Goal: Task Accomplishment & Management: Manage account settings

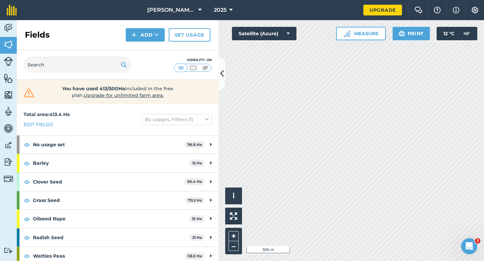
scroll to position [1, 0]
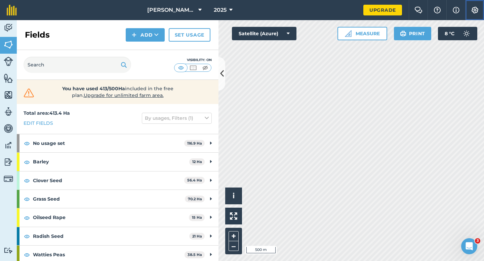
click at [476, 11] on img at bounding box center [475, 10] width 8 height 7
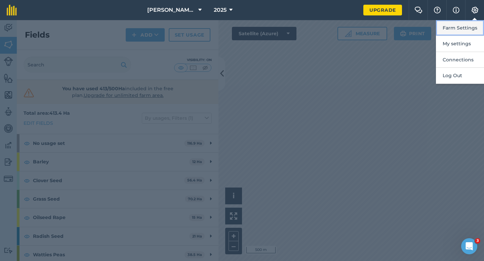
click at [465, 30] on button "Farm Settings" at bounding box center [460, 28] width 48 height 16
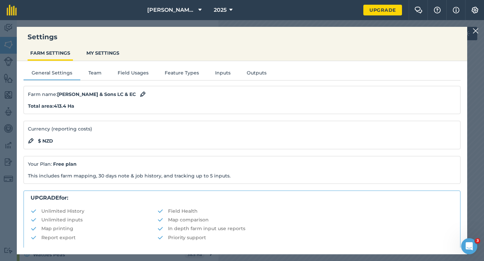
scroll to position [129, 0]
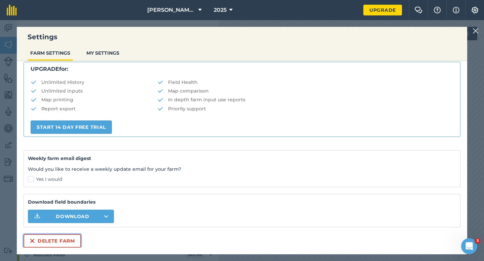
click at [67, 245] on button "Delete farm" at bounding box center [52, 240] width 57 height 13
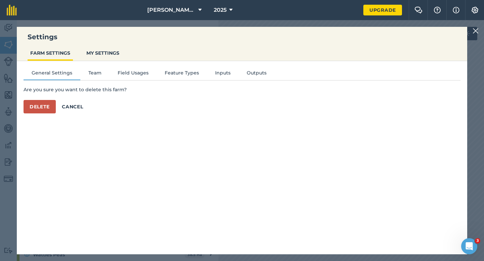
scroll to position [0, 0]
click at [42, 113] on button "Delete" at bounding box center [40, 106] width 32 height 13
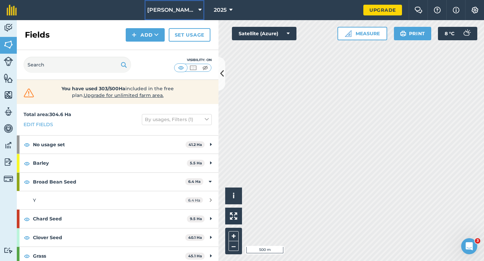
click at [180, 14] on button "[PERSON_NAME] & Sons" at bounding box center [174, 10] width 60 height 20
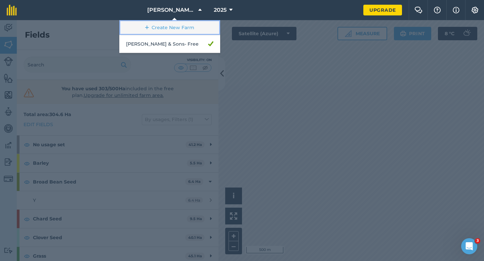
click at [180, 30] on link "Create New Farm" at bounding box center [169, 27] width 101 height 15
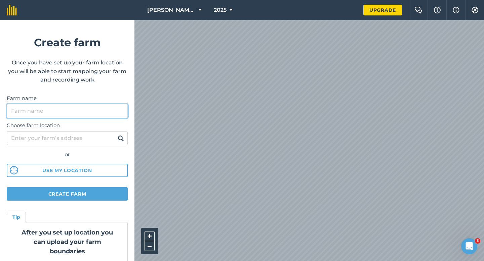
click at [115, 104] on input "Farm name" at bounding box center [67, 111] width 121 height 14
type input "[PERSON_NAME] & Sons Farming LTD"
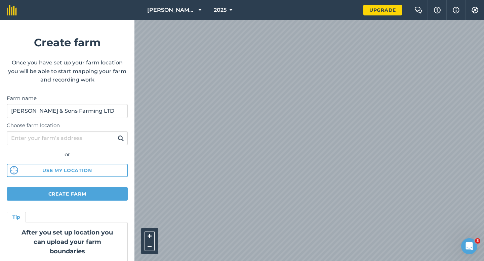
click at [223, 11] on div "[PERSON_NAME] & Sons 2025 Upgrade Farm Chat Help Info Settings Create farm Once…" at bounding box center [242, 10] width 484 height 20
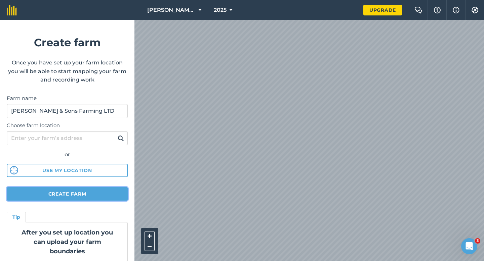
click at [93, 199] on button "Create farm" at bounding box center [67, 193] width 121 height 13
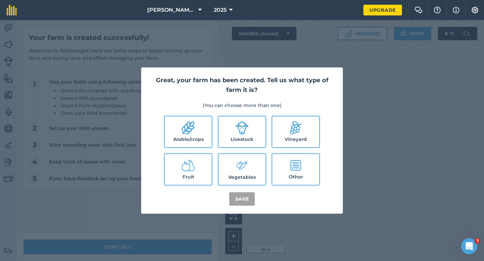
click at [183, 136] on label "Arable/crops" at bounding box center [188, 132] width 47 height 31
checkbox input "true"
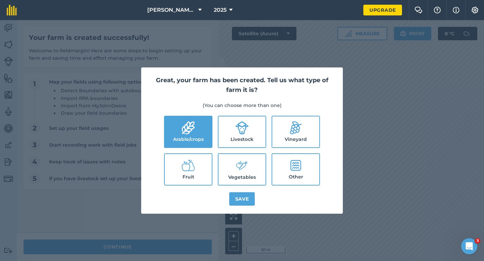
click at [248, 137] on label "Livestock" at bounding box center [241, 132] width 47 height 31
checkbox input "true"
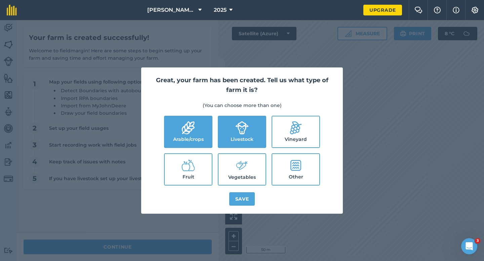
click at [248, 160] on icon at bounding box center [241, 166] width 13 height 14
checkbox input "true"
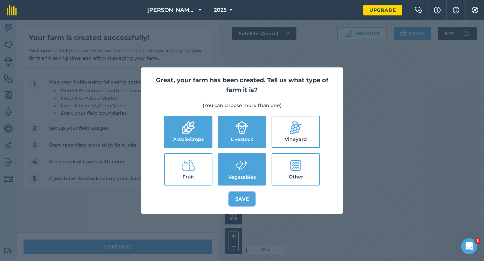
click at [237, 198] on button "Save" at bounding box center [242, 198] width 26 height 13
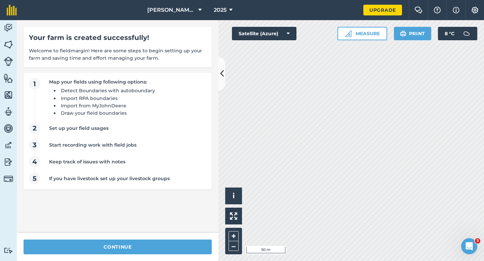
click at [98, 255] on div "continue" at bounding box center [118, 247] width 202 height 28
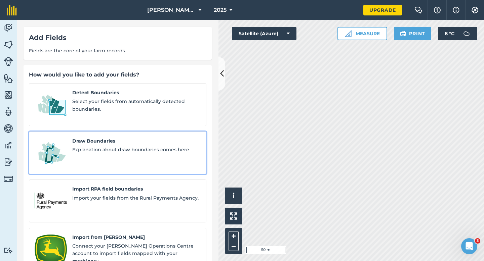
click at [64, 137] on img at bounding box center [51, 153] width 32 height 32
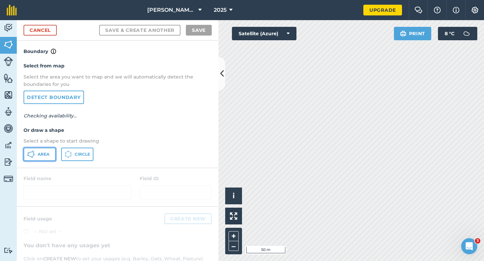
click at [42, 154] on span "Area" at bounding box center [44, 154] width 12 height 5
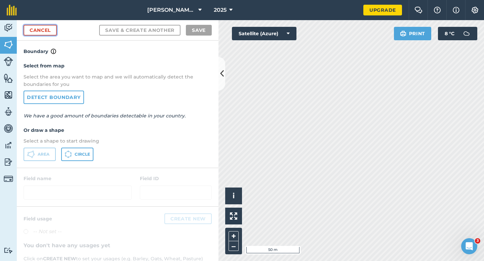
click at [51, 26] on link "Cancel" at bounding box center [40, 30] width 33 height 11
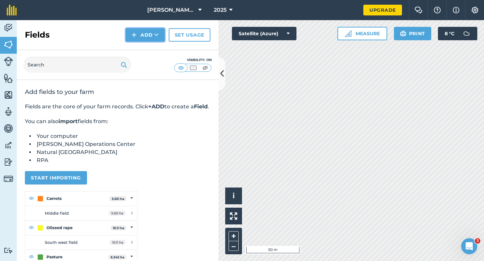
click at [147, 38] on button "Add" at bounding box center [145, 34] width 39 height 13
click at [147, 51] on link "Draw" at bounding box center [145, 50] width 37 height 15
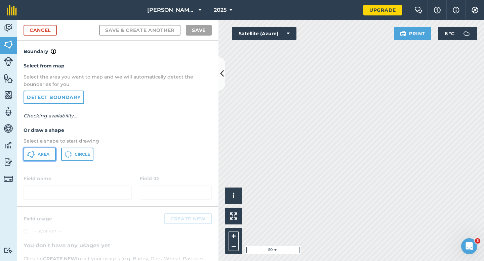
click at [44, 157] on span "Area" at bounding box center [44, 154] width 12 height 5
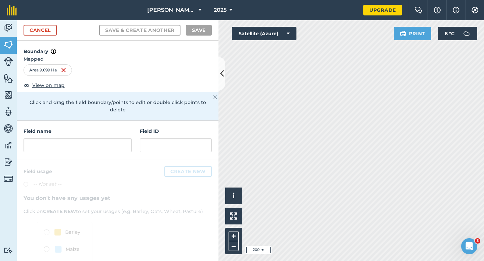
click at [116, 128] on h4 "Field name" at bounding box center [78, 131] width 108 height 7
click at [115, 138] on input "text" at bounding box center [78, 145] width 108 height 14
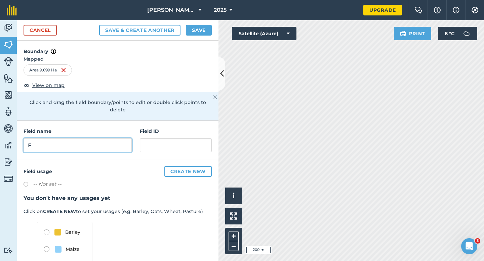
type input "F"
click at [204, 32] on button "Save" at bounding box center [199, 30] width 26 height 11
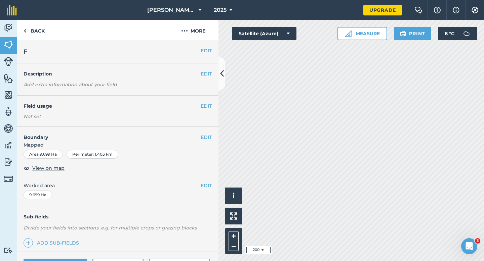
click at [207, 181] on div "EDIT Worked area 9.699 Ha" at bounding box center [118, 190] width 202 height 31
click at [199, 184] on span "Worked area" at bounding box center [118, 185] width 188 height 7
click at [203, 184] on button "EDIT" at bounding box center [206, 185] width 11 height 7
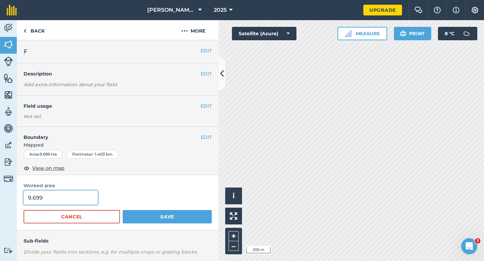
click at [75, 199] on input "9.699" at bounding box center [61, 198] width 74 height 14
type input "10"
click at [123, 210] on button "Save" at bounding box center [167, 216] width 89 height 13
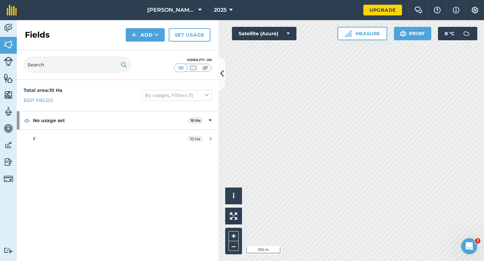
click at [165, 35] on div "Add" at bounding box center [147, 34] width 43 height 13
click at [157, 41] on button "Add" at bounding box center [145, 34] width 39 height 13
click at [157, 53] on link "Draw" at bounding box center [145, 50] width 37 height 15
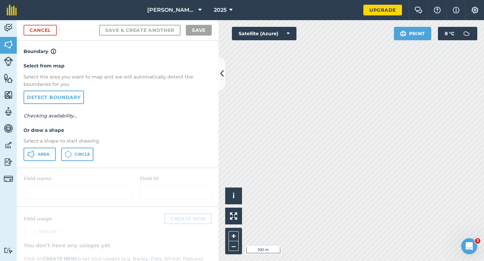
click at [41, 147] on div "Select from map Select the area you want to map and we will automatically detec…" at bounding box center [118, 111] width 202 height 112
click at [41, 149] on button "Area" at bounding box center [40, 154] width 32 height 13
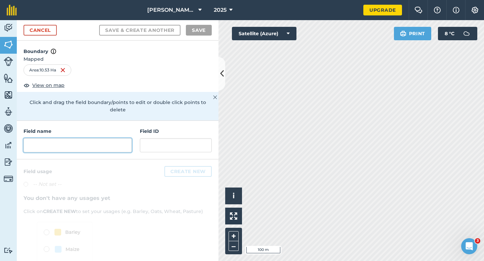
click at [79, 139] on input "text" at bounding box center [78, 145] width 108 height 14
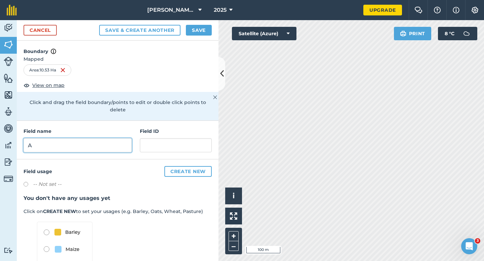
type input "A"
click at [193, 35] on button "Save" at bounding box center [199, 30] width 26 height 11
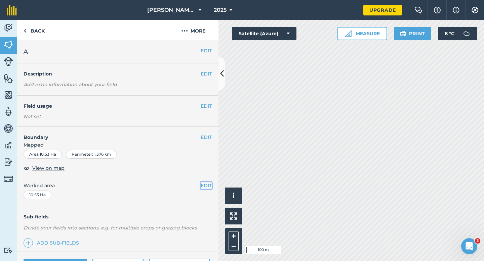
click at [208, 187] on button "EDIT" at bounding box center [206, 185] width 11 height 7
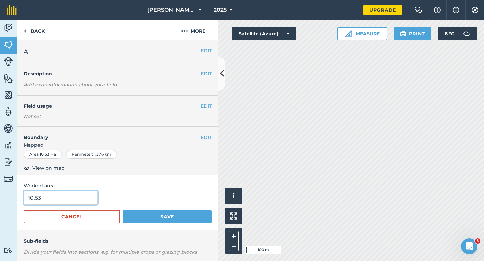
click at [78, 198] on input "10.53" at bounding box center [61, 198] width 74 height 14
type input "10.5"
click at [123, 210] on button "Save" at bounding box center [167, 216] width 89 height 13
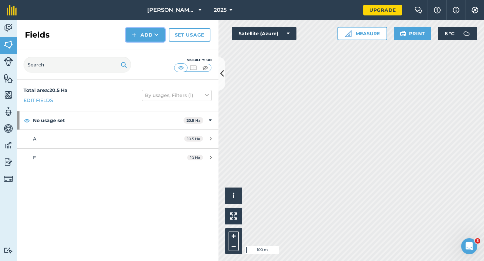
click at [145, 35] on button "Add" at bounding box center [145, 34] width 39 height 13
click at [145, 49] on link "Draw" at bounding box center [145, 50] width 37 height 15
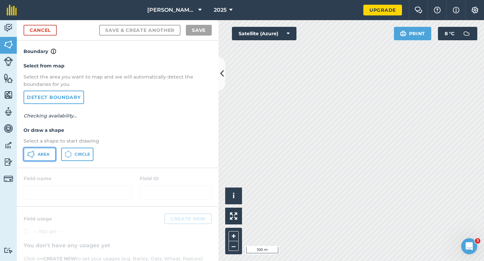
click at [37, 148] on button "Area" at bounding box center [40, 154] width 32 height 13
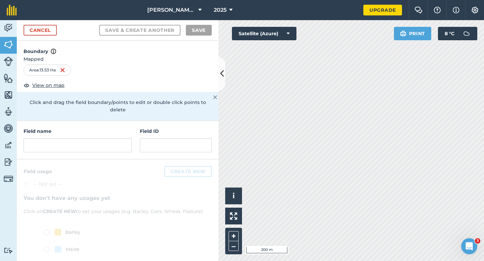
click at [97, 128] on h4 "Field name" at bounding box center [78, 131] width 108 height 7
click at [97, 138] on input "text" at bounding box center [78, 145] width 108 height 14
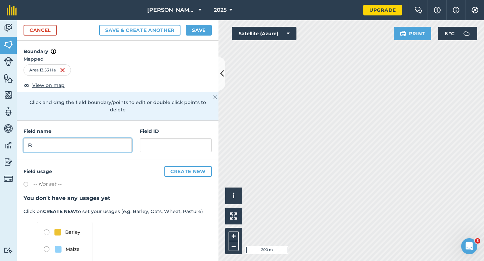
type input "B"
click at [200, 32] on button "Save" at bounding box center [199, 30] width 26 height 11
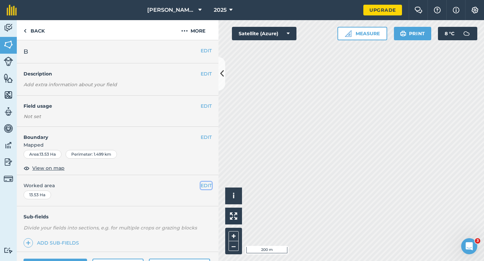
click at [208, 185] on button "EDIT" at bounding box center [206, 185] width 11 height 7
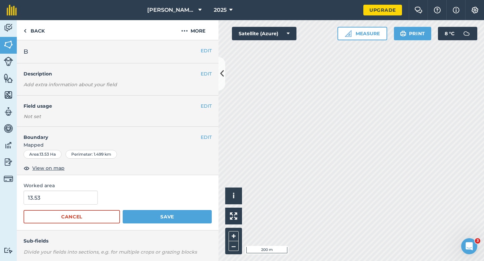
click at [62, 207] on form "13.53 Cancel Save" at bounding box center [118, 207] width 188 height 33
click at [62, 203] on input "13.53" at bounding box center [61, 198] width 74 height 14
type input "13.5"
click at [123, 210] on button "Save" at bounding box center [167, 216] width 89 height 13
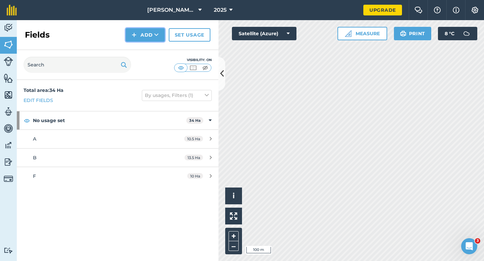
click at [146, 41] on button "Add" at bounding box center [145, 34] width 39 height 13
click at [146, 48] on link "Draw" at bounding box center [145, 50] width 37 height 15
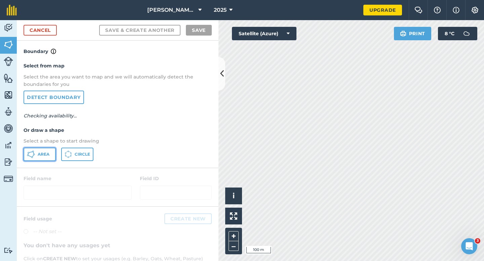
click at [37, 159] on button "Area" at bounding box center [40, 154] width 32 height 13
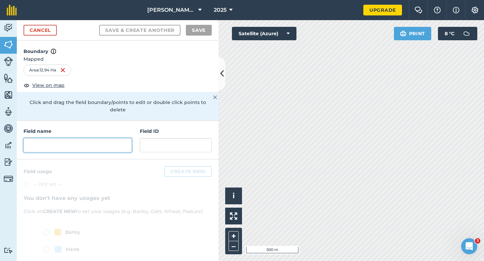
click at [126, 138] on input "text" at bounding box center [78, 145] width 108 height 14
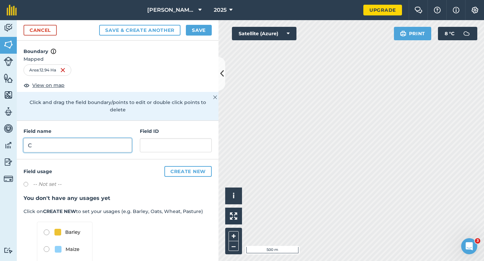
type input "C"
click at [195, 41] on h4 "Boundary" at bounding box center [118, 48] width 202 height 15
click at [195, 37] on div "Cancel Save & Create Another Save" at bounding box center [118, 30] width 202 height 20
click at [198, 32] on button "Save" at bounding box center [199, 30] width 26 height 11
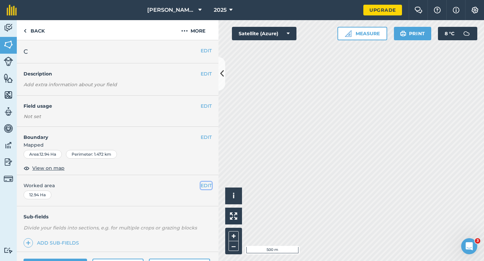
click at [208, 187] on button "EDIT" at bounding box center [206, 185] width 11 height 7
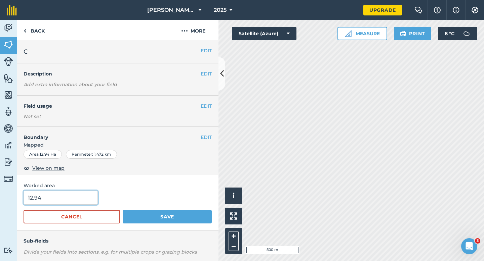
click at [80, 198] on input "12.94" at bounding box center [61, 198] width 74 height 14
type input "13"
click at [123, 210] on button "Save" at bounding box center [167, 216] width 89 height 13
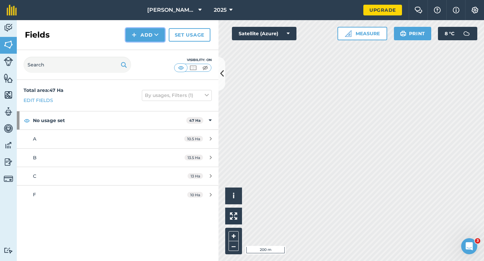
click at [136, 36] on img at bounding box center [134, 35] width 5 height 8
click at [137, 53] on link "Draw" at bounding box center [145, 50] width 37 height 15
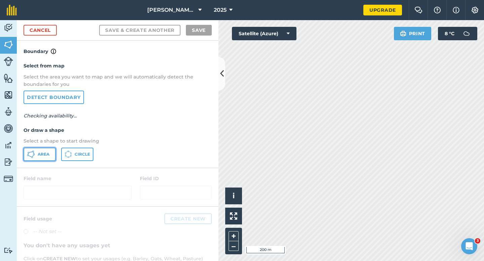
click at [46, 155] on span "Area" at bounding box center [44, 154] width 12 height 5
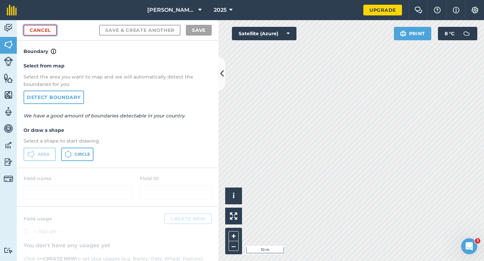
click at [50, 29] on link "Cancel" at bounding box center [40, 30] width 33 height 11
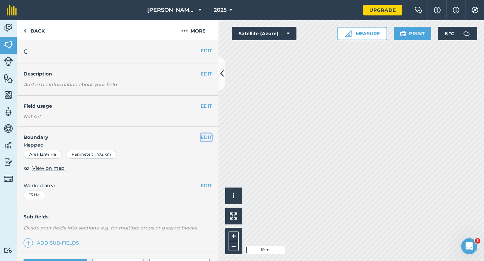
click at [209, 139] on button "EDIT" at bounding box center [206, 137] width 11 height 7
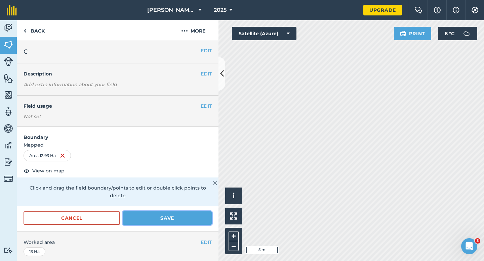
click at [206, 215] on button "Save" at bounding box center [167, 218] width 89 height 13
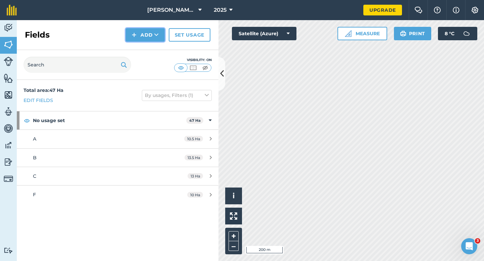
click at [133, 31] on img at bounding box center [134, 35] width 5 height 8
click at [137, 47] on link "Draw" at bounding box center [145, 50] width 37 height 15
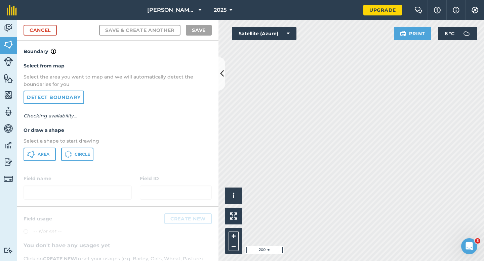
click at [56, 148] on div "Area Circle" at bounding box center [118, 154] width 188 height 13
click at [48, 157] on span "Area" at bounding box center [44, 154] width 12 height 5
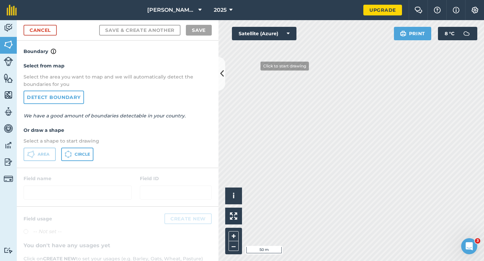
click at [240, 36] on div "Click to start drawing i © 2025 TomTom, Microsoft 50 m + – Satellite (Azure) Pr…" at bounding box center [350, 140] width 265 height 241
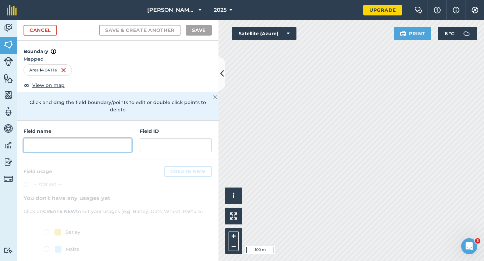
click at [97, 139] on input "text" at bounding box center [78, 145] width 108 height 14
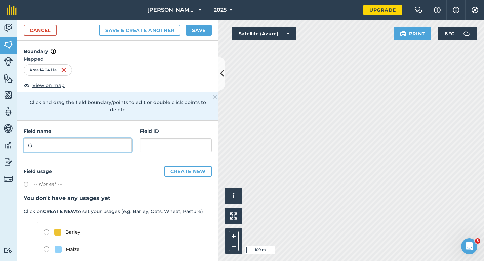
type input "G"
click at [195, 34] on button "Save" at bounding box center [199, 30] width 26 height 11
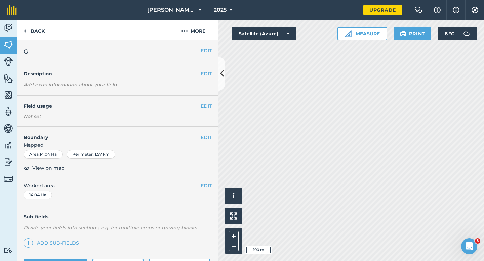
click at [213, 184] on div "EDIT Worked area 14.04 Ha" at bounding box center [118, 190] width 202 height 31
click at [203, 188] on button "EDIT" at bounding box center [206, 185] width 11 height 7
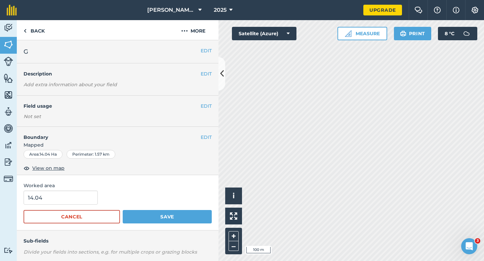
click at [65, 208] on form "14.04 Cancel Save" at bounding box center [118, 207] width 188 height 33
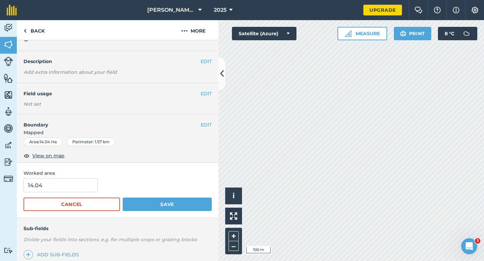
scroll to position [13, 0]
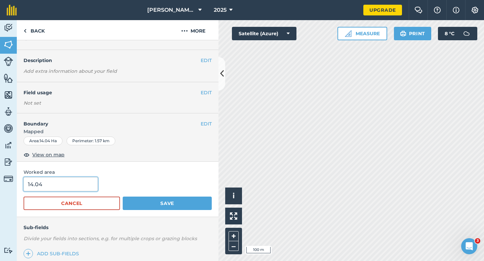
click at [63, 185] on input "14.04" at bounding box center [61, 184] width 74 height 14
type input "14"
click at [123, 197] on button "Save" at bounding box center [167, 203] width 89 height 13
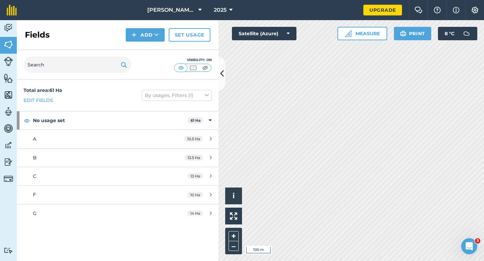
click at [140, 42] on div "Fields Add Set usage" at bounding box center [118, 35] width 202 height 30
click at [137, 33] on button "Add" at bounding box center [145, 34] width 39 height 13
click at [139, 51] on link "Draw" at bounding box center [145, 50] width 37 height 15
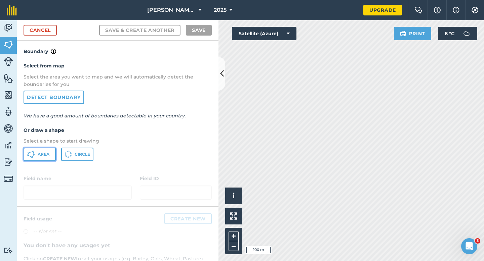
click at [37, 160] on button "Area" at bounding box center [40, 154] width 32 height 13
click at [55, 29] on link "Cancel" at bounding box center [40, 30] width 33 height 11
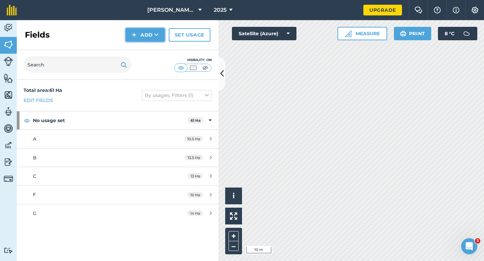
click at [131, 32] on button "Add" at bounding box center [145, 34] width 39 height 13
click at [136, 45] on link "Draw" at bounding box center [145, 50] width 37 height 15
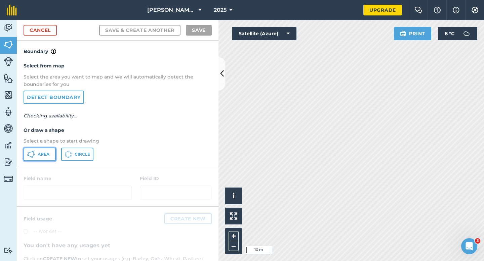
click at [42, 152] on span "Area" at bounding box center [44, 154] width 12 height 5
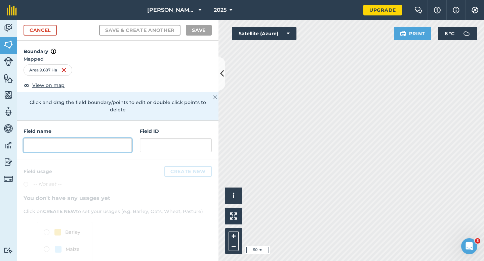
click at [103, 138] on input "text" at bounding box center [78, 145] width 108 height 14
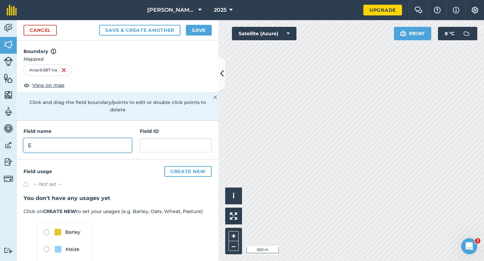
type input "E"
click at [200, 32] on button "Save" at bounding box center [199, 30] width 26 height 11
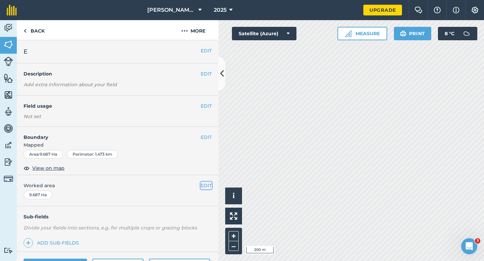
click at [204, 189] on button "EDIT" at bounding box center [206, 185] width 11 height 7
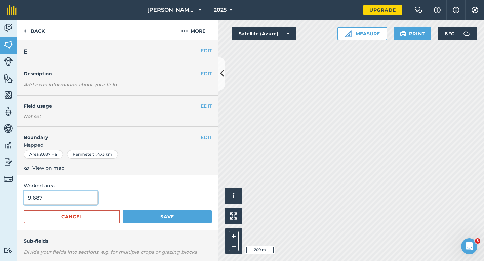
click at [76, 201] on input "9.687" at bounding box center [61, 198] width 74 height 14
type input "10"
click at [123, 210] on button "Save" at bounding box center [167, 216] width 89 height 13
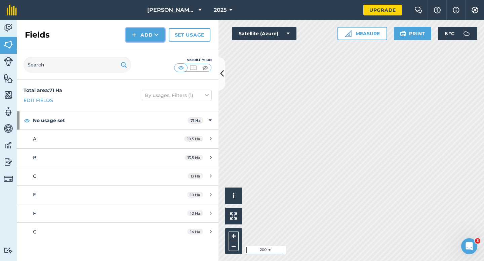
click at [136, 34] on img at bounding box center [134, 35] width 5 height 8
click at [137, 51] on link "Draw" at bounding box center [145, 50] width 37 height 15
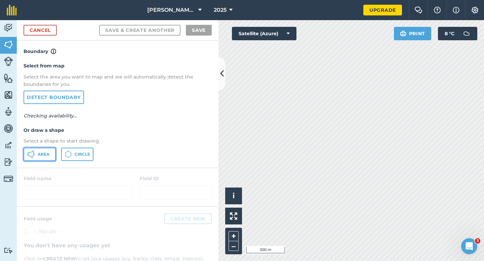
click at [46, 160] on button "Area" at bounding box center [40, 154] width 32 height 13
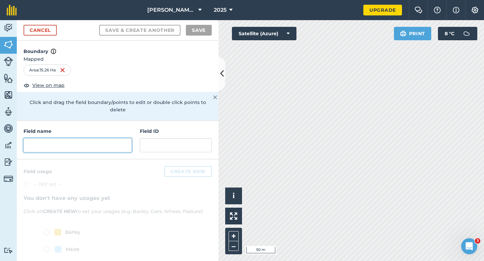
click at [99, 138] on input "text" at bounding box center [78, 145] width 108 height 14
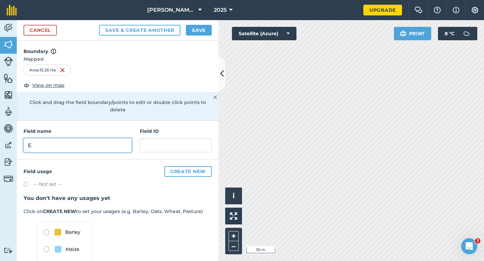
type input "E"
click at [190, 33] on button "Save" at bounding box center [199, 30] width 26 height 11
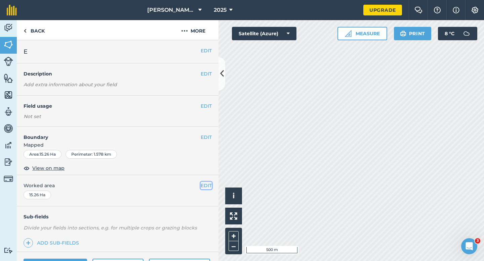
click at [203, 187] on button "EDIT" at bounding box center [206, 185] width 11 height 7
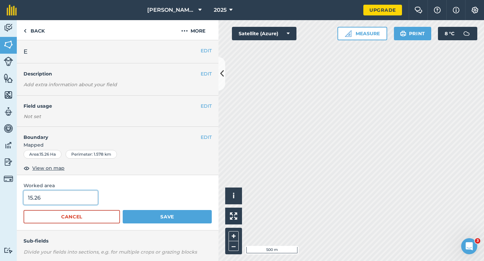
click at [93, 201] on input "15.26" at bounding box center [61, 198] width 74 height 14
type input "15.3"
click at [123, 210] on button "Save" at bounding box center [167, 216] width 89 height 13
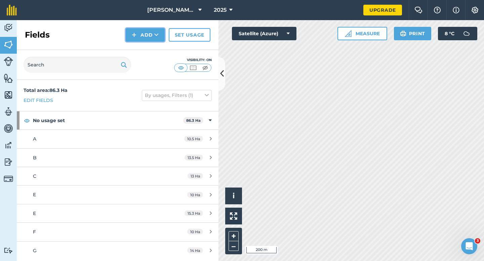
click at [140, 33] on button "Add" at bounding box center [145, 34] width 39 height 13
click at [140, 47] on link "Draw" at bounding box center [145, 50] width 37 height 15
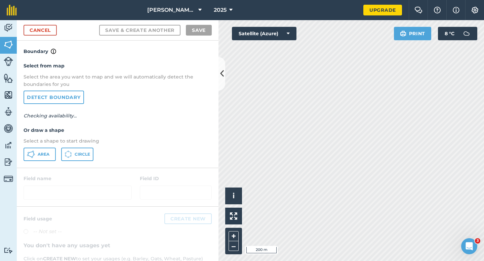
click at [45, 144] on p "Select a shape to start drawing" at bounding box center [118, 140] width 188 height 7
click at [45, 152] on span "Area" at bounding box center [44, 154] width 12 height 5
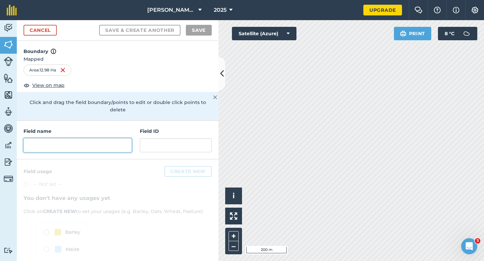
click at [104, 139] on input "text" at bounding box center [78, 145] width 108 height 14
click at [61, 128] on h4 "Field name" at bounding box center [78, 131] width 108 height 7
click at [63, 130] on div "Field name" at bounding box center [78, 140] width 108 height 25
click at [63, 138] on input "text" at bounding box center [78, 145] width 108 height 14
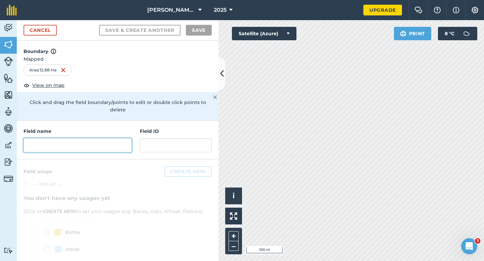
click at [65, 141] on input "text" at bounding box center [78, 145] width 108 height 14
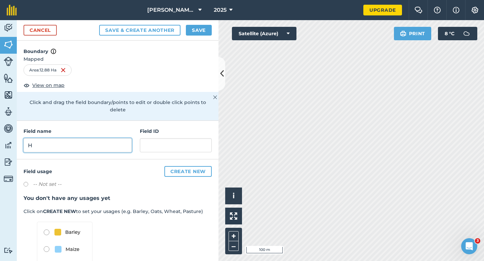
type input "H"
click at [194, 31] on button "Save" at bounding box center [199, 30] width 26 height 11
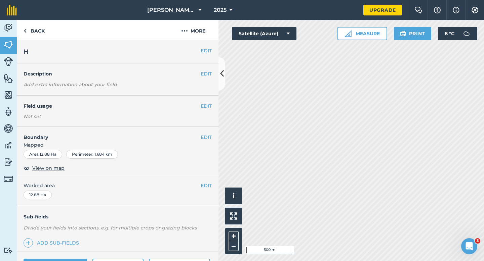
click at [206, 190] on div "EDIT Worked area 12.88 Ha" at bounding box center [118, 190] width 202 height 31
click at [206, 187] on button "EDIT" at bounding box center [206, 185] width 11 height 7
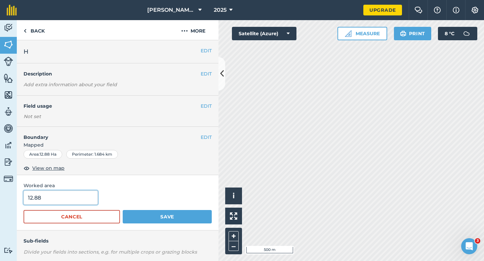
click at [49, 205] on input "12.88" at bounding box center [61, 198] width 74 height 14
type input "13"
click at [123, 210] on button "Save" at bounding box center [167, 216] width 89 height 13
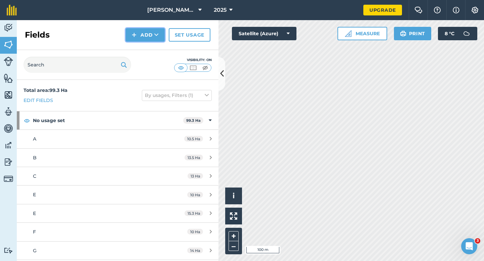
click at [142, 36] on button "Add" at bounding box center [145, 34] width 39 height 13
click at [142, 43] on link "Draw" at bounding box center [145, 50] width 37 height 15
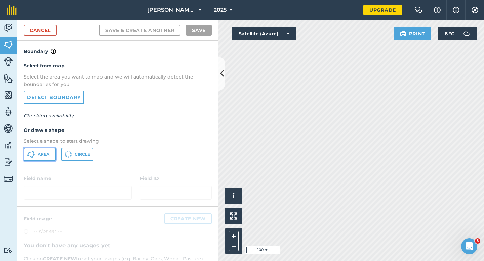
click at [55, 155] on button "Area" at bounding box center [40, 154] width 32 height 13
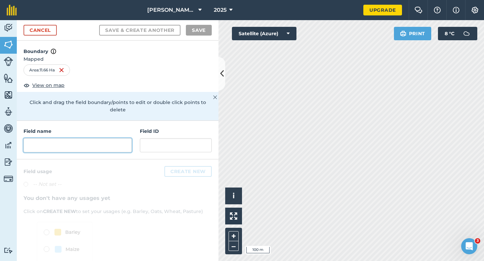
click at [86, 139] on input "text" at bounding box center [78, 145] width 108 height 14
type input "H"
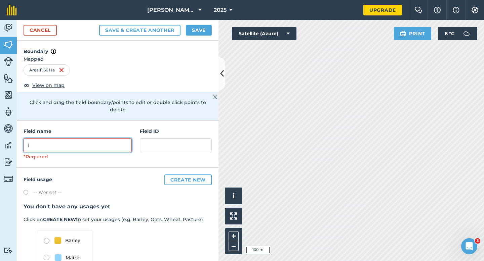
type input "I"
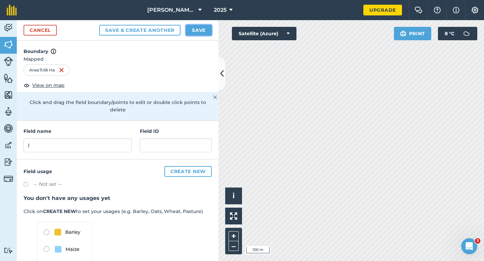
click at [202, 27] on button "Save" at bounding box center [199, 30] width 26 height 11
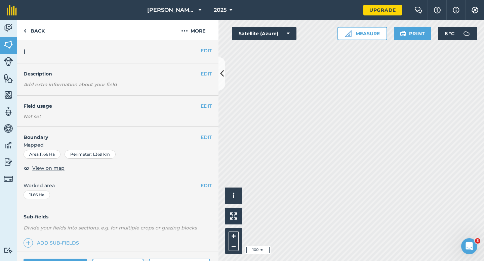
click at [213, 183] on div "EDIT Worked area 11.66 Ha" at bounding box center [118, 190] width 202 height 31
click at [210, 184] on button "EDIT" at bounding box center [206, 185] width 11 height 7
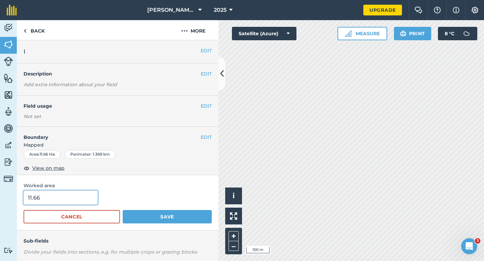
click at [49, 202] on input "11.66" at bounding box center [61, 198] width 74 height 14
type input "12"
click at [123, 210] on button "Save" at bounding box center [167, 216] width 89 height 13
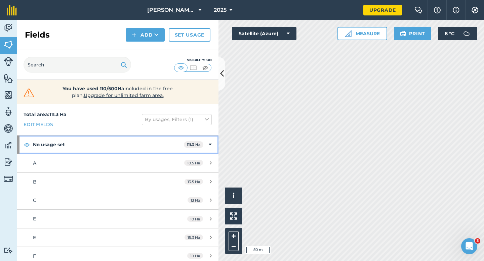
click at [210, 142] on icon at bounding box center [210, 144] width 3 height 7
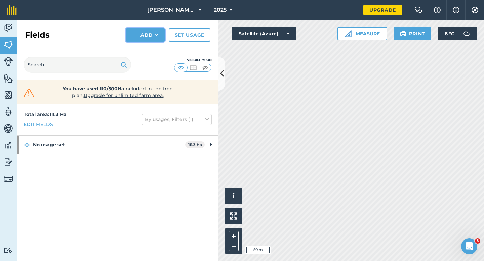
click at [151, 38] on button "Add" at bounding box center [145, 34] width 39 height 13
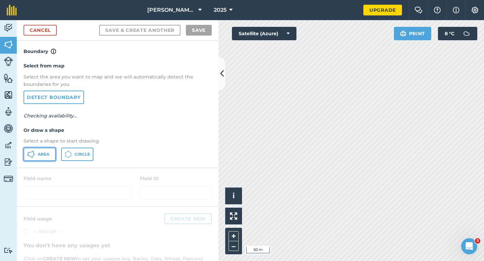
click at [47, 152] on span "Area" at bounding box center [44, 154] width 12 height 5
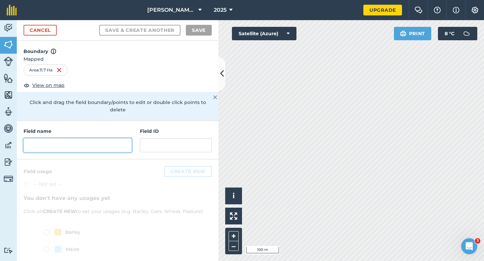
click at [111, 140] on input "text" at bounding box center [78, 145] width 108 height 14
type input "J"
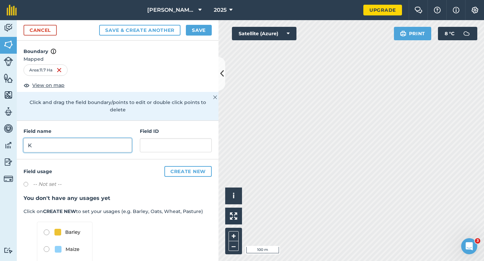
type input "K"
click at [203, 33] on button "Save" at bounding box center [199, 30] width 26 height 11
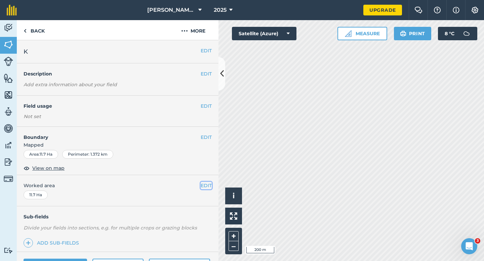
click at [208, 188] on button "EDIT" at bounding box center [206, 185] width 11 height 7
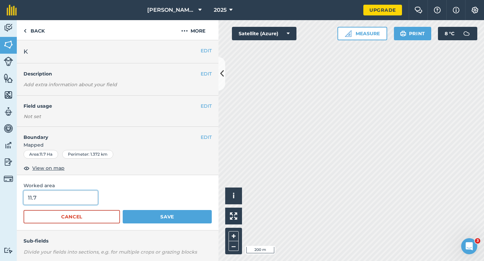
click at [68, 198] on input "11.7" at bounding box center [61, 198] width 74 height 14
type input "12"
click at [123, 210] on button "Save" at bounding box center [167, 216] width 89 height 13
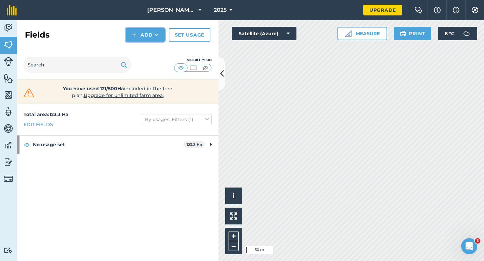
click at [150, 39] on button "Add" at bounding box center [145, 34] width 39 height 13
click at [150, 47] on link "Draw" at bounding box center [145, 50] width 37 height 15
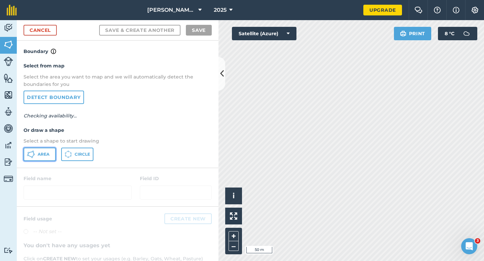
click at [46, 149] on button "Area" at bounding box center [40, 154] width 32 height 13
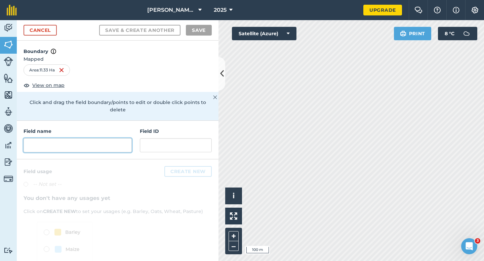
click at [127, 138] on input "text" at bounding box center [78, 145] width 108 height 14
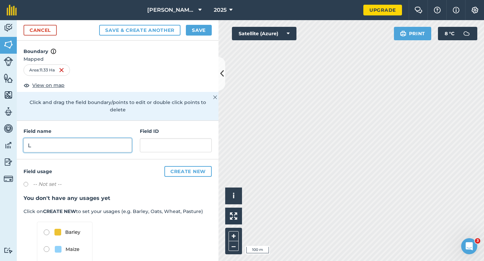
type input "L"
click at [206, 30] on button "Save" at bounding box center [199, 30] width 26 height 11
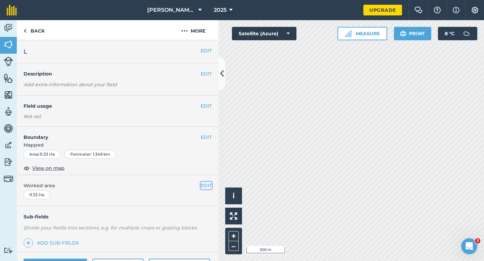
click at [203, 184] on button "EDIT" at bounding box center [206, 185] width 11 height 7
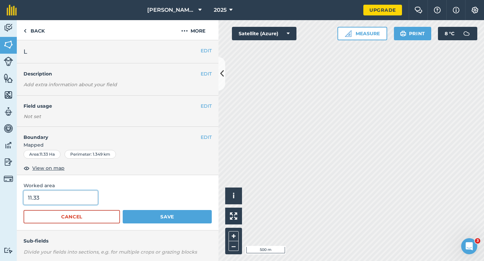
click at [86, 192] on input "11.33" at bounding box center [61, 198] width 74 height 14
type input "12"
click at [123, 210] on button "Save" at bounding box center [167, 216] width 89 height 13
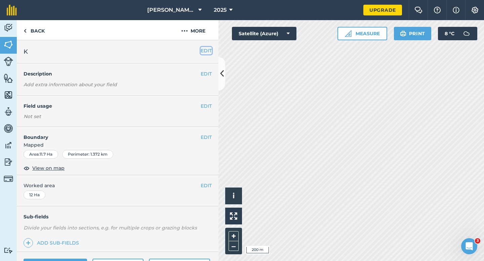
click at [208, 51] on button "EDIT" at bounding box center [206, 50] width 11 height 7
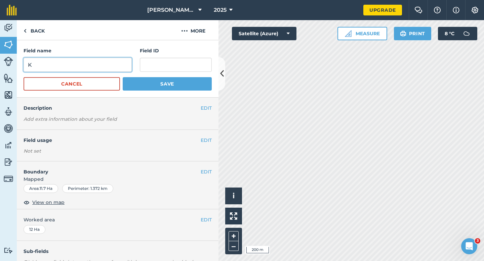
click at [116, 61] on input "K" at bounding box center [78, 65] width 108 height 14
type input "J"
click at [123, 77] on button "Save" at bounding box center [167, 83] width 89 height 13
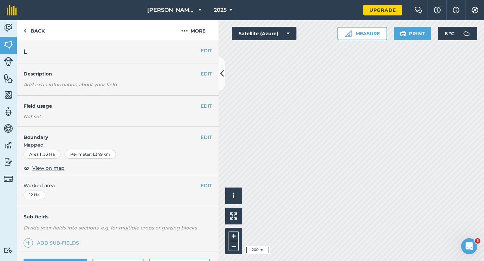
click at [205, 46] on div "EDIT L" at bounding box center [118, 51] width 202 height 23
click at [204, 48] on button "EDIT" at bounding box center [206, 50] width 11 height 7
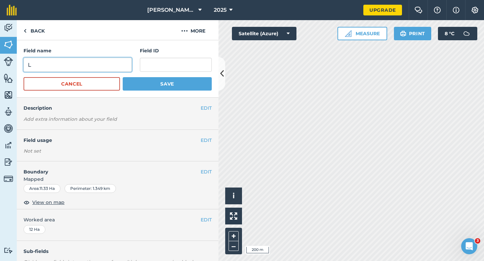
click at [100, 63] on input "L" at bounding box center [78, 65] width 108 height 14
type input "K"
click at [123, 77] on button "Save" at bounding box center [167, 83] width 89 height 13
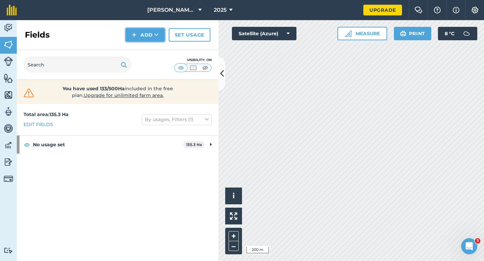
click at [137, 40] on button "Add" at bounding box center [145, 34] width 39 height 13
click at [137, 45] on link "Draw" at bounding box center [145, 50] width 37 height 15
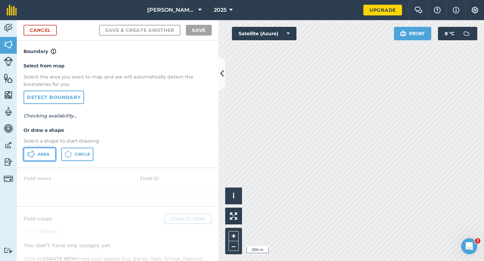
click at [41, 151] on button "Area" at bounding box center [40, 154] width 32 height 13
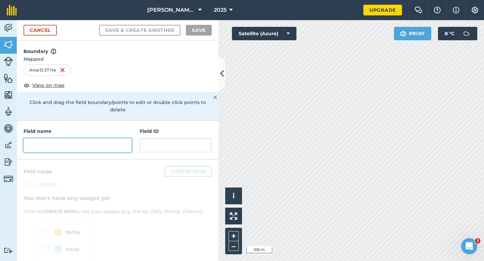
click at [85, 141] on input "text" at bounding box center [78, 145] width 108 height 14
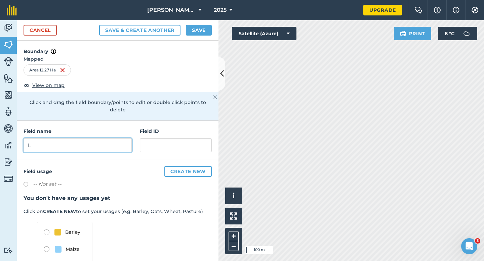
type input "L"
click at [194, 33] on button "Save" at bounding box center [199, 30] width 26 height 11
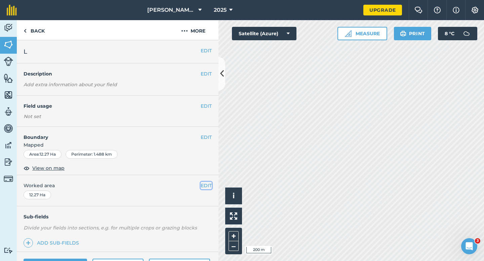
click at [204, 188] on button "EDIT" at bounding box center [206, 185] width 11 height 7
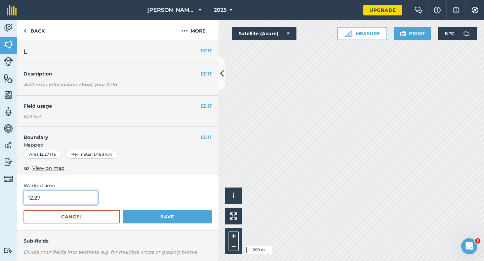
click at [72, 197] on input "12.27" at bounding box center [61, 198] width 74 height 14
type input "12.3"
click at [123, 210] on button "Save" at bounding box center [167, 216] width 89 height 13
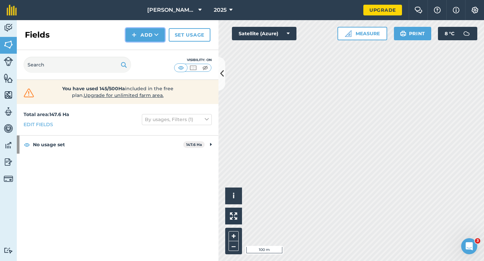
click at [145, 40] on button "Add" at bounding box center [145, 34] width 39 height 13
click at [144, 51] on link "Draw" at bounding box center [145, 50] width 37 height 15
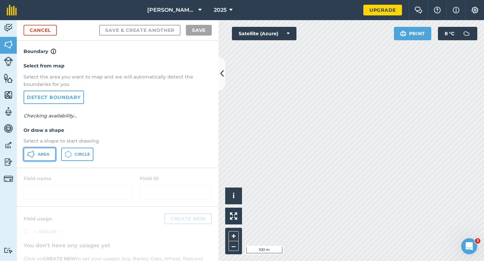
click at [51, 156] on button "Area" at bounding box center [40, 154] width 32 height 13
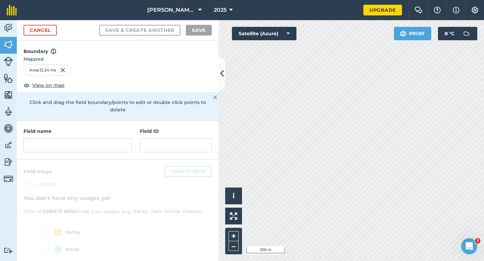
click at [102, 147] on div "Field name Field ID" at bounding box center [118, 140] width 202 height 39
click at [103, 146] on div "Field name Field ID" at bounding box center [118, 140] width 202 height 39
click at [103, 140] on input "text" at bounding box center [78, 145] width 108 height 14
click at [363, 6] on div "[PERSON_NAME] & Sons Farming LTD 2025 Upgrade Farm Chat Help Info Settings Map …" at bounding box center [242, 130] width 484 height 261
click at [359, 0] on html "[PERSON_NAME] & Sons Farming LTD 2025 Upgrade Farm Chat Help Info Settings Map …" at bounding box center [242, 130] width 484 height 261
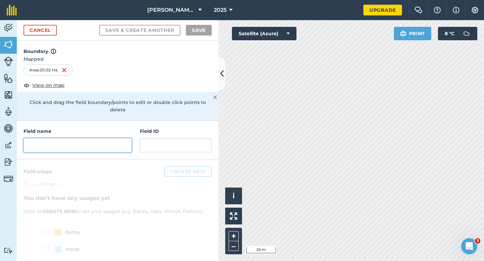
click at [110, 140] on input "text" at bounding box center [78, 145] width 108 height 14
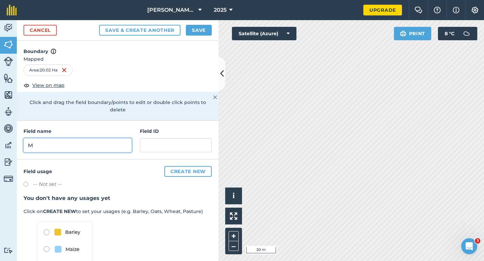
type input "M"
click at [191, 34] on button "Save" at bounding box center [199, 30] width 26 height 11
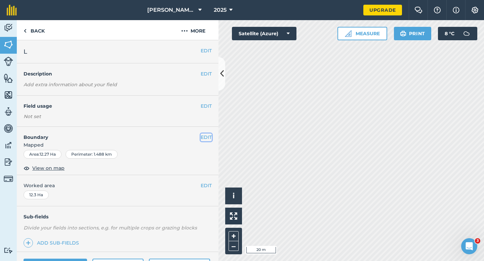
click at [203, 138] on button "EDIT" at bounding box center [206, 137] width 11 height 7
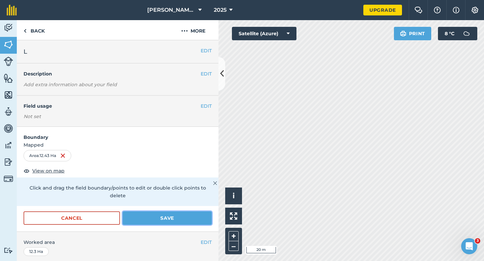
click at [192, 217] on button "Save" at bounding box center [167, 218] width 89 height 13
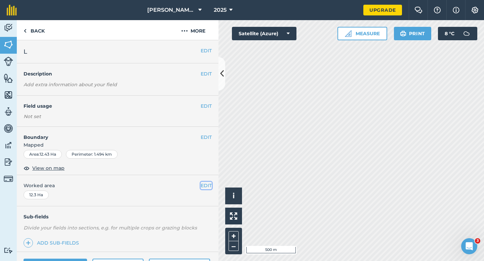
click at [211, 186] on button "EDIT" at bounding box center [206, 185] width 11 height 7
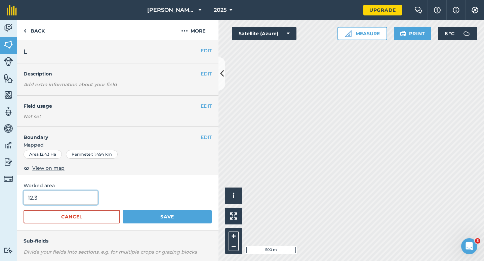
click at [89, 201] on input "12.3" at bounding box center [61, 198] width 74 height 14
type input "12.5"
click at [123, 210] on button "Save" at bounding box center [167, 216] width 89 height 13
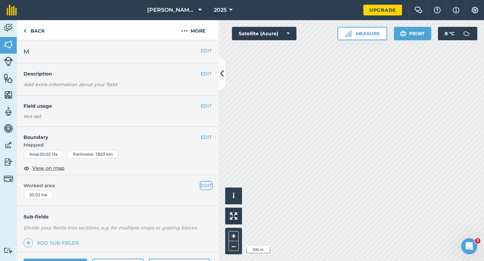
click at [207, 186] on button "EDIT" at bounding box center [206, 185] width 11 height 7
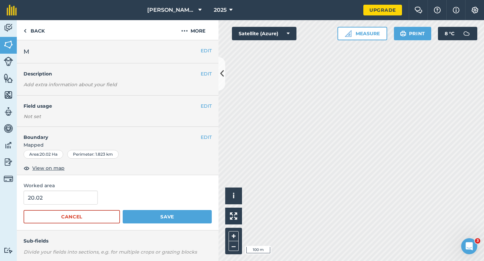
click at [72, 206] on form "20.02 Cancel Save" at bounding box center [118, 207] width 188 height 33
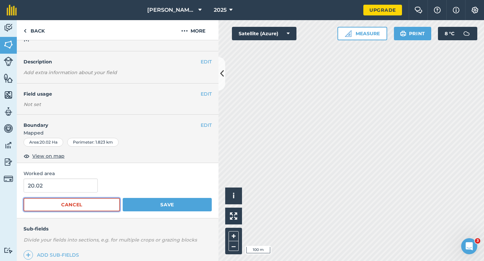
click at [74, 201] on button "Cancel" at bounding box center [72, 204] width 96 height 13
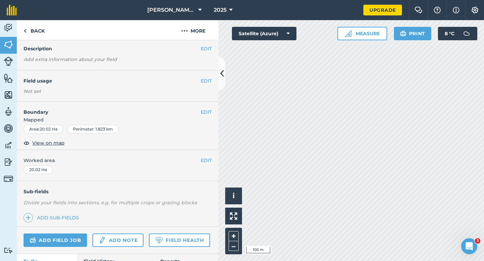
scroll to position [27, 0]
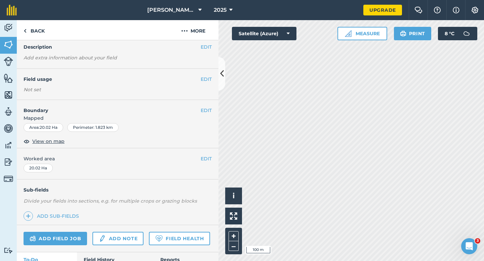
click at [212, 158] on div "EDIT Worked area 20.02 Ha" at bounding box center [118, 163] width 202 height 31
click at [210, 158] on button "EDIT" at bounding box center [206, 158] width 11 height 7
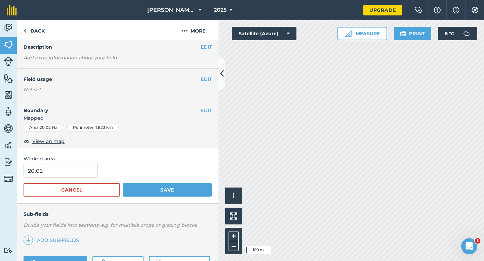
click at [57, 179] on form "20.02 Cancel Save" at bounding box center [118, 180] width 188 height 33
type input "20"
click at [57, 175] on input "20" at bounding box center [61, 171] width 74 height 14
click at [123, 183] on button "Save" at bounding box center [167, 189] width 89 height 13
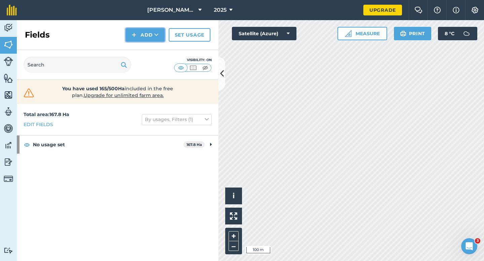
click at [142, 36] on button "Add" at bounding box center [145, 34] width 39 height 13
click at [142, 46] on link "Draw" at bounding box center [145, 50] width 37 height 15
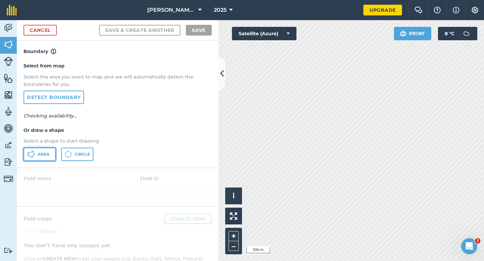
click at [43, 155] on span "Area" at bounding box center [44, 154] width 12 height 5
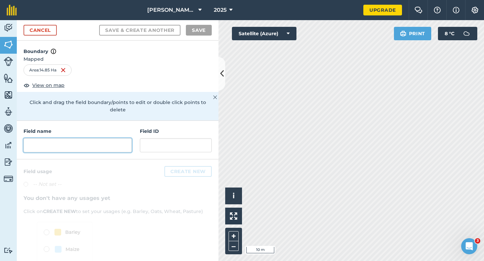
click at [110, 138] on input "text" at bounding box center [78, 145] width 108 height 14
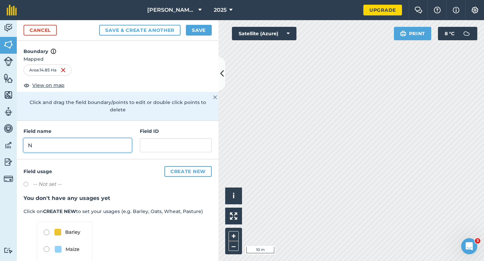
type input "N"
click at [212, 28] on div "Cancel Save & Create Another Save" at bounding box center [118, 30] width 202 height 20
click at [202, 28] on button "Save" at bounding box center [199, 30] width 26 height 11
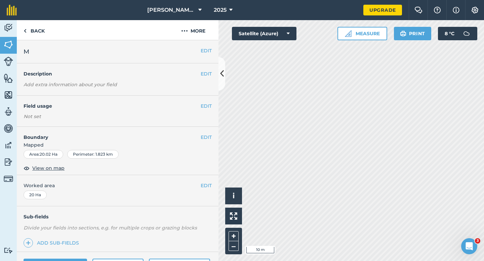
click at [208, 132] on div "EDIT Boundary Mapped Area : 20.02 Ha Perimeter : 1.823 km View on map" at bounding box center [118, 151] width 202 height 48
click at [207, 137] on button "EDIT" at bounding box center [206, 137] width 11 height 7
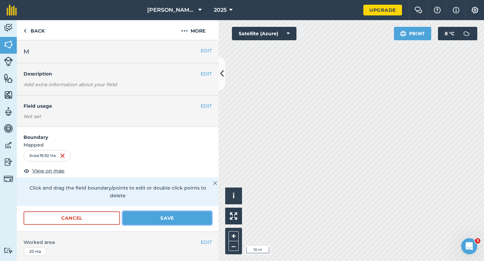
click at [196, 212] on button "Save" at bounding box center [167, 218] width 89 height 13
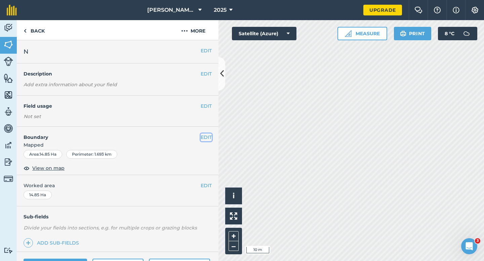
click at [203, 134] on button "EDIT" at bounding box center [206, 137] width 11 height 7
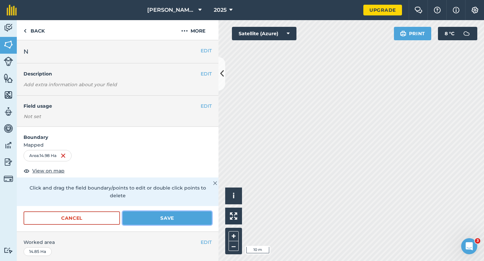
click at [175, 212] on button "Save" at bounding box center [167, 218] width 89 height 13
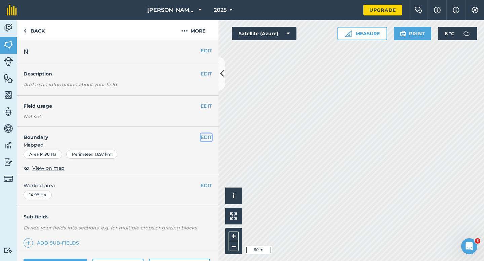
click at [203, 139] on button "EDIT" at bounding box center [206, 137] width 11 height 7
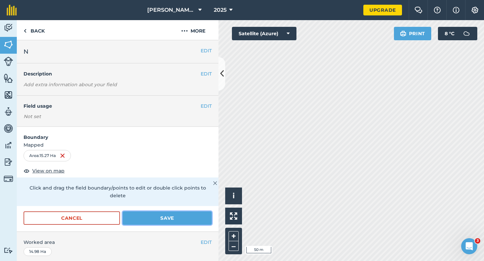
click at [201, 212] on button "Save" at bounding box center [167, 218] width 89 height 13
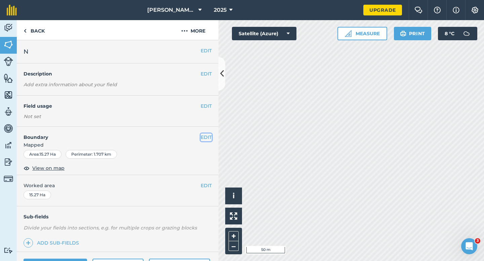
click at [209, 137] on button "EDIT" at bounding box center [206, 137] width 11 height 7
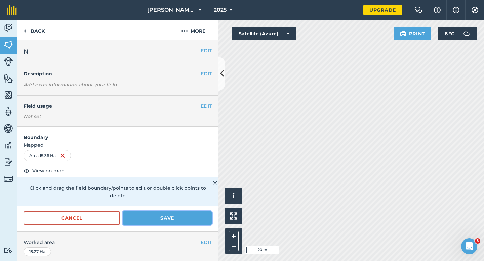
click at [195, 212] on button "Save" at bounding box center [167, 218] width 89 height 13
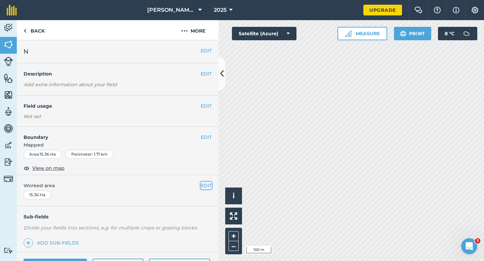
click at [204, 186] on button "EDIT" at bounding box center [206, 185] width 11 height 7
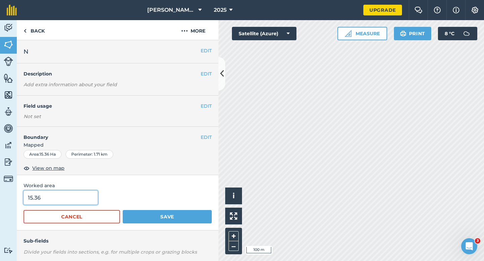
click at [68, 203] on input "15.36" at bounding box center [61, 198] width 74 height 14
type input "15"
click at [123, 210] on button "Save" at bounding box center [167, 216] width 89 height 13
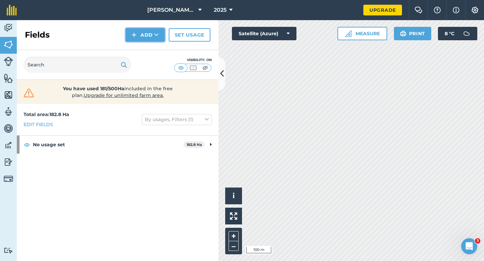
click at [141, 34] on button "Add" at bounding box center [145, 34] width 39 height 13
click at [141, 43] on link "Draw" at bounding box center [145, 50] width 37 height 15
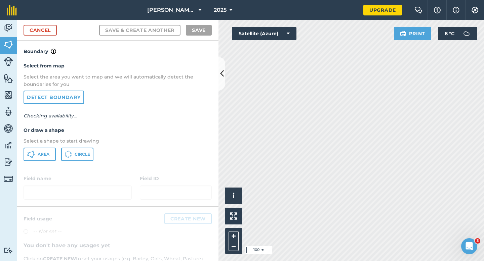
click at [48, 145] on div "Select from map Select the area you want to map and we will automatically detec…" at bounding box center [118, 111] width 202 height 112
click at [48, 148] on button "Area" at bounding box center [40, 154] width 32 height 13
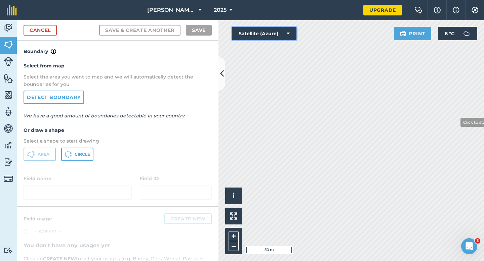
click at [456, 123] on div "Click to start drawing i © 2025 TomTom, Microsoft 50 m + – Satellite (Azure) Pr…" at bounding box center [350, 140] width 265 height 241
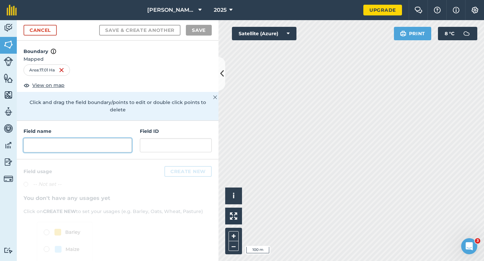
click at [104, 138] on input "text" at bounding box center [78, 145] width 108 height 14
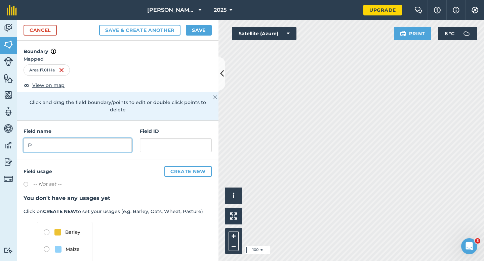
type input "P"
click at [207, 35] on button "Save" at bounding box center [199, 30] width 26 height 11
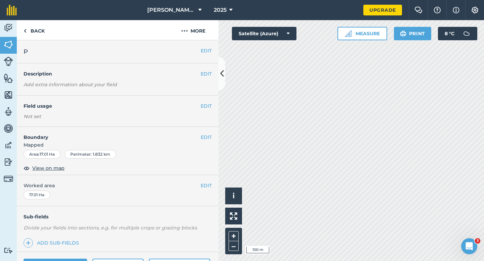
click at [212, 183] on div "EDIT Worked area 17.01 Ha" at bounding box center [118, 190] width 202 height 31
click at [203, 184] on button "EDIT" at bounding box center [206, 185] width 11 height 7
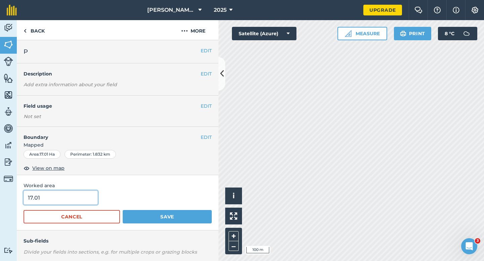
click at [51, 195] on input "17.01" at bounding box center [61, 198] width 74 height 14
type input "17"
click at [123, 210] on button "Save" at bounding box center [167, 216] width 89 height 13
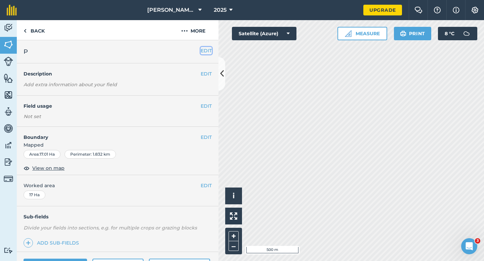
click at [204, 51] on button "EDIT" at bounding box center [206, 50] width 11 height 7
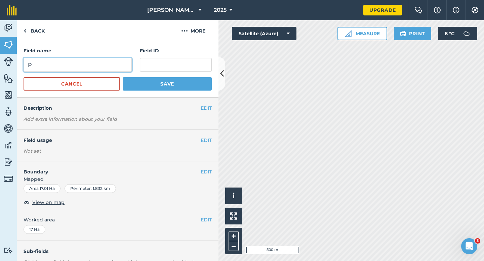
click at [109, 61] on input "P" at bounding box center [78, 65] width 108 height 14
type input "O"
click at [123, 77] on button "Save" at bounding box center [167, 83] width 89 height 13
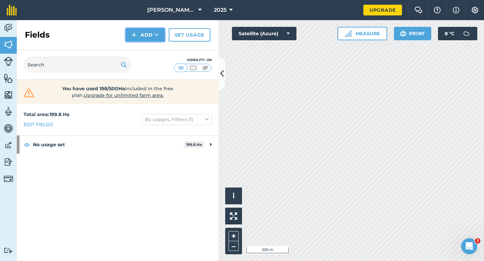
click at [142, 30] on button "Add" at bounding box center [145, 34] width 39 height 13
click at [142, 48] on link "Draw" at bounding box center [145, 50] width 37 height 15
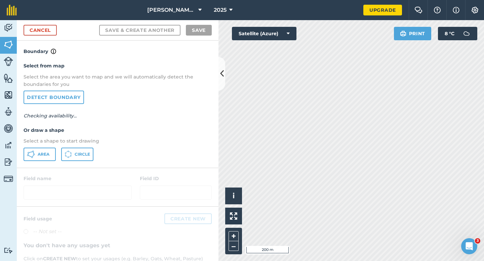
click at [46, 165] on div "Select from map Select the area you want to map and we will automatically detec…" at bounding box center [118, 111] width 202 height 112
click at [46, 155] on span "Area" at bounding box center [44, 154] width 12 height 5
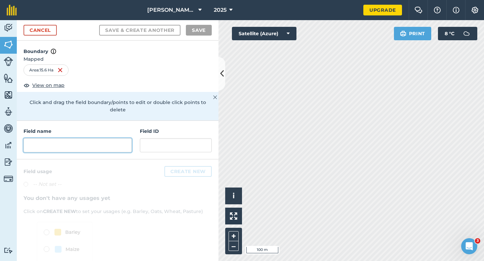
click at [120, 143] on input "text" at bounding box center [78, 145] width 108 height 14
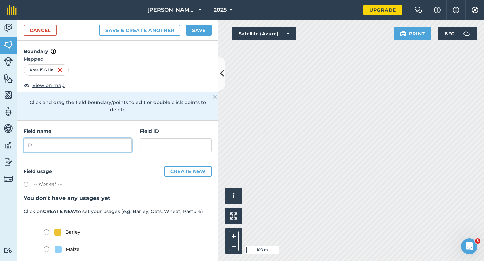
type input "P"
click at [192, 30] on button "Save" at bounding box center [199, 30] width 26 height 11
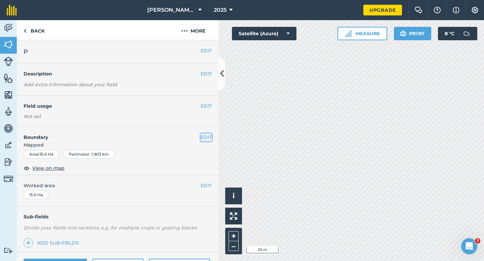
click at [201, 139] on button "EDIT" at bounding box center [206, 137] width 11 height 7
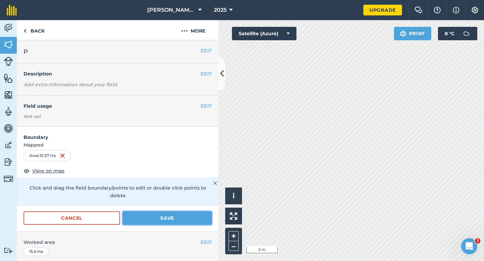
click at [207, 213] on button "Save" at bounding box center [167, 218] width 89 height 13
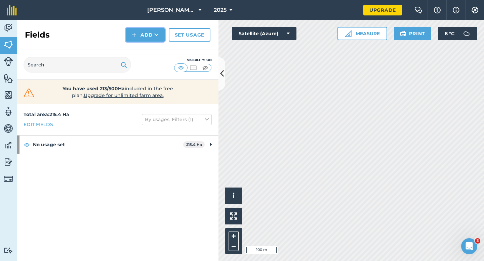
click at [147, 38] on button "Add" at bounding box center [145, 34] width 39 height 13
click at [147, 46] on link "Draw" at bounding box center [145, 50] width 37 height 15
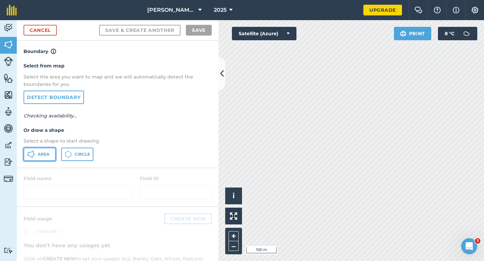
click at [50, 156] on button "Area" at bounding box center [40, 154] width 32 height 13
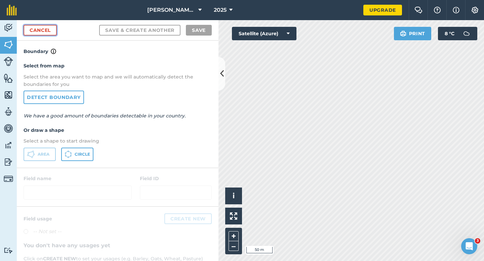
click at [55, 33] on link "Cancel" at bounding box center [40, 30] width 33 height 11
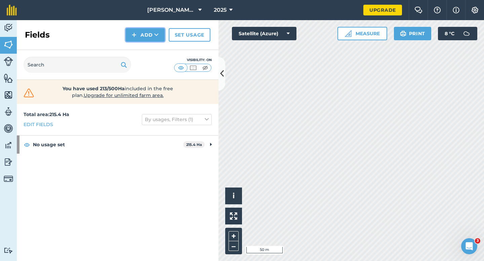
click at [145, 35] on button "Add" at bounding box center [145, 34] width 39 height 13
click at [145, 46] on link "Draw" at bounding box center [145, 50] width 37 height 15
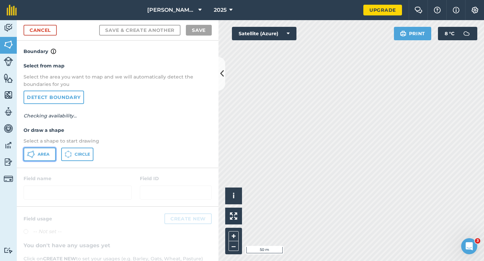
click at [29, 160] on button "Area" at bounding box center [40, 154] width 32 height 13
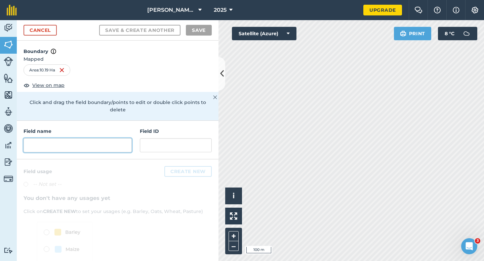
click at [103, 138] on input "text" at bounding box center [78, 145] width 108 height 14
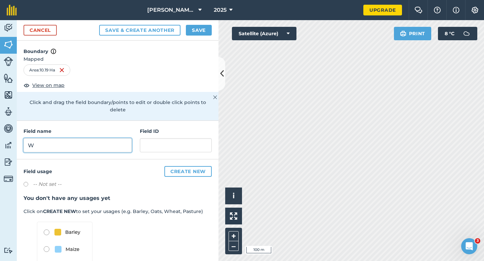
type input "W"
click at [203, 27] on button "Save" at bounding box center [199, 30] width 26 height 11
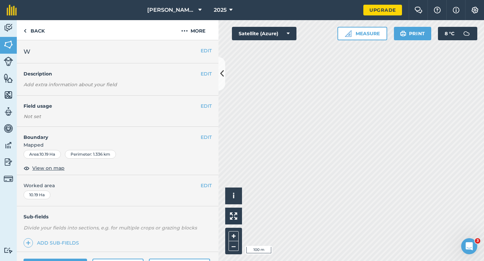
click at [212, 187] on div "EDIT Worked area 10.19 Ha" at bounding box center [118, 190] width 202 height 31
click at [205, 182] on button "EDIT" at bounding box center [206, 185] width 11 height 7
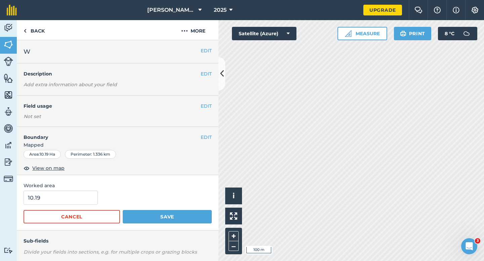
click at [56, 190] on div "Worked area 10.19 Cancel Save" at bounding box center [118, 202] width 202 height 55
click at [56, 199] on input "10.19" at bounding box center [61, 198] width 74 height 14
type input "10.2"
click at [123, 210] on button "Save" at bounding box center [167, 216] width 89 height 13
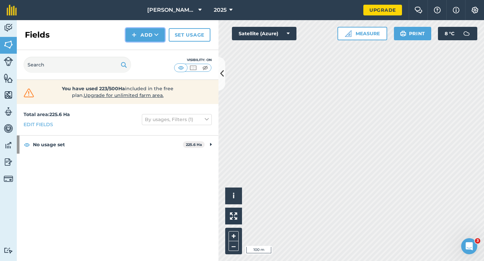
click at [144, 40] on button "Add" at bounding box center [145, 34] width 39 height 13
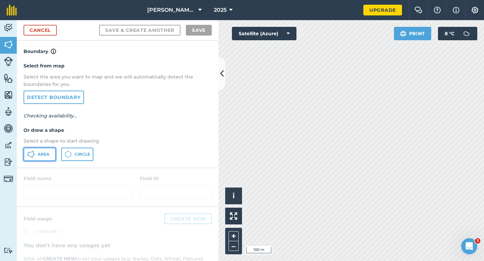
click at [41, 156] on span "Area" at bounding box center [44, 154] width 12 height 5
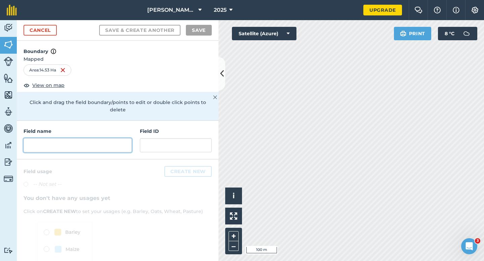
click at [118, 141] on input "text" at bounding box center [78, 145] width 108 height 14
click at [56, 147] on div "Field name Field ID" at bounding box center [118, 140] width 202 height 39
click at [56, 142] on input "text" at bounding box center [78, 145] width 108 height 14
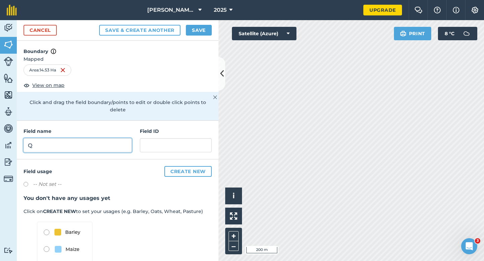
type input "Q"
click at [206, 29] on button "Save" at bounding box center [199, 30] width 26 height 11
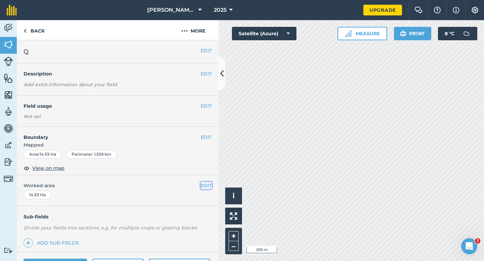
click at [208, 189] on button "EDIT" at bounding box center [206, 185] width 11 height 7
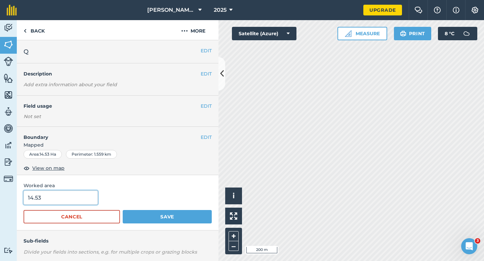
click at [74, 200] on input "14.53" at bounding box center [61, 198] width 74 height 14
type input "14.5"
click at [123, 210] on button "Save" at bounding box center [167, 216] width 89 height 13
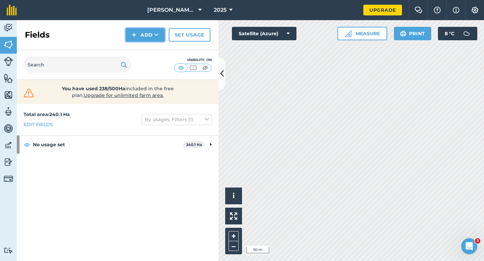
click at [132, 41] on button "Add" at bounding box center [145, 34] width 39 height 13
click at [135, 47] on link "Draw" at bounding box center [145, 50] width 37 height 15
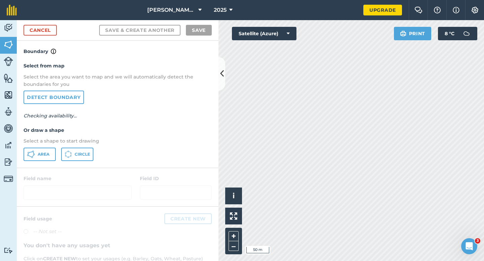
click at [54, 146] on div "Select from map Select the area you want to map and we will automatically detec…" at bounding box center [118, 111] width 202 height 112
click at [52, 148] on button "Area" at bounding box center [40, 154] width 32 height 13
click at [402, 39] on div "Click to start drawing i © 2025 TomTom, Microsoft 50 m + – Satellite (Azure) Pr…" at bounding box center [350, 140] width 265 height 241
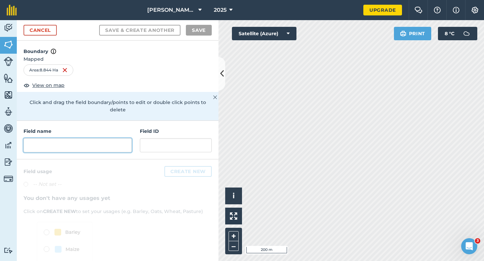
click at [118, 142] on input "text" at bounding box center [78, 145] width 108 height 14
click at [113, 147] on div "Field name Field ID" at bounding box center [118, 140] width 202 height 39
click at [113, 142] on input "text" at bounding box center [78, 145] width 108 height 14
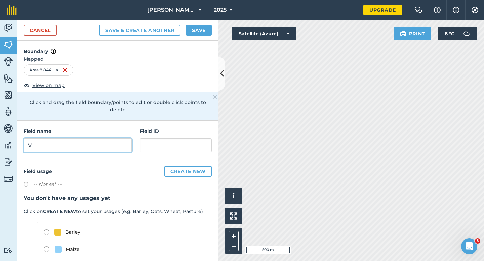
type input "V"
click at [198, 22] on div "Cancel Save & Create Another Save" at bounding box center [118, 30] width 202 height 20
click at [198, 32] on button "Save" at bounding box center [199, 30] width 26 height 11
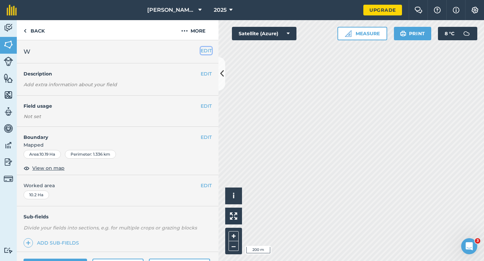
click at [202, 48] on button "EDIT" at bounding box center [206, 50] width 11 height 7
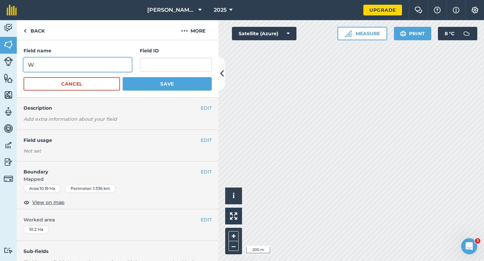
click at [104, 67] on input "W" at bounding box center [78, 65] width 108 height 14
type input "U"
click at [123, 77] on button "Save" at bounding box center [167, 83] width 89 height 13
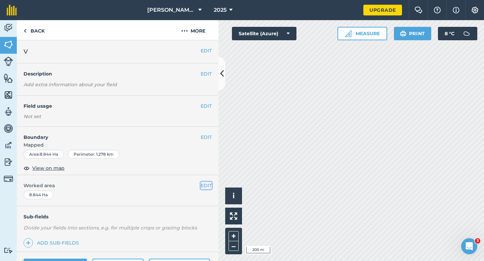
click at [204, 182] on button "EDIT" at bounding box center [206, 185] width 11 height 7
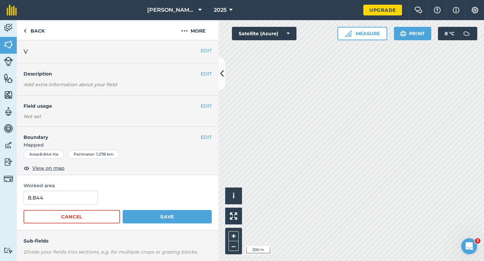
click at [90, 183] on span "Worked area" at bounding box center [118, 185] width 188 height 7
click at [90, 196] on input "8.844" at bounding box center [61, 198] width 74 height 14
type input "8.8"
click at [123, 210] on button "Save" at bounding box center [167, 216] width 89 height 13
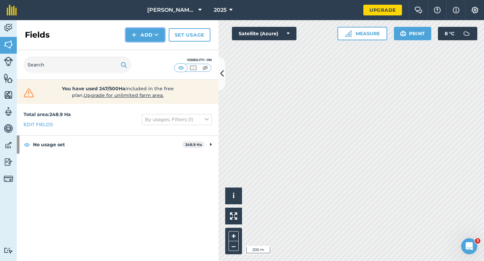
click at [135, 38] on img at bounding box center [134, 35] width 5 height 8
click at [135, 46] on link "Draw" at bounding box center [145, 50] width 37 height 15
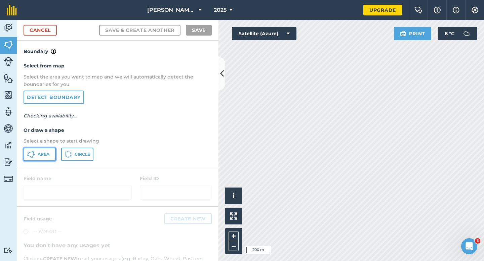
click at [45, 154] on span "Area" at bounding box center [44, 154] width 12 height 5
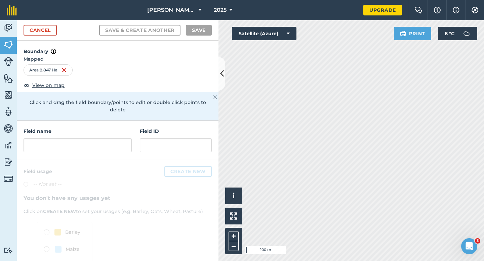
click at [108, 146] on div "Field name Field ID" at bounding box center [118, 140] width 202 height 39
click at [107, 138] on input "text" at bounding box center [78, 145] width 108 height 14
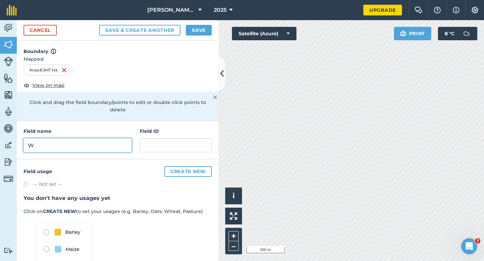
type input "W"
click at [194, 39] on div "Cancel Save & Create Another Save" at bounding box center [118, 30] width 202 height 20
click at [195, 31] on button "Save" at bounding box center [199, 30] width 26 height 11
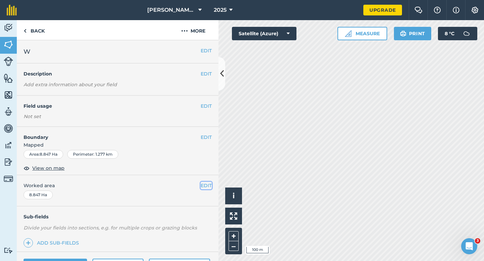
click at [209, 185] on button "EDIT" at bounding box center [206, 185] width 11 height 7
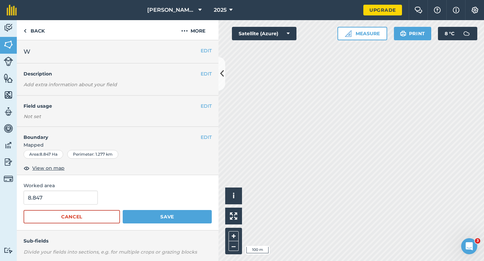
click at [99, 198] on div "8.847" at bounding box center [118, 198] width 188 height 14
click at [87, 198] on input "8.847" at bounding box center [61, 198] width 74 height 14
type input "8.8"
click at [123, 210] on button "Save" at bounding box center [167, 216] width 89 height 13
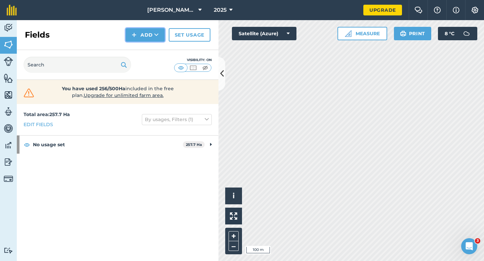
click at [141, 40] on button "Add" at bounding box center [145, 34] width 39 height 13
click at [144, 35] on button "Add" at bounding box center [145, 34] width 39 height 13
click at [143, 49] on link "Draw" at bounding box center [145, 50] width 37 height 15
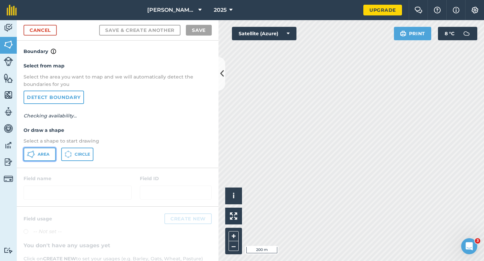
click at [44, 154] on span "Area" at bounding box center [44, 154] width 12 height 5
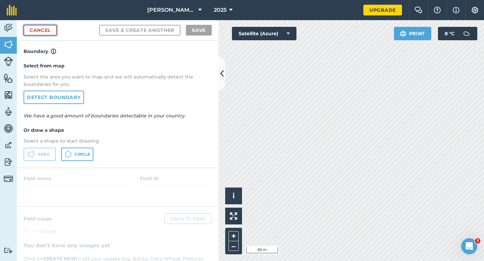
click at [50, 33] on link "Cancel" at bounding box center [40, 30] width 33 height 11
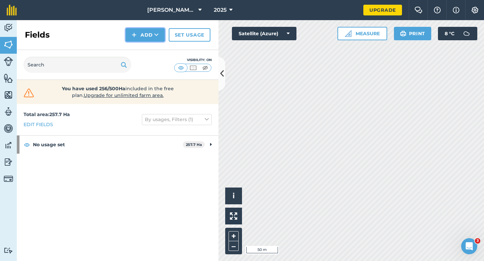
click at [136, 40] on button "Add" at bounding box center [145, 34] width 39 height 13
click at [138, 56] on link "Draw" at bounding box center [145, 50] width 37 height 15
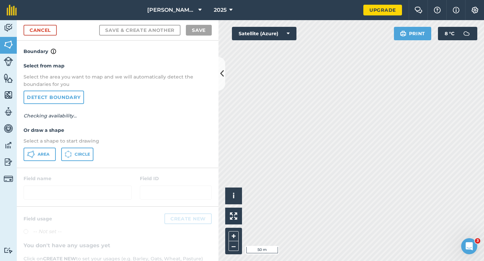
click at [35, 170] on div at bounding box center [118, 187] width 202 height 38
click at [36, 161] on div "Select from map Select the area you want to map and we will automatically detec…" at bounding box center [118, 111] width 202 height 112
click at [45, 157] on span "Area" at bounding box center [44, 154] width 12 height 5
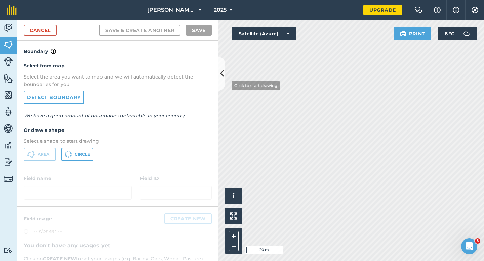
click at [190, 84] on div "Activity Fields Livestock Features Maps Team Vehicles Data Reporting Billing Tu…" at bounding box center [242, 140] width 484 height 241
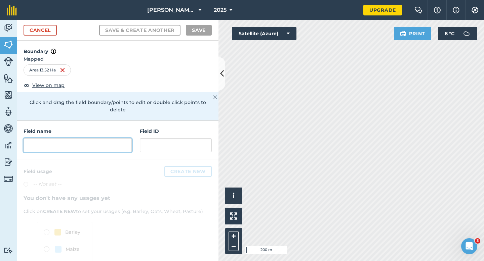
click at [120, 141] on input "text" at bounding box center [78, 145] width 108 height 14
type input "E"
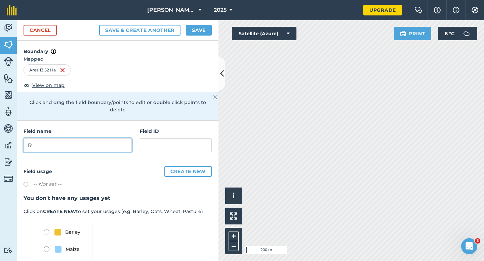
type input "R"
click at [197, 40] on form "Cancel Save & Create Another Save Boundary Mapped Area : 13.52 Ha View on map C…" at bounding box center [118, 140] width 202 height 241
click at [197, 33] on button "Save" at bounding box center [199, 30] width 26 height 11
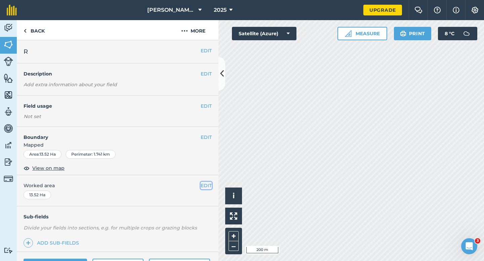
click at [205, 184] on button "EDIT" at bounding box center [206, 185] width 11 height 7
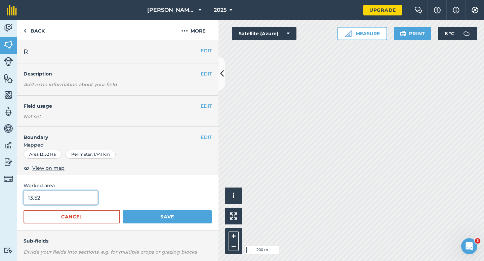
click at [64, 201] on input "13.52" at bounding box center [61, 198] width 74 height 14
type input "13.5"
click at [123, 210] on button "Save" at bounding box center [167, 216] width 89 height 13
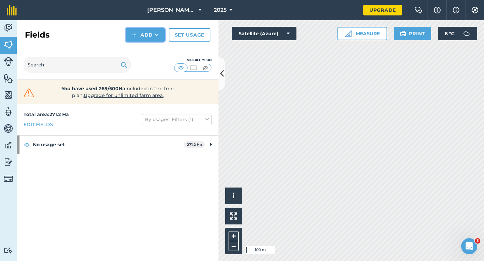
click at [136, 35] on img at bounding box center [134, 35] width 5 height 8
click at [136, 49] on link "Draw" at bounding box center [145, 50] width 37 height 15
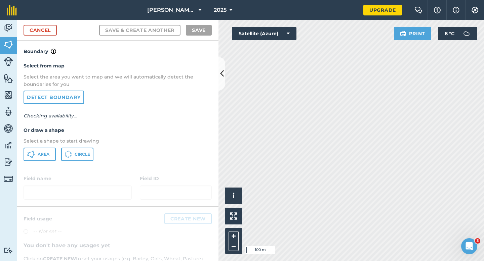
click at [55, 147] on div "Select from map Select the area you want to map and we will automatically detec…" at bounding box center [118, 111] width 202 height 112
click at [47, 148] on button "Area" at bounding box center [40, 154] width 32 height 13
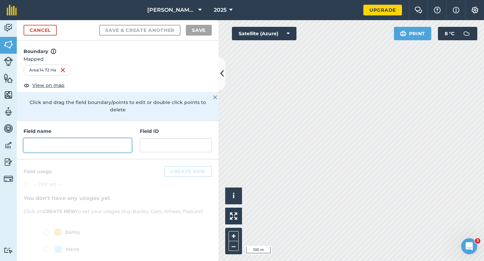
click at [119, 144] on input "text" at bounding box center [78, 145] width 108 height 14
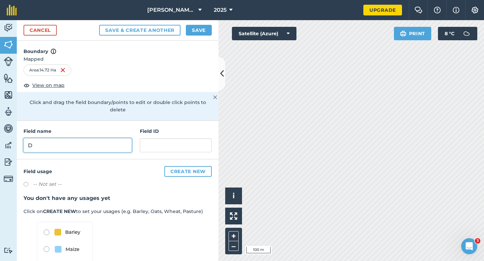
click at [108, 139] on input "D" at bounding box center [78, 145] width 108 height 14
type input "S"
click at [195, 34] on button "Save" at bounding box center [199, 30] width 26 height 11
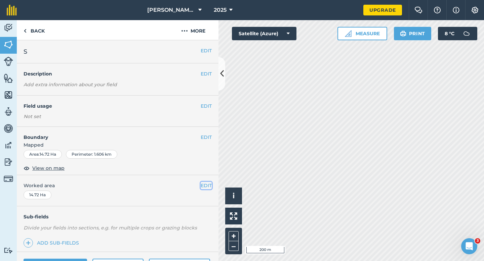
click at [207, 188] on button "EDIT" at bounding box center [206, 185] width 11 height 7
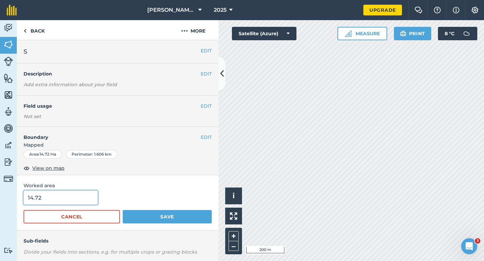
click at [73, 199] on input "14.72" at bounding box center [61, 198] width 74 height 14
type input "14.7"
click at [123, 210] on button "Save" at bounding box center [167, 216] width 89 height 13
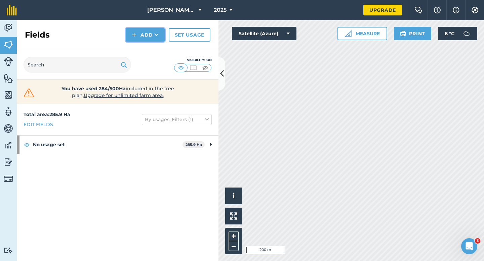
click at [145, 41] on button "Add" at bounding box center [145, 34] width 39 height 13
click at [145, 53] on link "Draw" at bounding box center [145, 50] width 37 height 15
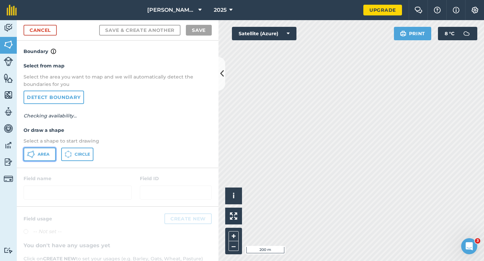
click at [42, 154] on span "Area" at bounding box center [44, 154] width 12 height 5
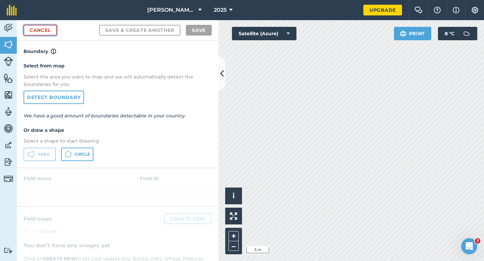
click at [44, 29] on link "Cancel" at bounding box center [40, 30] width 33 height 11
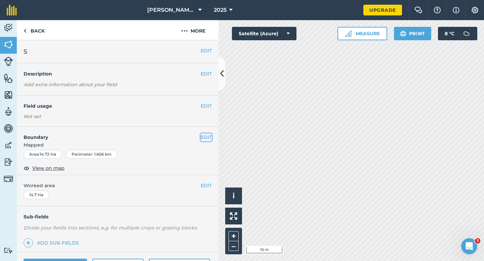
click at [205, 137] on button "EDIT" at bounding box center [206, 137] width 11 height 7
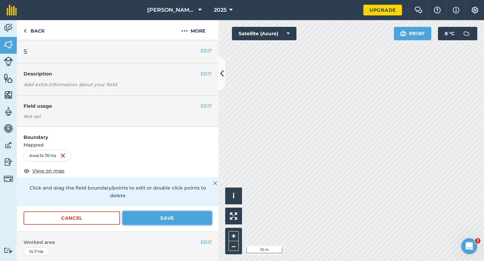
click at [189, 212] on button "Save" at bounding box center [167, 218] width 89 height 13
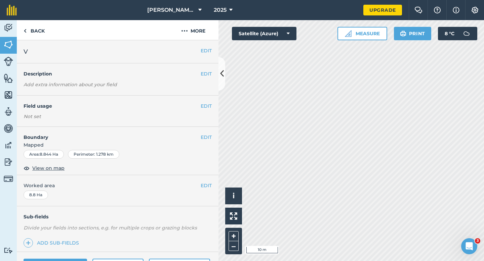
click at [207, 131] on div "EDIT Boundary Mapped Area : 8.844 Ha Perimeter : 1.278 km View on map" at bounding box center [118, 151] width 202 height 48
click at [207, 142] on span "Mapped" at bounding box center [118, 144] width 202 height 7
click at [208, 132] on div "EDIT Boundary Mapped Area : 8.844 Ha Perimeter : 1.278 km View on map" at bounding box center [118, 151] width 202 height 48
click at [215, 186] on div "Activity Fields Livestock Features Maps Team Vehicles Data Reporting Billing Tu…" at bounding box center [242, 140] width 484 height 241
click at [208, 137] on button "EDIT" at bounding box center [206, 137] width 11 height 7
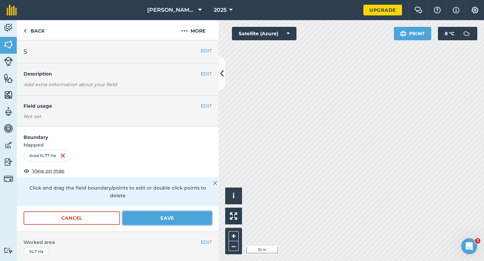
click at [194, 213] on button "Save" at bounding box center [167, 218] width 89 height 13
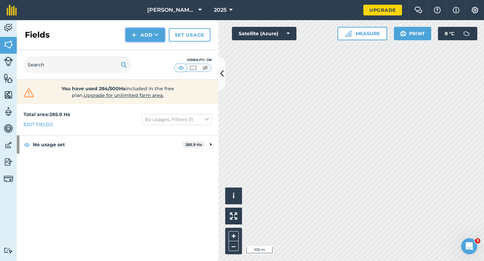
click at [148, 33] on button "Add" at bounding box center [145, 34] width 39 height 13
click at [148, 42] on div "Fields Add Draw Import Set usage" at bounding box center [118, 35] width 202 height 30
click at [145, 37] on button "Add" at bounding box center [145, 34] width 39 height 13
click at [145, 49] on link "Draw" at bounding box center [145, 50] width 37 height 15
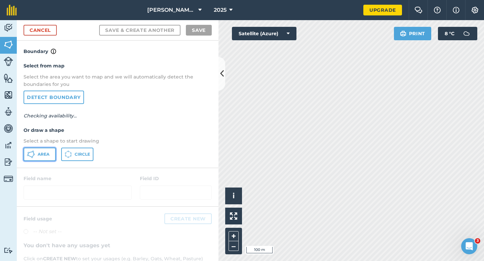
click at [50, 152] on button "Area" at bounding box center [40, 154] width 32 height 13
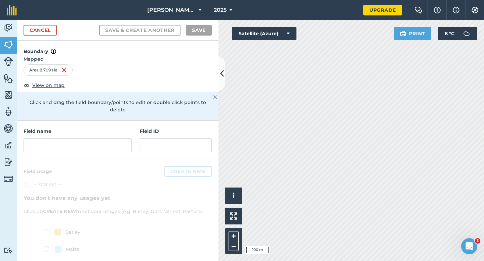
click at [105, 149] on div "Field name Field ID" at bounding box center [118, 140] width 202 height 39
click at [107, 143] on input "text" at bounding box center [78, 145] width 108 height 14
type input "X"
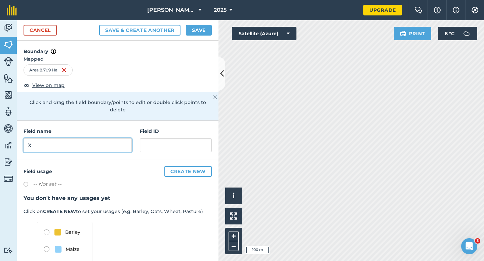
type input "X"
click at [203, 32] on button "Save" at bounding box center [199, 30] width 26 height 11
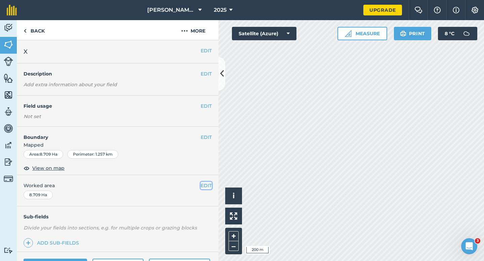
click at [207, 185] on button "EDIT" at bounding box center [206, 185] width 11 height 7
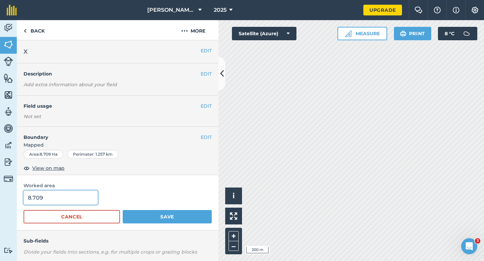
click at [74, 203] on input "8.709" at bounding box center [61, 198] width 74 height 14
type input "8.8"
click at [123, 210] on button "Save" at bounding box center [167, 216] width 89 height 13
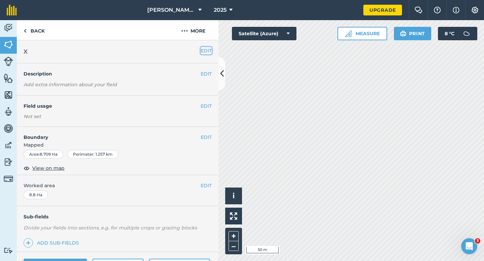
click at [207, 52] on button "EDIT" at bounding box center [206, 50] width 11 height 7
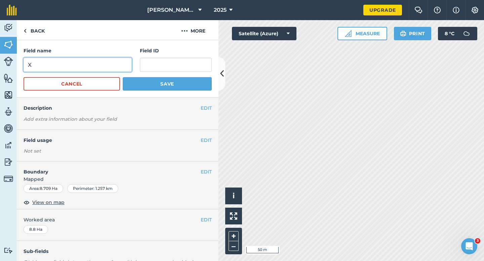
click at [86, 67] on input "X" at bounding box center [78, 65] width 108 height 14
type input "W"
click at [123, 77] on button "Save" at bounding box center [167, 83] width 89 height 13
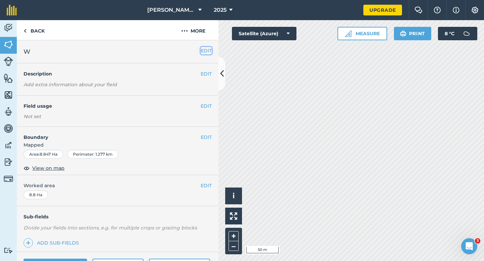
click at [205, 54] on button "EDIT" at bounding box center [206, 50] width 11 height 7
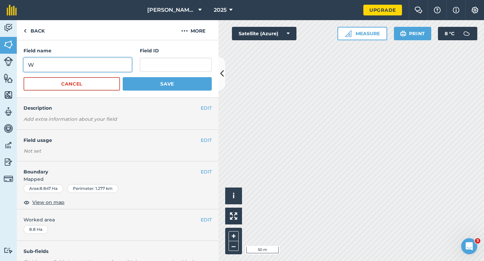
click at [95, 70] on input "W" at bounding box center [78, 65] width 108 height 14
click at [123, 77] on button "Save" at bounding box center [167, 83] width 89 height 13
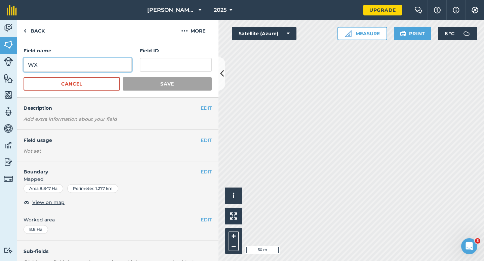
type input "W"
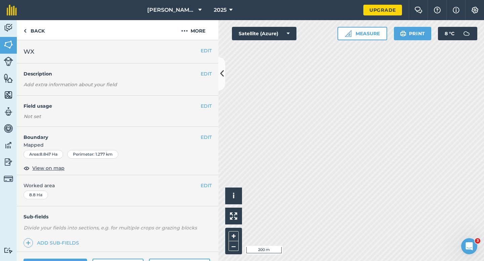
click at [198, 49] on h2 "WX" at bounding box center [112, 51] width 177 height 9
click at [203, 49] on button "EDIT" at bounding box center [206, 50] width 11 height 7
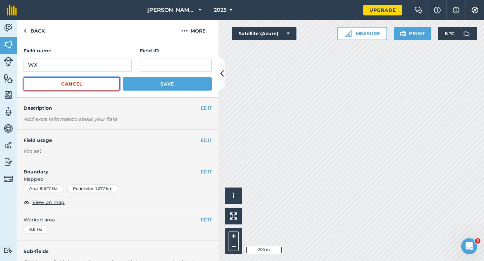
click at [65, 78] on button "Cancel" at bounding box center [72, 83] width 96 height 13
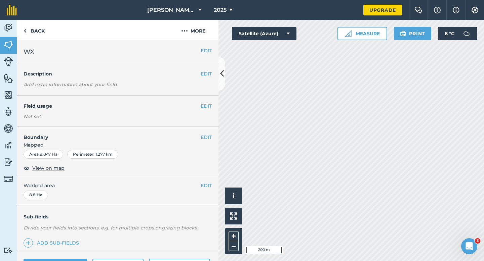
click at [67, 71] on h4 "Description" at bounding box center [118, 73] width 188 height 7
click at [207, 52] on button "EDIT" at bounding box center [206, 50] width 11 height 7
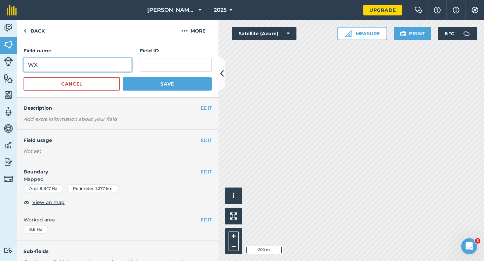
click at [90, 60] on input "WX" at bounding box center [78, 65] width 108 height 14
click at [92, 64] on input "WX" at bounding box center [78, 65] width 108 height 14
type input "X"
click at [123, 77] on button "Save" at bounding box center [167, 83] width 89 height 13
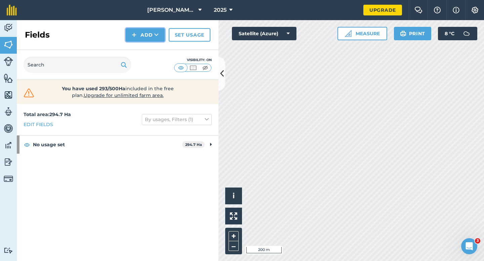
click at [140, 36] on button "Add" at bounding box center [145, 34] width 39 height 13
click at [140, 44] on link "Draw" at bounding box center [145, 50] width 37 height 15
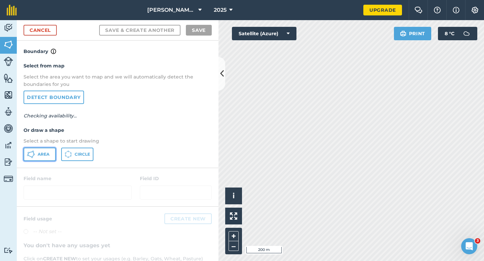
click at [43, 153] on span "Area" at bounding box center [44, 154] width 12 height 5
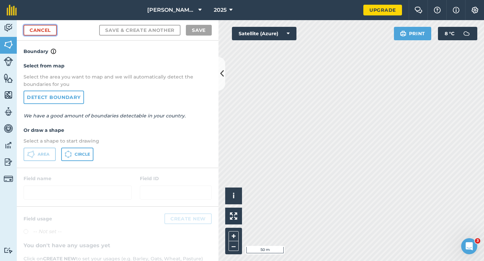
click at [34, 25] on link "Cancel" at bounding box center [40, 30] width 33 height 11
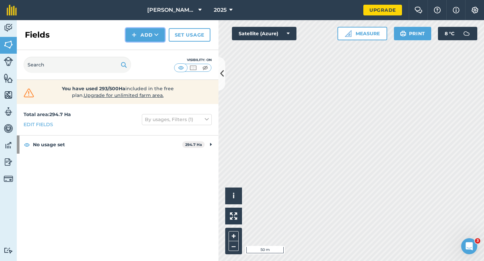
click at [146, 34] on button "Add" at bounding box center [145, 34] width 39 height 13
click at [148, 49] on link "Draw" at bounding box center [145, 50] width 37 height 15
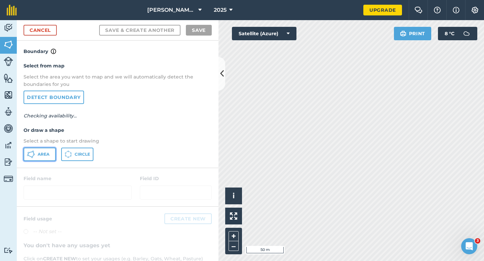
click at [48, 154] on span "Area" at bounding box center [44, 154] width 12 height 5
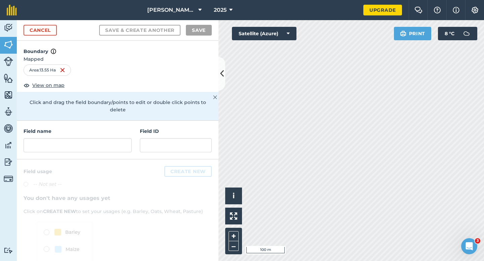
click at [100, 150] on div "Field name Field ID" at bounding box center [118, 140] width 202 height 39
click at [100, 143] on input "text" at bounding box center [78, 145] width 108 height 14
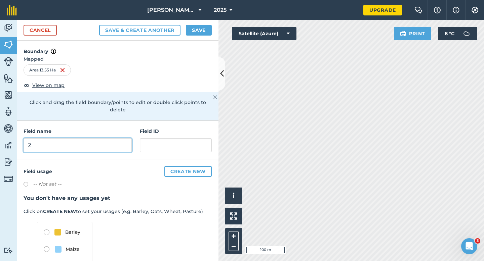
type input "Z"
click at [193, 34] on button "Save" at bounding box center [199, 30] width 26 height 11
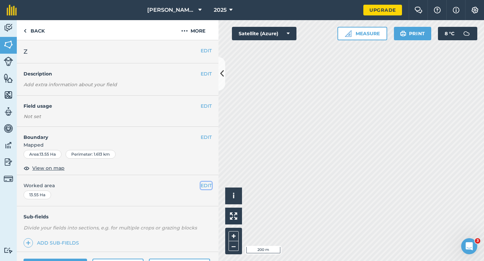
click at [206, 187] on button "EDIT" at bounding box center [206, 185] width 11 height 7
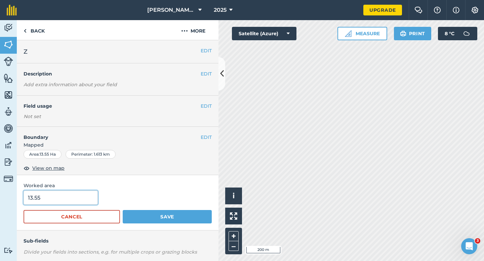
click at [64, 199] on input "13.55" at bounding box center [61, 198] width 74 height 14
type input "13.5"
click at [123, 210] on button "Save" at bounding box center [167, 216] width 89 height 13
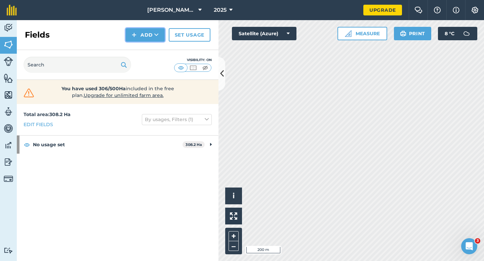
click at [145, 39] on button "Add" at bounding box center [145, 34] width 39 height 13
click at [145, 48] on link "Draw" at bounding box center [145, 50] width 37 height 15
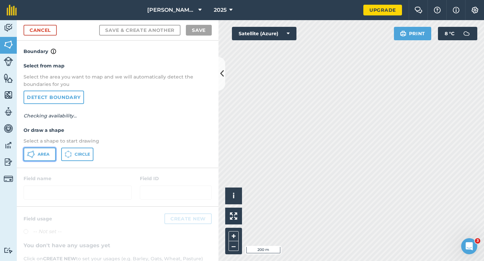
click at [46, 159] on button "Area" at bounding box center [40, 154] width 32 height 13
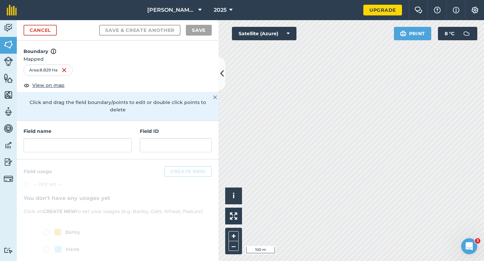
click at [102, 145] on div "Field name Field ID" at bounding box center [118, 140] width 202 height 39
click at [102, 138] on input "text" at bounding box center [78, 145] width 108 height 14
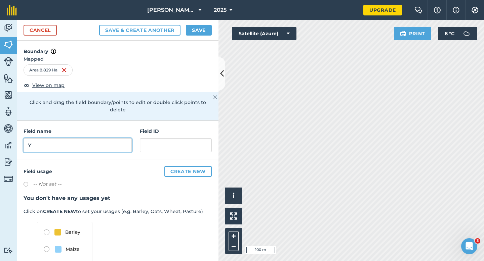
type input "Y"
click at [214, 30] on div "Cancel Save & Create Another Save" at bounding box center [118, 30] width 202 height 20
click at [206, 30] on button "Save" at bounding box center [199, 30] width 26 height 11
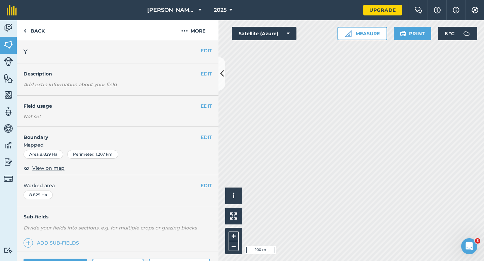
click at [212, 181] on div "EDIT Worked area 8.829 Ha" at bounding box center [118, 190] width 202 height 31
click at [209, 185] on button "EDIT" at bounding box center [206, 185] width 11 height 7
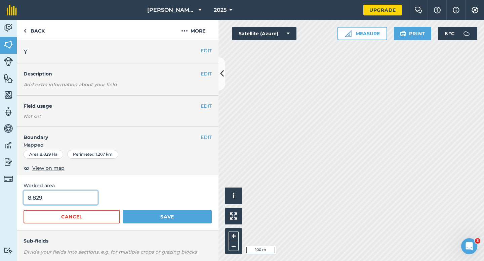
click at [59, 202] on input "8.829" at bounding box center [61, 198] width 74 height 14
type input "8.8"
click at [123, 210] on button "Save" at bounding box center [167, 216] width 89 height 13
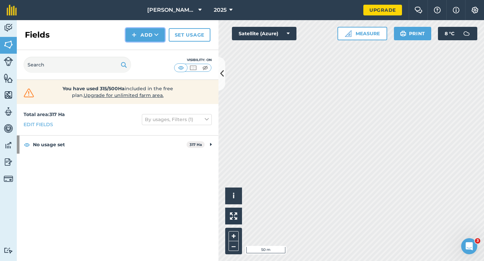
click at [128, 34] on button "Add" at bounding box center [145, 34] width 39 height 13
click at [133, 49] on link "Draw" at bounding box center [145, 50] width 37 height 15
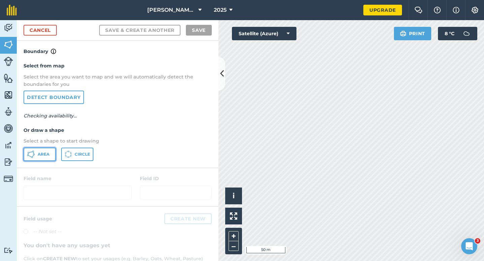
click at [48, 153] on span "Area" at bounding box center [44, 154] width 12 height 5
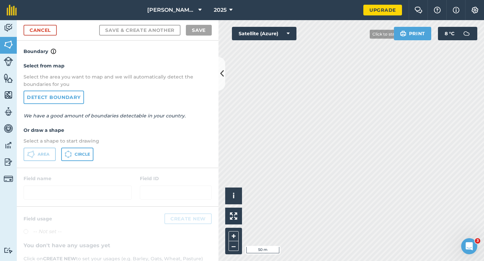
click at [294, 38] on div "Click to start drawing i © 2025 TomTom, Microsoft 50 m + – Satellite (Azure) Pr…" at bounding box center [350, 140] width 265 height 241
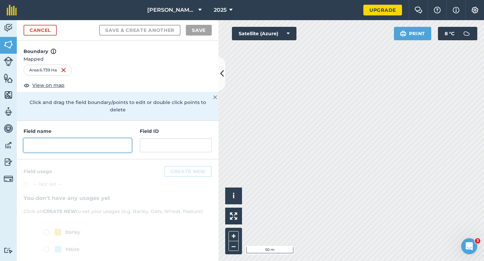
click at [124, 138] on input "text" at bounding box center [78, 145] width 108 height 14
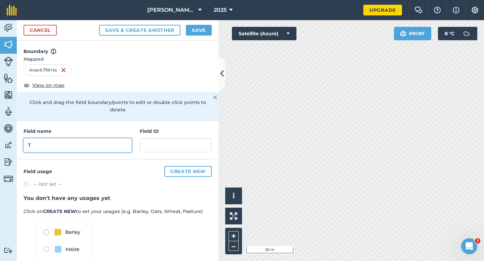
type input "T"
click at [203, 21] on div "Cancel Save & Create Another Save" at bounding box center [118, 30] width 202 height 20
click at [203, 28] on button "Save" at bounding box center [199, 30] width 26 height 11
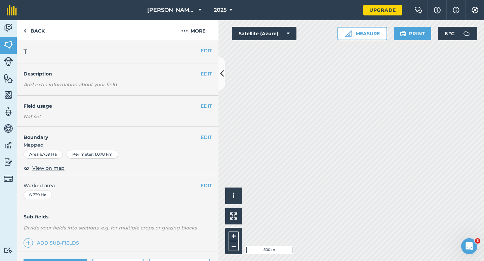
click at [204, 192] on div "EDIT Worked area 6.739 Ha" at bounding box center [118, 190] width 202 height 31
click at [203, 189] on button "EDIT" at bounding box center [206, 185] width 11 height 7
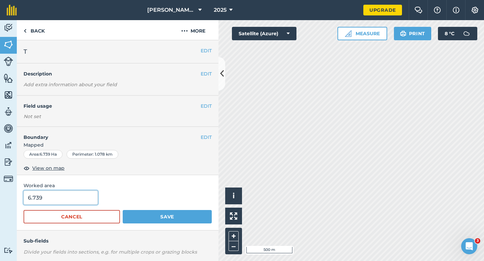
click at [90, 197] on input "6.739" at bounding box center [61, 198] width 74 height 14
type input "7"
click at [123, 210] on button "Save" at bounding box center [167, 216] width 89 height 13
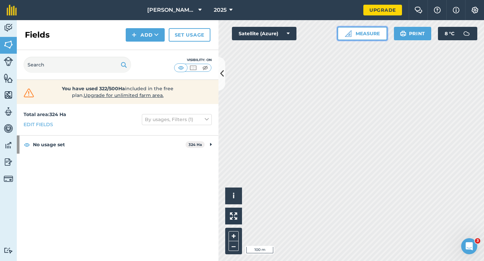
click at [368, 37] on button "Measure" at bounding box center [362, 33] width 50 height 13
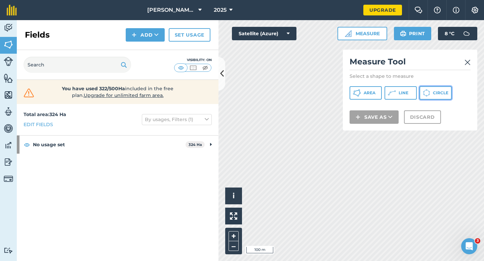
click at [361, 93] on icon at bounding box center [357, 93] width 8 height 8
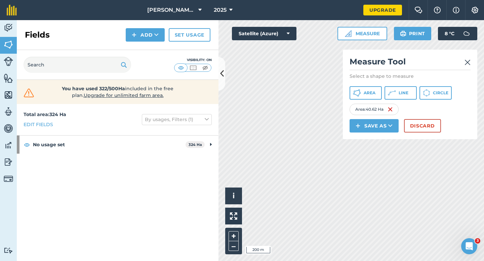
click at [403, 132] on div "Save as" at bounding box center [376, 125] width 54 height 13
click at [407, 129] on button "Discard" at bounding box center [422, 125] width 37 height 13
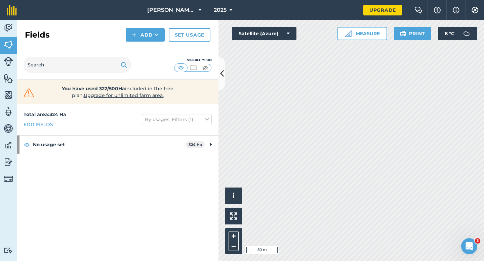
click at [145, 42] on div "Fields Add Set usage" at bounding box center [118, 35] width 202 height 30
click at [145, 39] on button "Add" at bounding box center [145, 34] width 39 height 13
click at [145, 52] on link "Draw" at bounding box center [145, 50] width 37 height 15
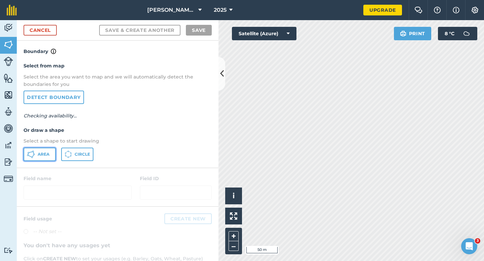
click at [54, 151] on button "Area" at bounding box center [40, 154] width 32 height 13
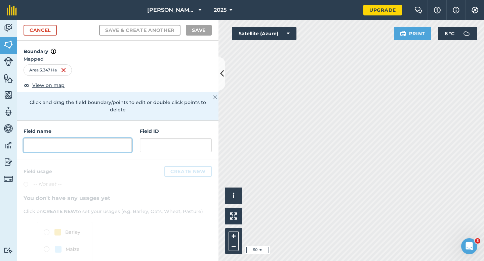
click at [96, 144] on input "text" at bounding box center [78, 145] width 108 height 14
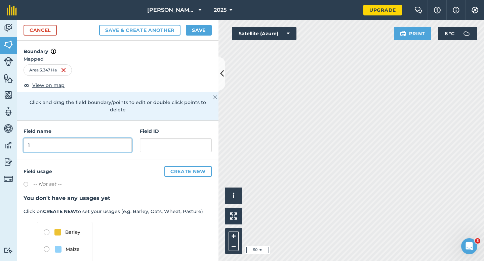
type input "1"
click at [205, 33] on button "Save" at bounding box center [199, 30] width 26 height 11
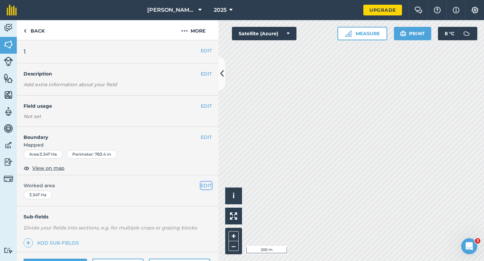
click at [206, 188] on button "EDIT" at bounding box center [206, 185] width 11 height 7
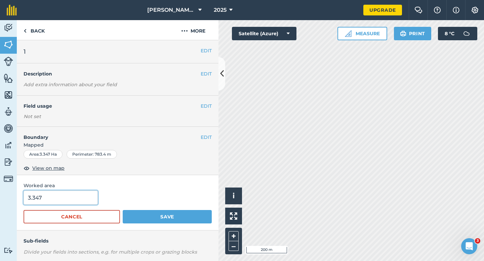
click at [67, 203] on input "3.347" at bounding box center [61, 198] width 74 height 14
type input "4"
click at [123, 210] on button "Save" at bounding box center [167, 216] width 89 height 13
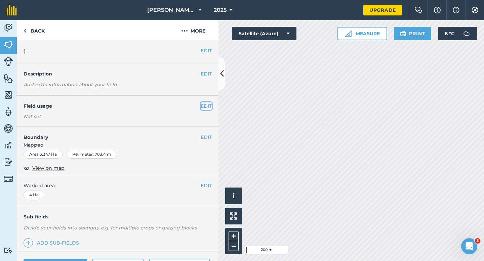
click at [204, 105] on button "EDIT" at bounding box center [206, 105] width 11 height 7
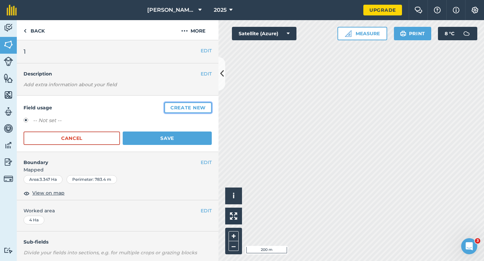
click at [204, 105] on button "Create new" at bounding box center [187, 107] width 47 height 11
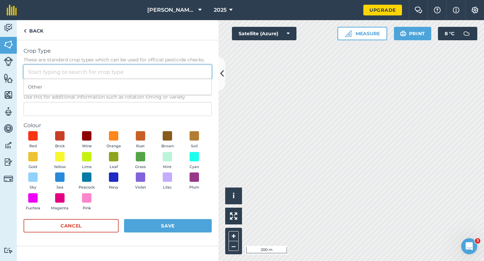
click at [174, 72] on input "Crop Type These are standard crop types which can be used for official pesticid…" at bounding box center [118, 72] width 188 height 14
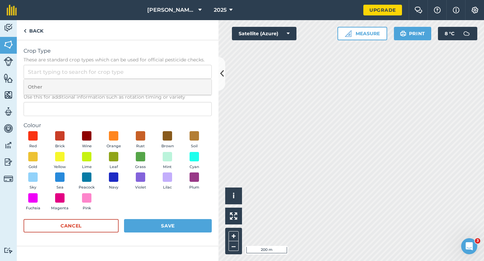
click at [174, 83] on li "Other" at bounding box center [117, 87] width 187 height 16
type input "Other"
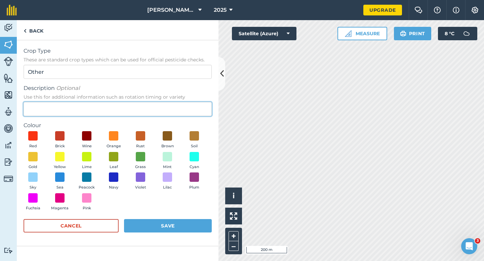
click at [169, 103] on input "Description Optional Use this for additional information such as rotation timin…" at bounding box center [118, 109] width 188 height 14
type input "Lucerne"
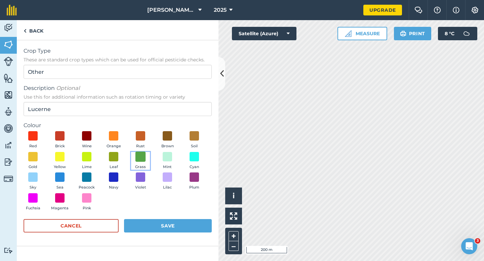
click at [137, 157] on span at bounding box center [140, 156] width 10 height 10
click at [158, 225] on button "Save" at bounding box center [168, 225] width 88 height 13
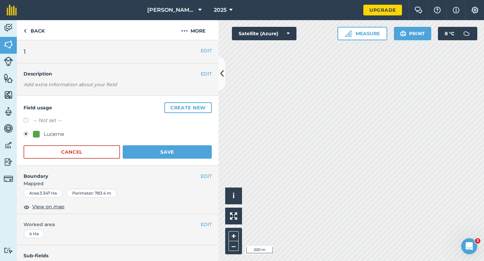
click at [176, 137] on div "Lucerne" at bounding box center [118, 135] width 188 height 10
click at [176, 153] on button "Save" at bounding box center [167, 151] width 89 height 13
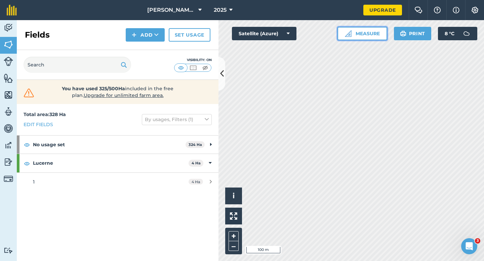
click at [363, 32] on button "Measure" at bounding box center [362, 33] width 50 height 13
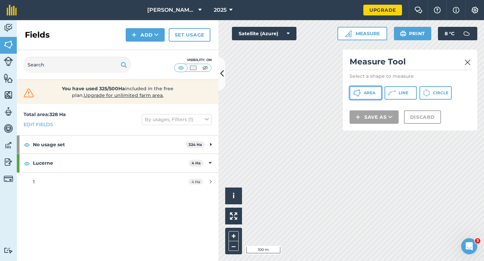
click at [362, 92] on button "Area" at bounding box center [365, 92] width 32 height 13
click at [342, 54] on div "Click to start drawing i © 2025 TomTom, Microsoft 100 m + – Satellite (Azure) M…" at bounding box center [350, 140] width 265 height 241
drag, startPoint x: 293, startPoint y: 37, endPoint x: 363, endPoint y: 100, distance: 93.9
click at [363, 101] on div "Click to start drawing i © 2025 TomTom, Microsoft 100 m + – Satellite (Azure) M…" at bounding box center [350, 140] width 265 height 241
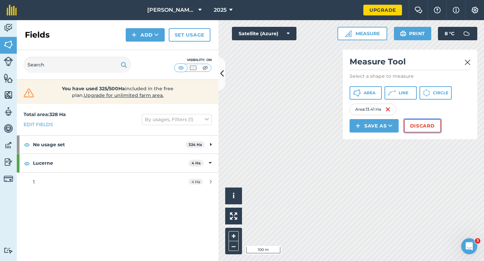
click at [417, 129] on button "Discard" at bounding box center [422, 125] width 37 height 13
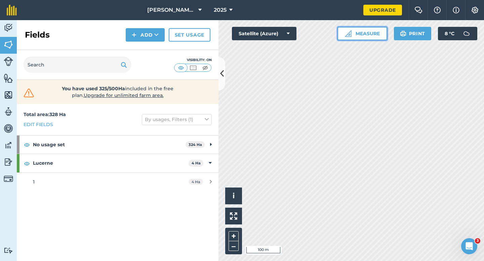
click at [362, 35] on button "Measure" at bounding box center [362, 33] width 50 height 13
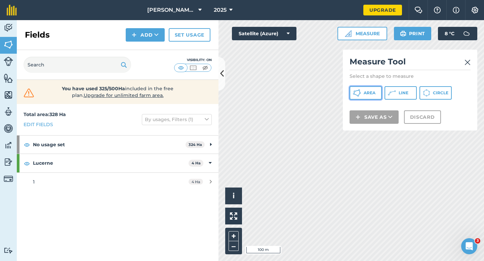
click at [362, 92] on button "Area" at bounding box center [365, 92] width 32 height 13
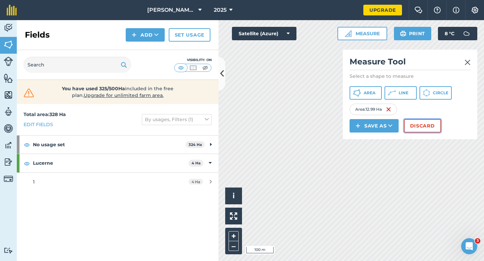
click at [412, 127] on button "Discard" at bounding box center [422, 125] width 37 height 13
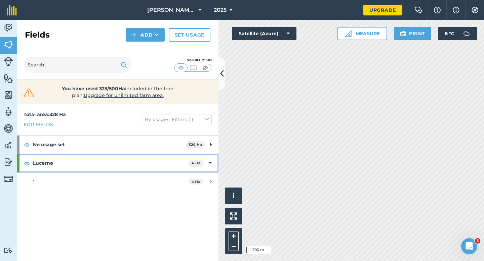
click at [206, 162] on div "Lucerne 4 Ha" at bounding box center [118, 163] width 202 height 18
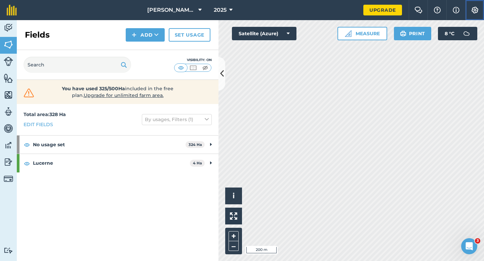
click at [472, 13] on button "Settings" at bounding box center [474, 10] width 19 height 20
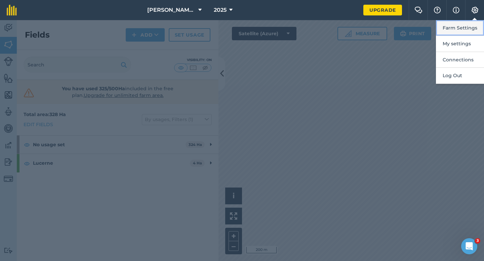
click at [472, 21] on button "Farm Settings" at bounding box center [460, 28] width 48 height 16
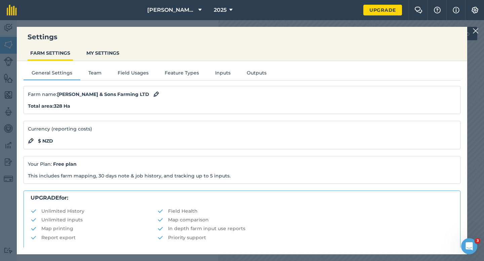
scroll to position [129, 0]
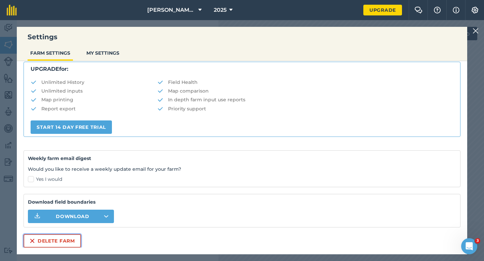
click at [59, 245] on button "Delete farm" at bounding box center [52, 240] width 57 height 13
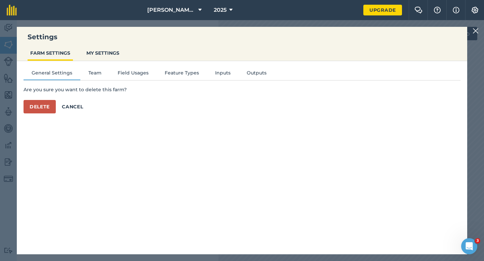
scroll to position [0, 0]
click at [43, 111] on button "Delete" at bounding box center [40, 106] width 32 height 13
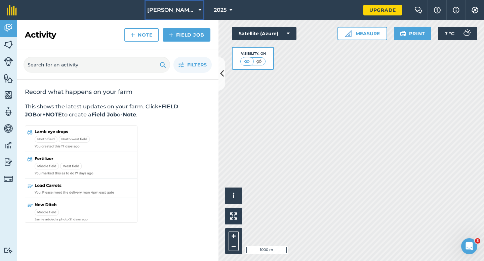
click at [184, 6] on span "[PERSON_NAME] & Sons" at bounding box center [171, 10] width 48 height 8
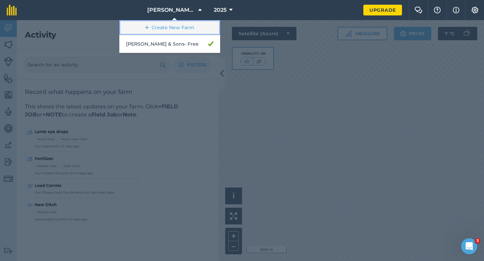
click at [186, 23] on link "Create New Farm" at bounding box center [169, 27] width 101 height 15
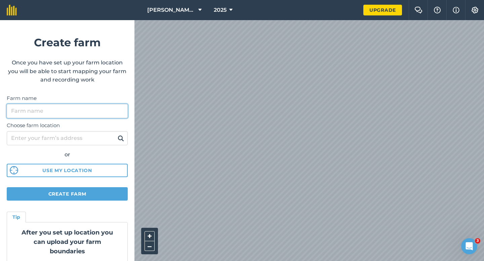
click at [103, 106] on input "Farm name" at bounding box center [67, 111] width 121 height 14
drag, startPoint x: 83, startPoint y: 111, endPoint x: 50, endPoint y: 110, distance: 32.9
click at [50, 110] on input "[PERSON_NAME] & Sons Farming" at bounding box center [67, 111] width 121 height 14
type input "[PERSON_NAME] & Sons LTD"
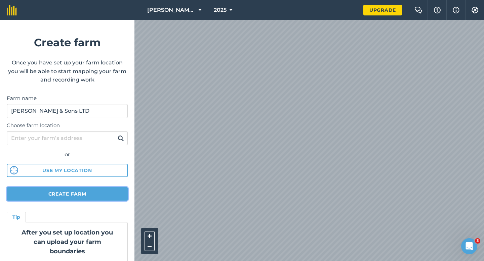
click at [49, 191] on button "Create farm" at bounding box center [67, 193] width 121 height 13
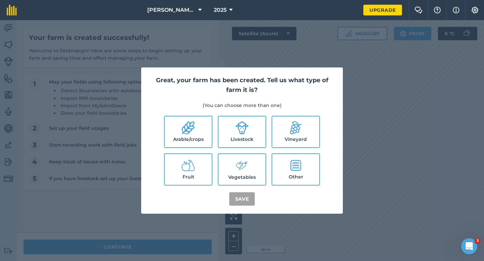
click at [180, 137] on label "Arable/crops" at bounding box center [188, 132] width 47 height 31
checkbox input "true"
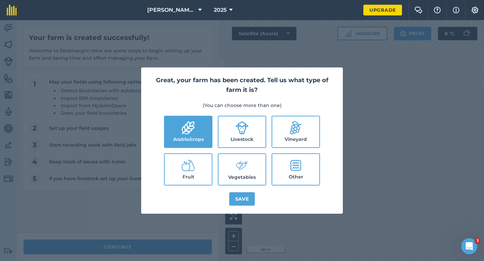
click at [252, 141] on label "Livestock" at bounding box center [241, 132] width 47 height 31
checkbox input "true"
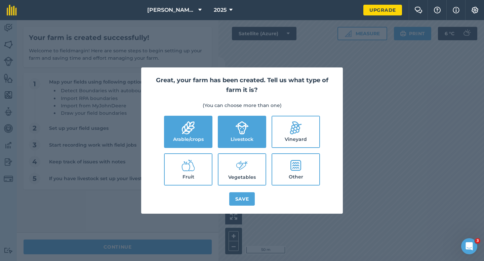
click at [252, 166] on label "Vegetables" at bounding box center [241, 169] width 47 height 31
checkbox input "true"
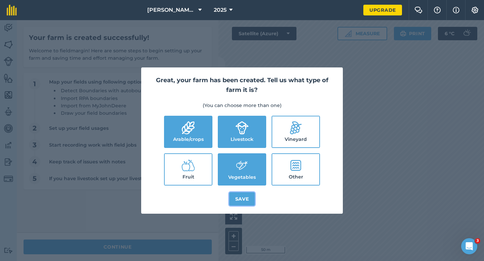
click at [249, 202] on button "Save" at bounding box center [242, 198] width 26 height 13
click at [151, 241] on div "Great, your farm has been created. Tell us what type of farm it is? (You can ch…" at bounding box center [242, 140] width 484 height 241
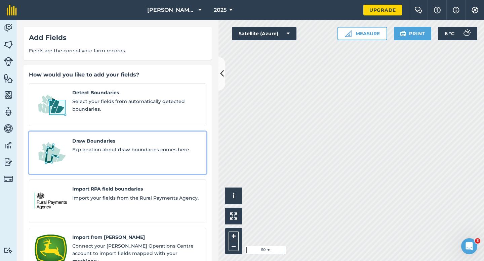
click at [92, 137] on span "Draw Boundaries" at bounding box center [136, 140] width 128 height 7
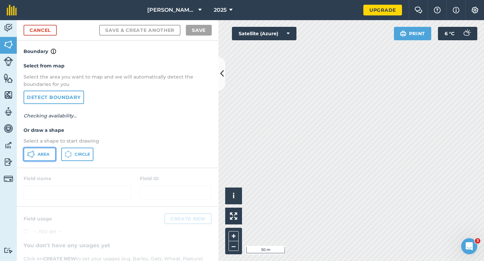
click at [50, 157] on button "Area" at bounding box center [40, 154] width 32 height 13
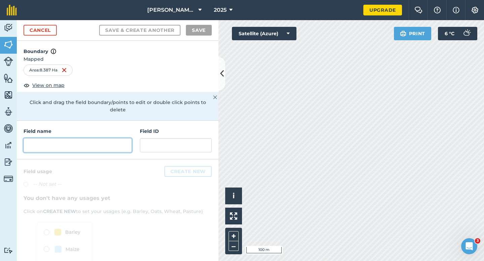
click at [95, 138] on input "text" at bounding box center [78, 145] width 108 height 14
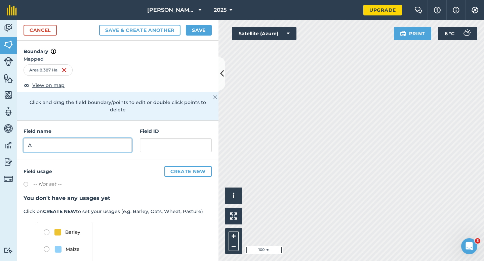
type input "A"
click at [202, 28] on button "Save" at bounding box center [199, 30] width 26 height 11
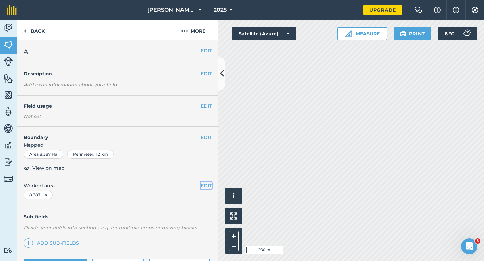
click at [211, 188] on button "EDIT" at bounding box center [206, 185] width 11 height 7
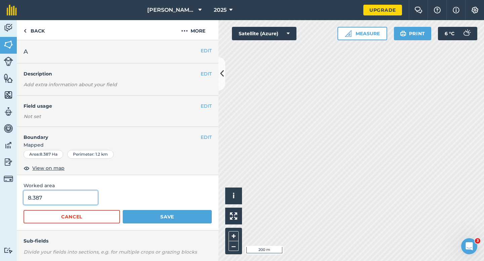
click at [90, 196] on input "8.387" at bounding box center [61, 198] width 74 height 14
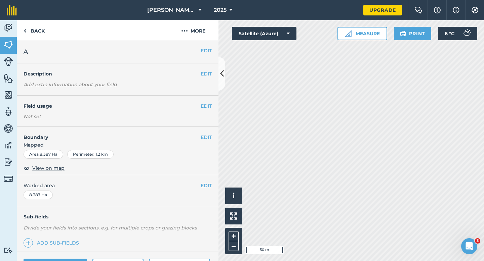
click at [209, 142] on span "Mapped" at bounding box center [118, 144] width 202 height 7
click at [209, 138] on button "EDIT" at bounding box center [206, 137] width 11 height 7
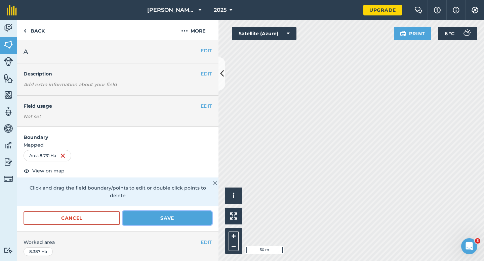
click at [174, 212] on button "Save" at bounding box center [167, 218] width 89 height 13
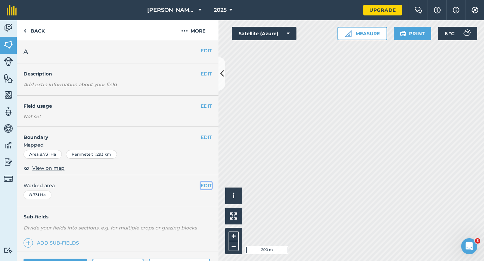
click at [206, 189] on button "EDIT" at bounding box center [206, 185] width 11 height 7
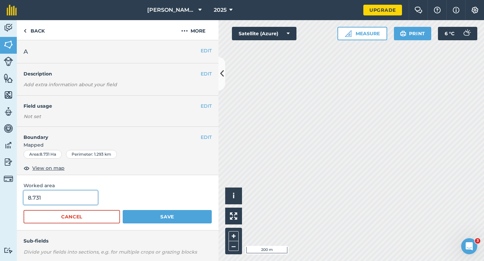
click at [93, 199] on input "8.731" at bounding box center [61, 198] width 74 height 14
type input "8.8"
click at [123, 210] on button "Save" at bounding box center [167, 216] width 89 height 13
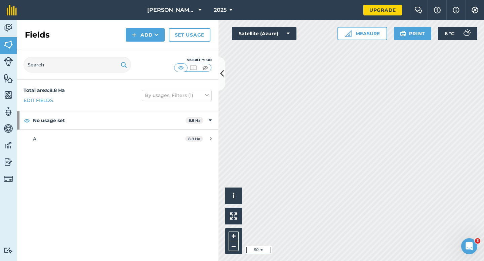
click at [126, 37] on div "Fields Add Set usage" at bounding box center [118, 35] width 202 height 30
click at [140, 42] on div "Fields Add Set usage" at bounding box center [118, 35] width 202 height 30
click at [140, 57] on div "Visibility: On" at bounding box center [118, 65] width 202 height 30
click at [158, 33] on button "Add" at bounding box center [145, 34] width 39 height 13
click at [149, 46] on link "Draw" at bounding box center [145, 50] width 37 height 15
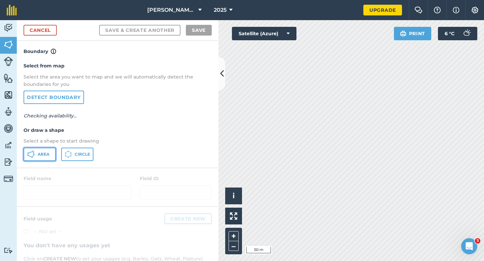
click at [49, 152] on button "Area" at bounding box center [40, 154] width 32 height 13
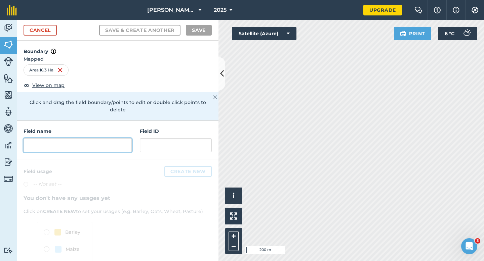
click at [128, 144] on input "text" at bounding box center [78, 145] width 108 height 14
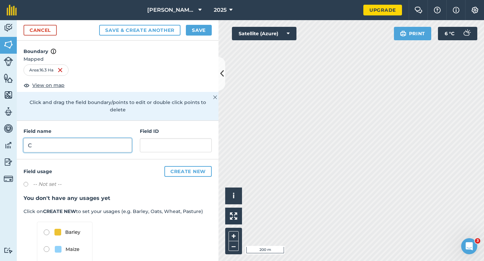
type input "C"
click at [198, 24] on div "Cancel Save & Create Another Save" at bounding box center [118, 30] width 202 height 20
click at [201, 31] on button "Save" at bounding box center [199, 30] width 26 height 11
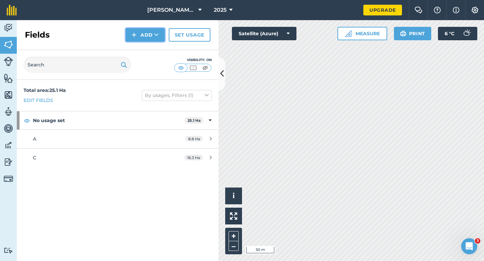
click at [149, 32] on button "Add" at bounding box center [145, 34] width 39 height 13
click at [149, 52] on link "Draw" at bounding box center [145, 50] width 37 height 15
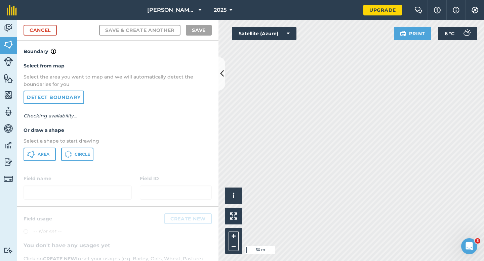
click at [57, 150] on div "Area Circle" at bounding box center [118, 154] width 188 height 13
click at [52, 150] on button "Area" at bounding box center [40, 154] width 32 height 13
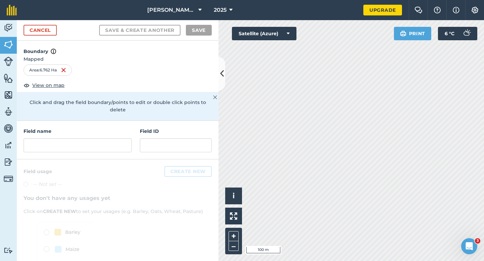
click at [105, 145] on div "Field name Field ID" at bounding box center [118, 140] width 202 height 39
click at [105, 142] on input "text" at bounding box center [78, 145] width 108 height 14
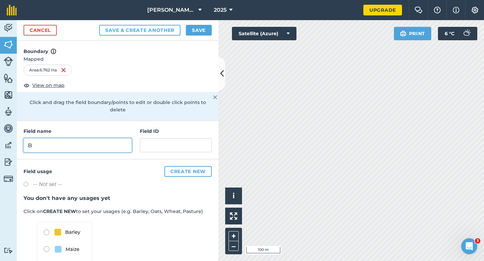
type input "B"
click at [189, 31] on button "Save" at bounding box center [199, 30] width 26 height 11
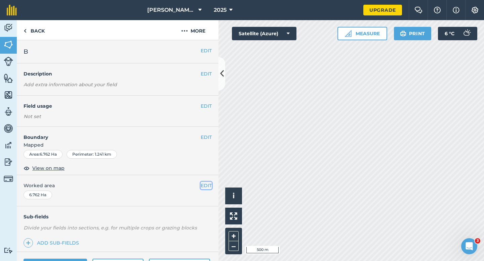
click at [207, 188] on button "EDIT" at bounding box center [206, 185] width 11 height 7
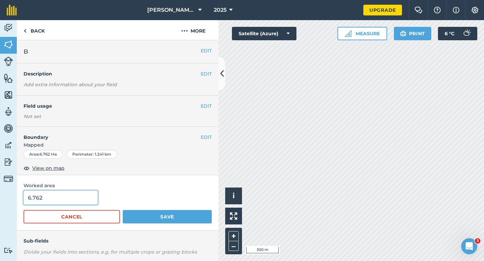
click at [57, 191] on input "6.762" at bounding box center [61, 198] width 74 height 14
click at [57, 193] on input "6.762" at bounding box center [61, 198] width 74 height 14
click at [57, 198] on input "6.762" at bounding box center [61, 198] width 74 height 14
type input "6.8"
click at [123, 210] on button "Save" at bounding box center [167, 216] width 89 height 13
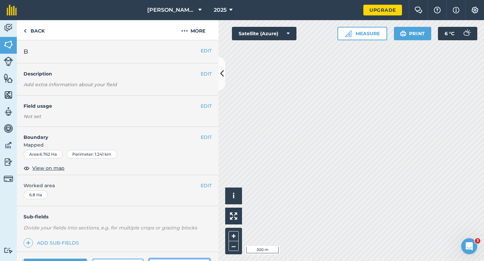
click at [206, 261] on link "Field Health" at bounding box center [179, 265] width 61 height 13
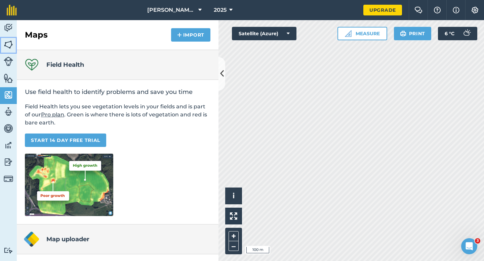
click at [10, 46] on img at bounding box center [8, 45] width 9 height 10
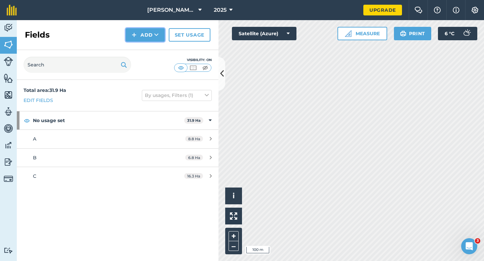
click at [136, 38] on img at bounding box center [134, 35] width 5 height 8
click at [137, 47] on link "Draw" at bounding box center [145, 50] width 37 height 15
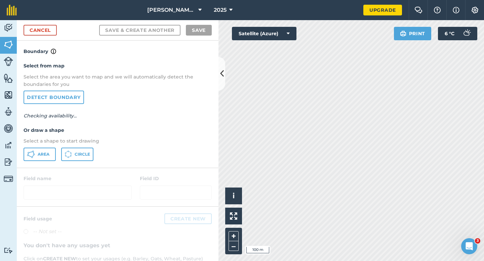
click at [52, 161] on div "Area Circle" at bounding box center [118, 154] width 188 height 13
click at [50, 160] on button "Area" at bounding box center [40, 154] width 32 height 13
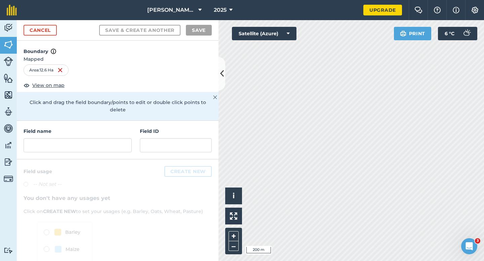
click at [122, 130] on div "Field name" at bounding box center [78, 140] width 108 height 25
click at [122, 138] on input "text" at bounding box center [78, 145] width 108 height 14
click at [92, 140] on input "text" at bounding box center [78, 145] width 108 height 14
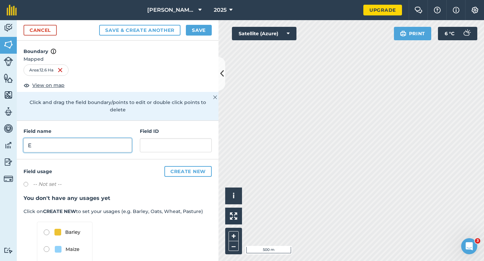
type input "E"
click at [196, 25] on button "Save" at bounding box center [199, 30] width 26 height 11
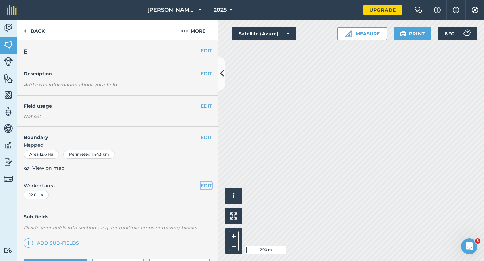
click at [207, 184] on button "EDIT" at bounding box center [206, 185] width 11 height 7
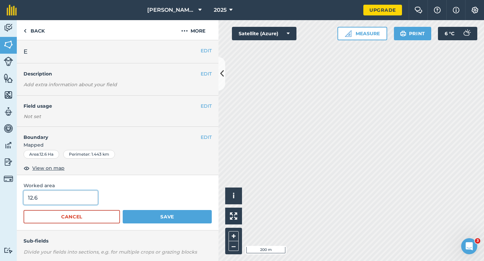
click at [76, 201] on input "12.6" at bounding box center [61, 198] width 74 height 14
click at [123, 210] on button "Save" at bounding box center [167, 216] width 89 height 13
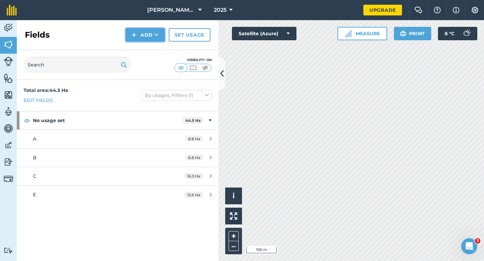
click at [134, 34] on img at bounding box center [134, 35] width 5 height 8
click at [135, 51] on link "Draw" at bounding box center [145, 50] width 37 height 15
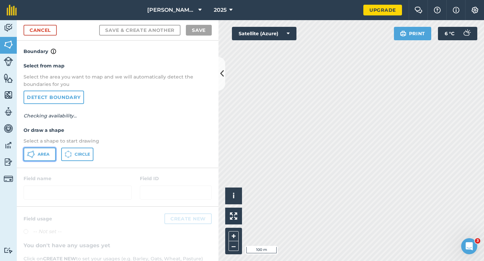
click at [44, 158] on button "Area" at bounding box center [40, 154] width 32 height 13
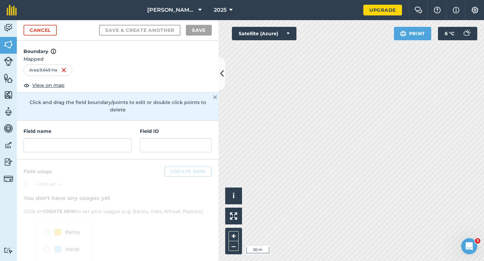
click at [110, 130] on div "Field name" at bounding box center [78, 140] width 108 height 25
click at [110, 138] on input "text" at bounding box center [78, 145] width 108 height 14
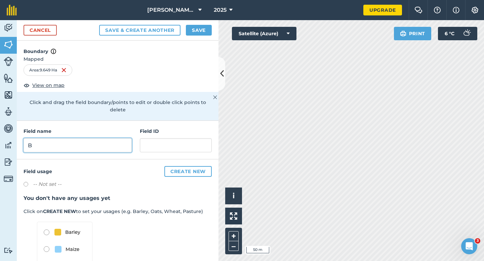
type input "B"
click at [204, 29] on button "Save" at bounding box center [199, 30] width 26 height 11
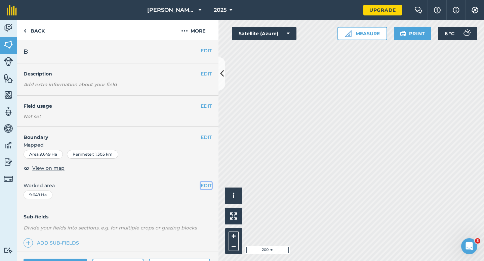
click at [203, 183] on button "EDIT" at bounding box center [206, 185] width 11 height 7
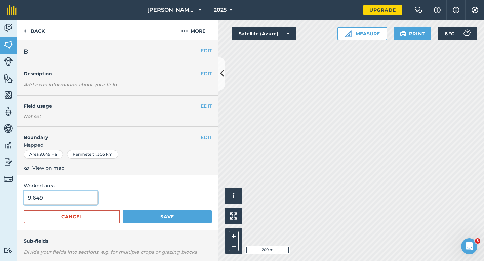
click at [83, 193] on input "9.649" at bounding box center [61, 198] width 74 height 14
click at [83, 198] on input "9.649" at bounding box center [61, 198] width 74 height 14
type input "9.7"
click at [123, 210] on button "Save" at bounding box center [167, 216] width 89 height 13
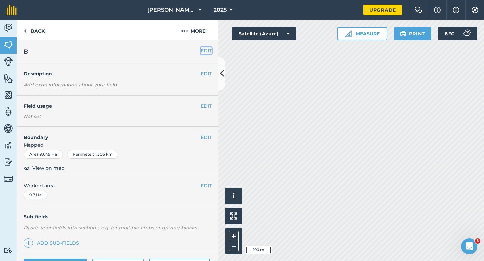
click at [203, 52] on button "EDIT" at bounding box center [206, 50] width 11 height 7
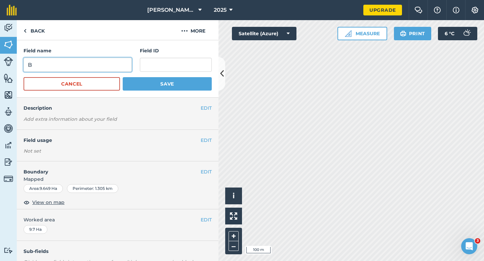
click at [115, 62] on input "B" at bounding box center [78, 65] width 108 height 14
click at [129, 65] on input "BD" at bounding box center [78, 65] width 108 height 14
type input "D"
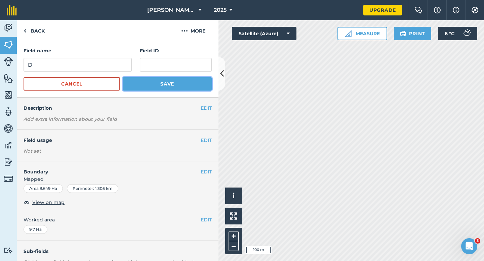
click at [155, 84] on button "Save" at bounding box center [167, 83] width 89 height 13
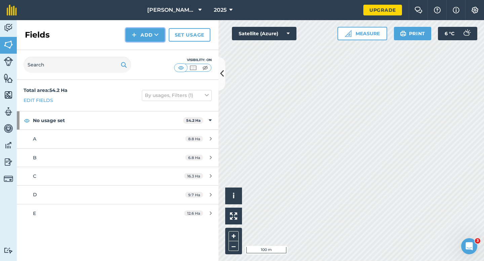
click at [136, 32] on img at bounding box center [134, 35] width 5 height 8
click at [141, 54] on link "Draw" at bounding box center [145, 50] width 37 height 15
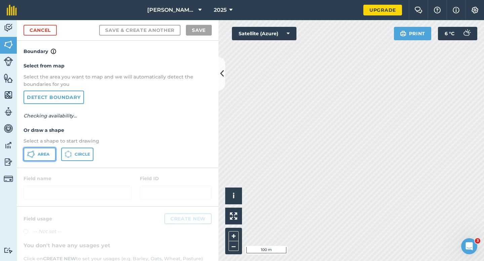
click at [43, 160] on button "Area" at bounding box center [40, 154] width 32 height 13
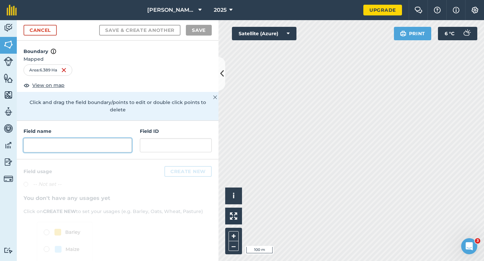
click at [128, 139] on input "text" at bounding box center [78, 145] width 108 height 14
click at [80, 138] on input "text" at bounding box center [78, 145] width 108 height 14
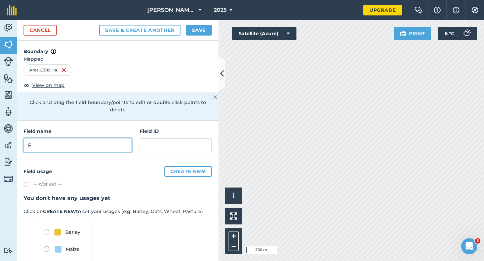
type input "E"
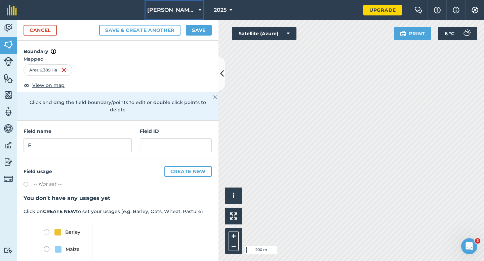
click at [201, 18] on button "[PERSON_NAME] & Sons LTD" at bounding box center [174, 10] width 60 height 20
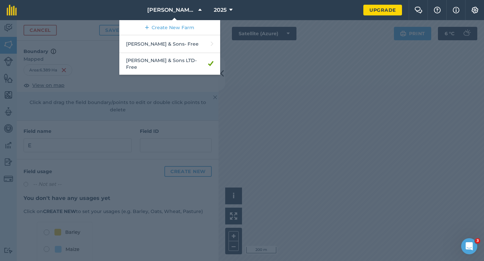
click at [249, 45] on div at bounding box center [242, 140] width 484 height 241
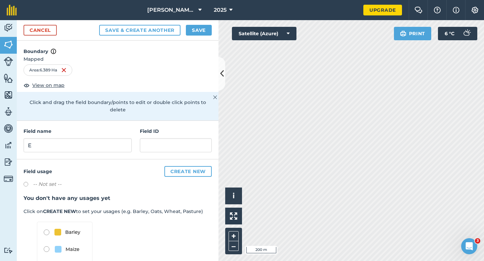
click at [192, 37] on div "Cancel Save & Create Another Save" at bounding box center [118, 30] width 202 height 20
click at [192, 31] on button "Save" at bounding box center [199, 30] width 26 height 11
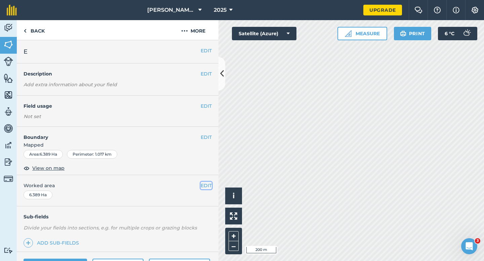
click at [205, 189] on button "EDIT" at bounding box center [206, 185] width 11 height 7
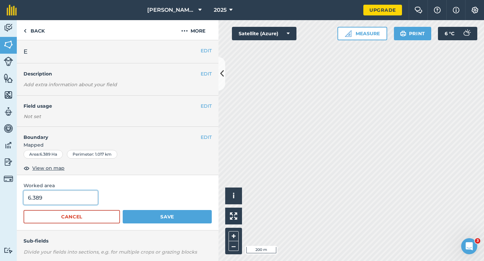
click at [48, 199] on input "6.389" at bounding box center [61, 198] width 74 height 14
type input "6.4"
click at [123, 210] on button "Save" at bounding box center [167, 216] width 89 height 13
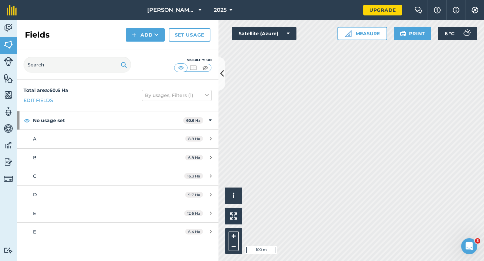
click at [152, 44] on div "Fields Add Set usage" at bounding box center [118, 35] width 202 height 30
click at [152, 39] on button "Add" at bounding box center [145, 34] width 39 height 13
click at [152, 45] on link "Draw" at bounding box center [145, 50] width 37 height 15
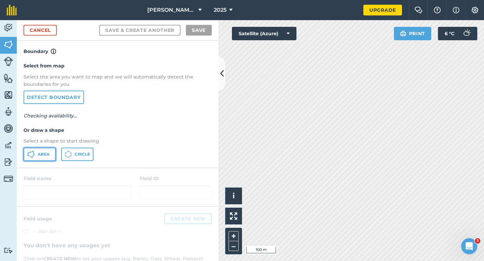
click at [48, 157] on span "Area" at bounding box center [44, 154] width 12 height 5
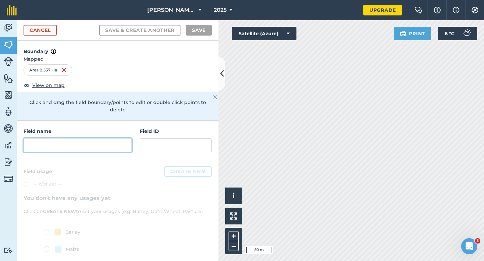
click at [113, 138] on input "text" at bounding box center [78, 145] width 108 height 14
click at [104, 139] on input "text" at bounding box center [78, 145] width 108 height 14
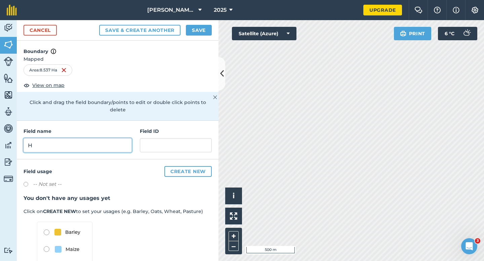
type input "H"
click at [190, 31] on button "Save" at bounding box center [199, 30] width 26 height 11
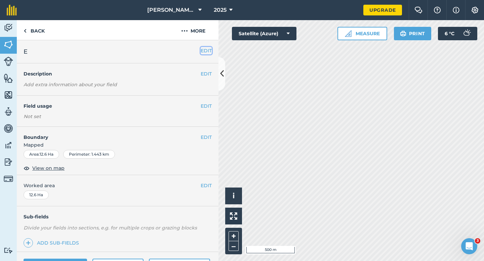
click at [206, 53] on button "EDIT" at bounding box center [206, 50] width 11 height 7
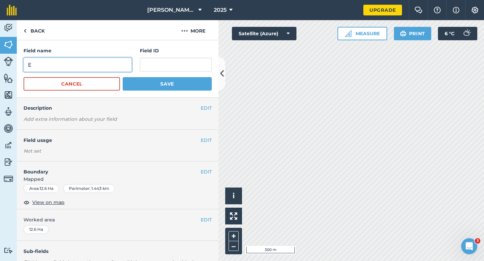
click at [117, 65] on input "E" at bounding box center [78, 65] width 108 height 14
type input "G"
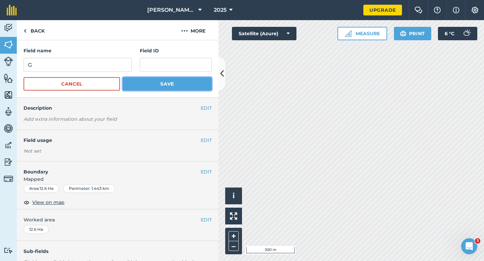
click at [170, 88] on button "Save" at bounding box center [167, 83] width 89 height 13
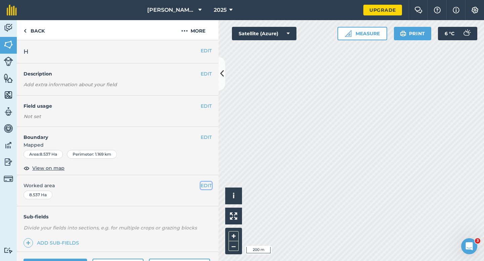
click at [201, 184] on button "EDIT" at bounding box center [206, 185] width 11 height 7
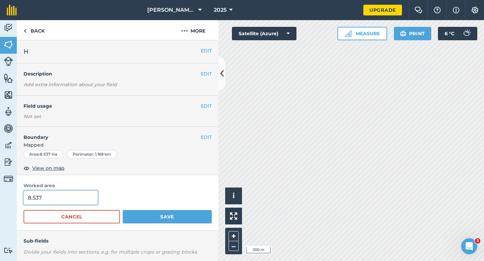
click at [81, 196] on input "8.537" at bounding box center [61, 198] width 74 height 14
type input "8.5"
click at [123, 210] on button "Save" at bounding box center [167, 216] width 89 height 13
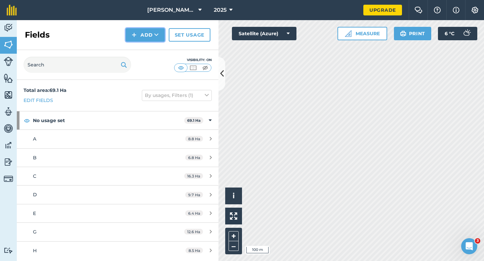
click at [139, 39] on button "Add" at bounding box center [145, 34] width 39 height 13
click at [139, 51] on link "Draw" at bounding box center [145, 50] width 37 height 15
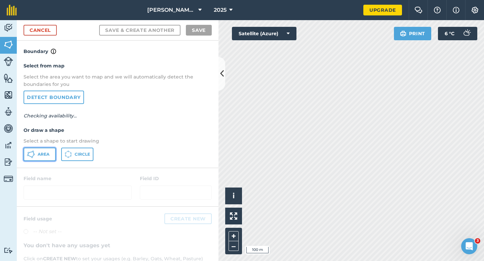
click at [48, 148] on button "Area" at bounding box center [40, 154] width 32 height 13
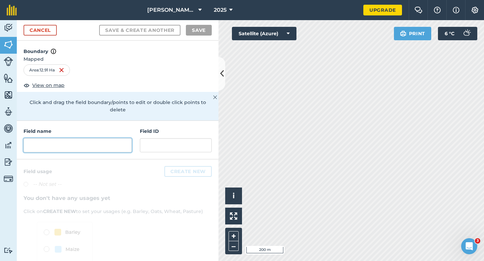
click at [107, 138] on input "text" at bounding box center [78, 145] width 108 height 14
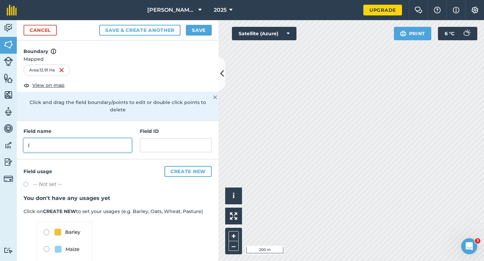
type input "I"
click at [211, 34] on button "Save" at bounding box center [199, 30] width 26 height 11
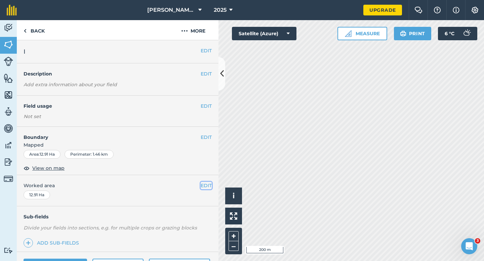
click at [205, 184] on button "EDIT" at bounding box center [206, 185] width 11 height 7
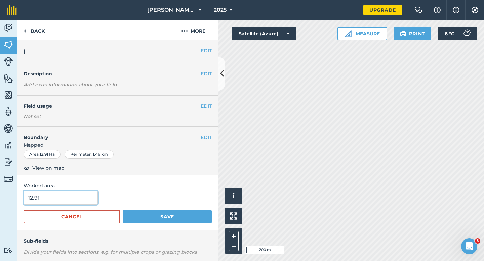
click at [90, 200] on input "12.91" at bounding box center [61, 198] width 74 height 14
type input "13"
click at [123, 210] on button "Save" at bounding box center [167, 216] width 89 height 13
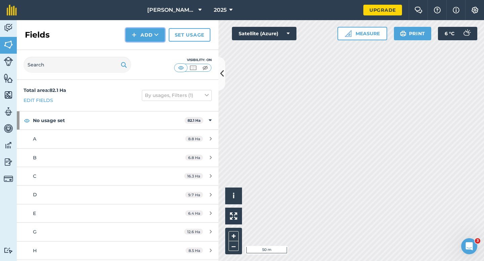
click at [137, 30] on button "Add" at bounding box center [145, 34] width 39 height 13
click at [138, 44] on link "Draw" at bounding box center [145, 50] width 37 height 15
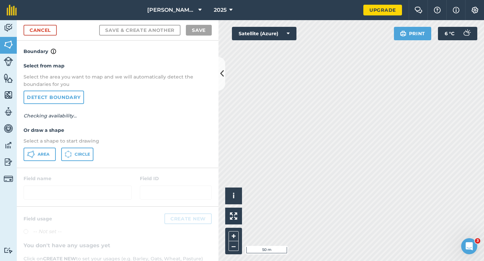
click at [44, 146] on div "Select from map Select the area you want to map and we will automatically detec…" at bounding box center [118, 111] width 202 height 112
click at [48, 150] on button "Area" at bounding box center [40, 154] width 32 height 13
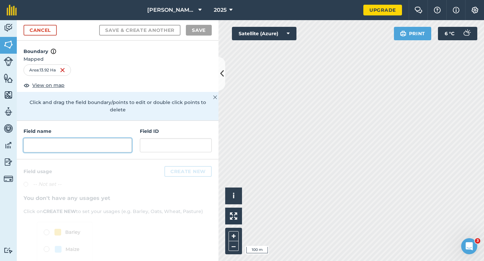
click at [105, 138] on input "text" at bounding box center [78, 145] width 108 height 14
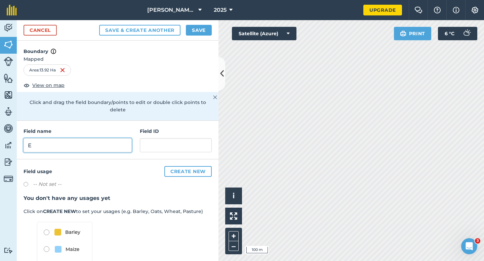
type input "E"
click at [200, 26] on button "Save" at bounding box center [199, 30] width 26 height 11
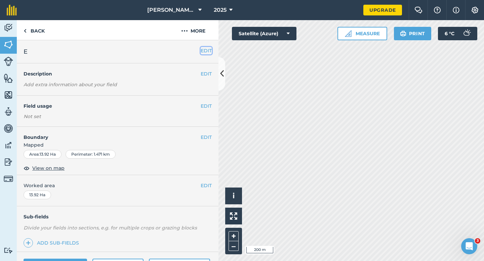
click at [206, 48] on button "EDIT" at bounding box center [206, 50] width 11 height 7
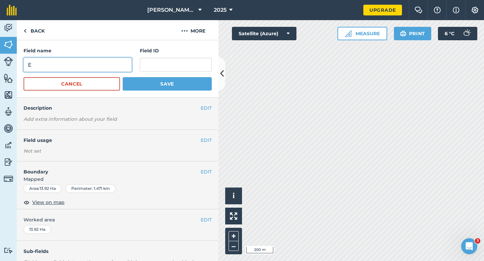
click at [106, 61] on input "E" at bounding box center [78, 65] width 108 height 14
type input "F"
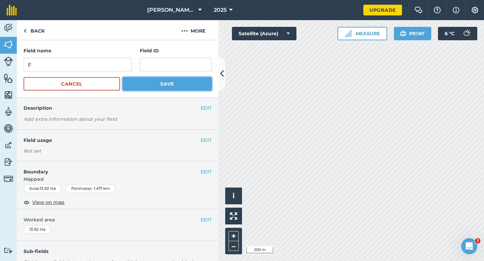
click at [168, 83] on button "Save" at bounding box center [167, 83] width 89 height 13
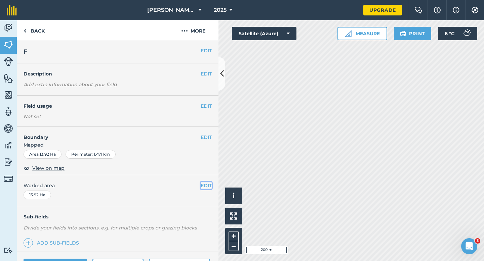
click at [205, 183] on button "EDIT" at bounding box center [206, 185] width 11 height 7
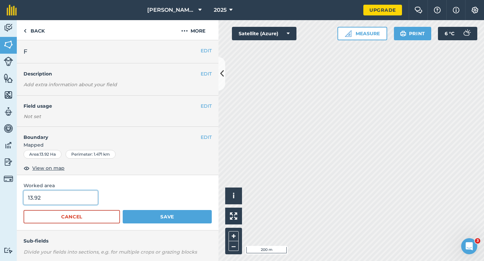
click at [45, 204] on input "13.92" at bounding box center [61, 198] width 74 height 14
type input "14"
click at [123, 210] on button "Save" at bounding box center [167, 216] width 89 height 13
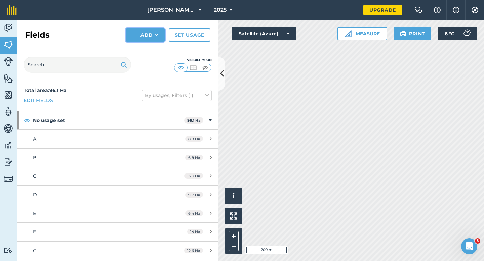
click at [137, 32] on button "Add" at bounding box center [145, 34] width 39 height 13
click at [137, 47] on link "Draw" at bounding box center [145, 50] width 37 height 15
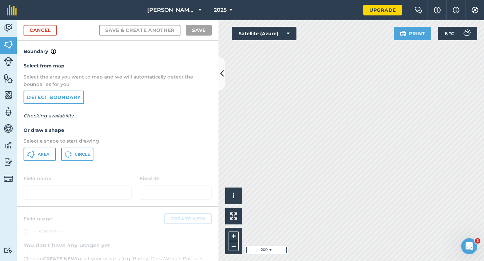
click at [45, 142] on p "Select a shape to start drawing" at bounding box center [118, 140] width 188 height 7
click at [41, 151] on button "Area" at bounding box center [40, 154] width 32 height 13
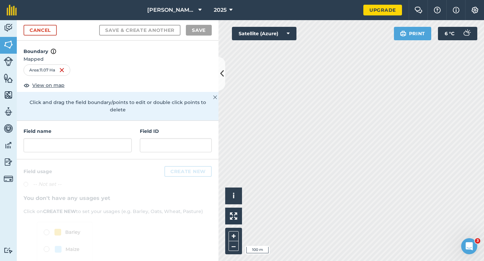
click at [110, 148] on div "Field name Field ID" at bounding box center [118, 140] width 202 height 39
click at [110, 143] on input "text" at bounding box center [78, 145] width 108 height 14
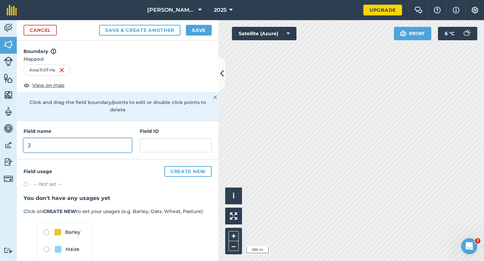
type input "J"
click at [196, 33] on button "Save" at bounding box center [199, 30] width 26 height 11
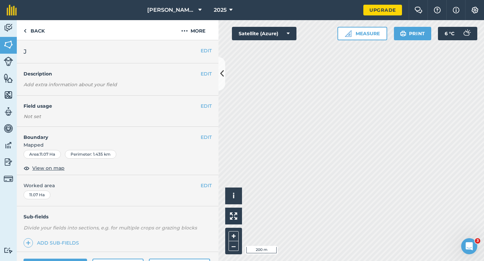
click at [212, 186] on div "EDIT Worked area 11.07 Ha" at bounding box center [118, 190] width 202 height 31
click at [210, 186] on button "EDIT" at bounding box center [206, 185] width 11 height 7
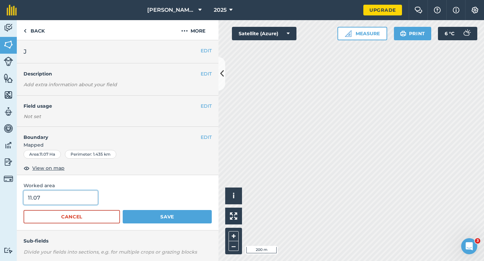
click at [76, 198] on input "11.07" at bounding box center [61, 198] width 74 height 14
type input "11"
click at [123, 210] on button "Save" at bounding box center [167, 216] width 89 height 13
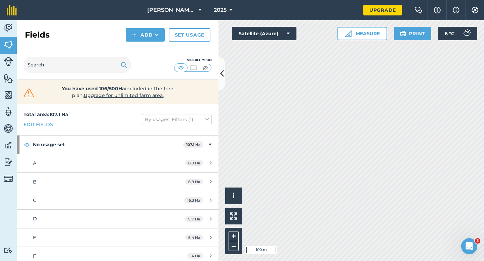
click at [139, 28] on div "Fields Add Set usage" at bounding box center [118, 35] width 202 height 30
click at [142, 46] on div "Fields Add Set usage" at bounding box center [118, 35] width 202 height 30
click at [142, 41] on button "Add" at bounding box center [145, 34] width 39 height 13
click at [142, 47] on link "Draw" at bounding box center [145, 50] width 37 height 15
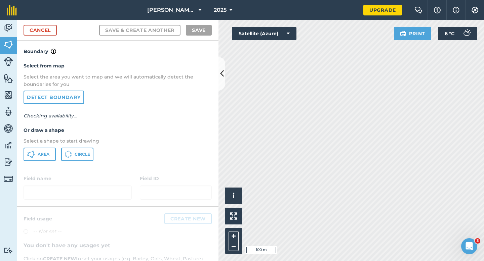
click at [48, 161] on div "Select from map Select the area you want to map and we will automatically detec…" at bounding box center [118, 111] width 202 height 112
click at [37, 164] on div "Select from map Select the area you want to map and we will automatically detec…" at bounding box center [118, 111] width 202 height 112
click at [38, 158] on button "Area" at bounding box center [40, 154] width 32 height 13
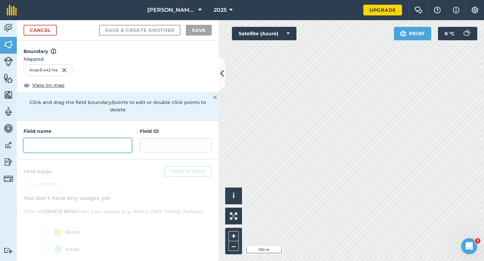
click at [97, 138] on input "text" at bounding box center [78, 145] width 108 height 14
click at [99, 140] on input "text" at bounding box center [78, 145] width 108 height 14
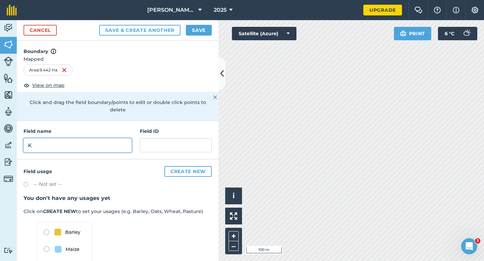
type input "K"
click at [199, 24] on div "Cancel Save & Create Another Save" at bounding box center [118, 30] width 202 height 20
click at [202, 35] on button "Save" at bounding box center [199, 30] width 26 height 11
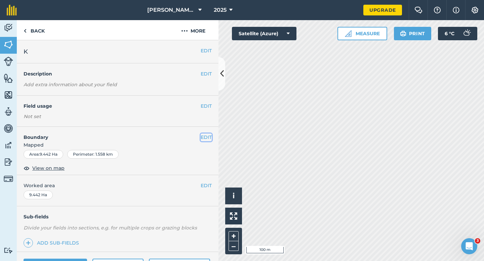
click at [205, 138] on button "EDIT" at bounding box center [206, 137] width 11 height 7
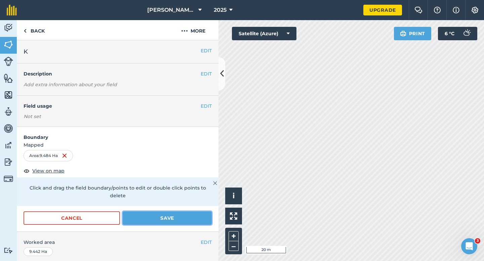
click at [170, 214] on button "Save" at bounding box center [167, 218] width 89 height 13
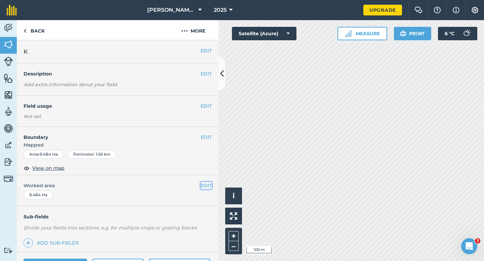
click at [208, 187] on button "EDIT" at bounding box center [206, 185] width 11 height 7
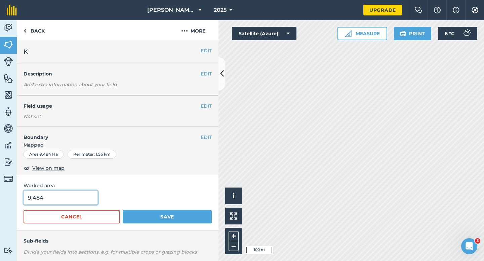
click at [60, 197] on input "9.484" at bounding box center [61, 198] width 74 height 14
type input "9.5"
click at [123, 210] on button "Save" at bounding box center [167, 216] width 89 height 13
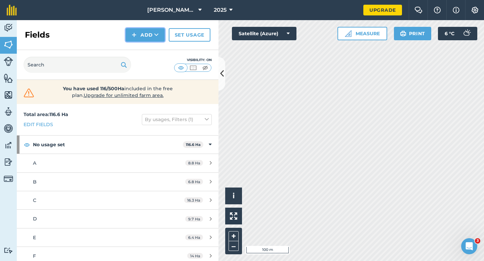
click at [143, 32] on button "Add" at bounding box center [145, 34] width 39 height 13
click at [143, 44] on link "Draw" at bounding box center [145, 50] width 37 height 15
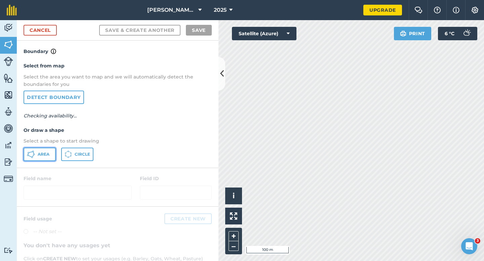
click at [34, 160] on button "Area" at bounding box center [40, 154] width 32 height 13
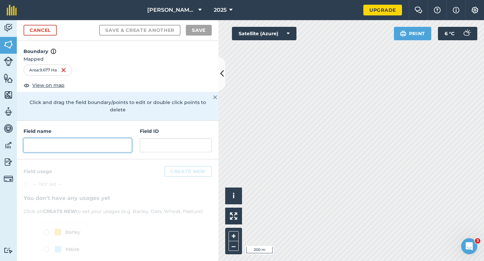
click at [112, 138] on input "text" at bounding box center [78, 145] width 108 height 14
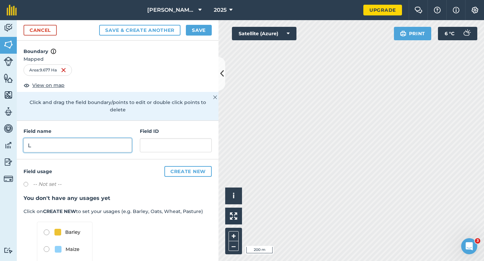
type input "L"
click at [200, 33] on button "Save" at bounding box center [199, 30] width 26 height 11
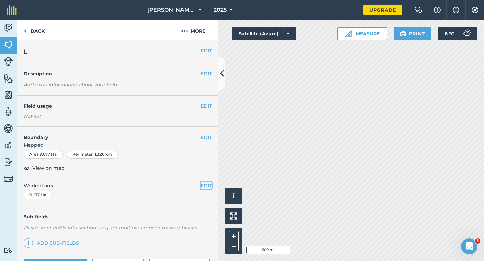
click at [207, 183] on button "EDIT" at bounding box center [206, 185] width 11 height 7
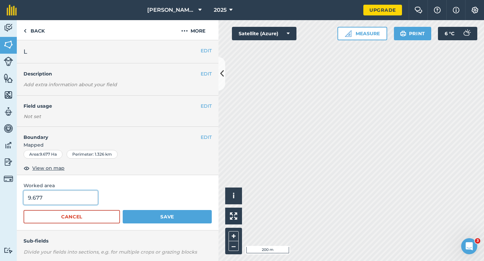
click at [58, 195] on input "9.677" at bounding box center [61, 198] width 74 height 14
type input "10"
click at [123, 210] on button "Save" at bounding box center [167, 216] width 89 height 13
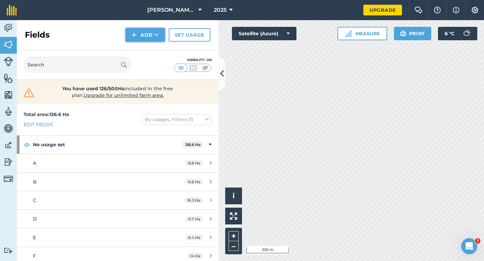
click at [136, 37] on img at bounding box center [134, 35] width 5 height 8
click at [136, 46] on link "Draw" at bounding box center [145, 50] width 37 height 15
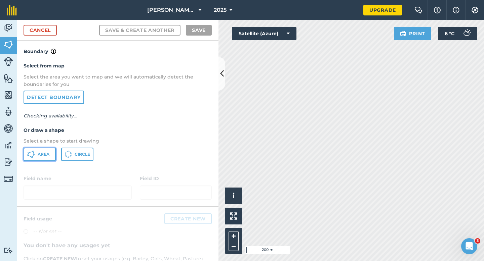
click at [45, 150] on button "Area" at bounding box center [40, 154] width 32 height 13
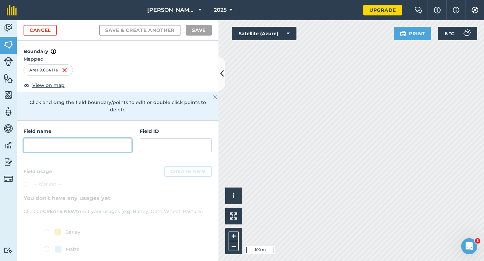
click at [110, 141] on input "text" at bounding box center [78, 145] width 108 height 14
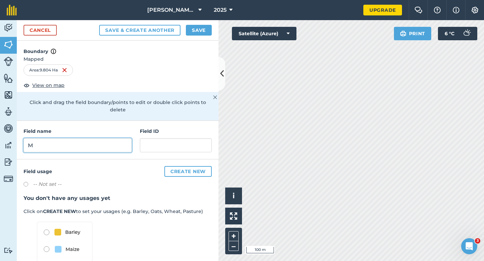
type input "M"
click at [201, 32] on button "Save" at bounding box center [199, 30] width 26 height 11
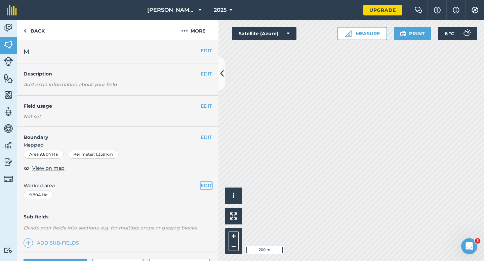
click at [206, 184] on button "EDIT" at bounding box center [206, 185] width 11 height 7
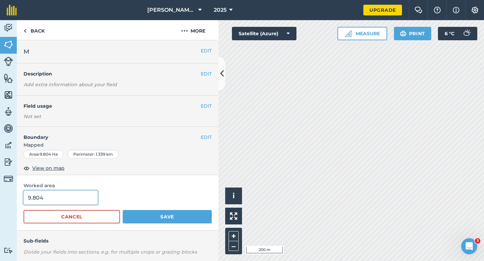
click at [78, 193] on input "9.804" at bounding box center [61, 198] width 74 height 14
type input "10"
click at [123, 210] on button "Save" at bounding box center [167, 216] width 89 height 13
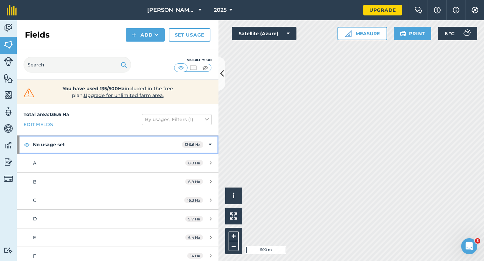
click at [202, 144] on span "136.6 Ha" at bounding box center [192, 144] width 21 height 7
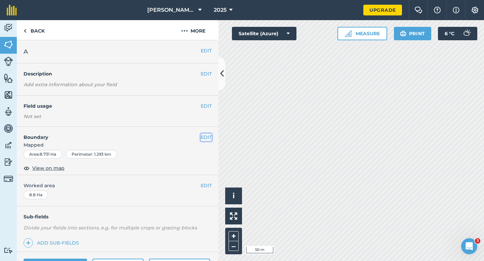
click at [205, 137] on button "EDIT" at bounding box center [206, 137] width 11 height 7
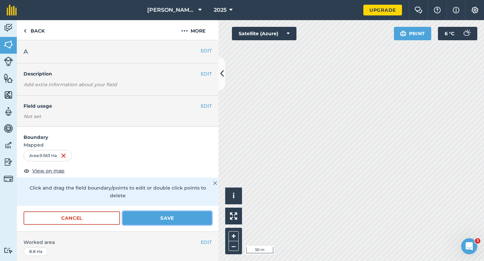
click at [186, 214] on button "Save" at bounding box center [167, 218] width 89 height 13
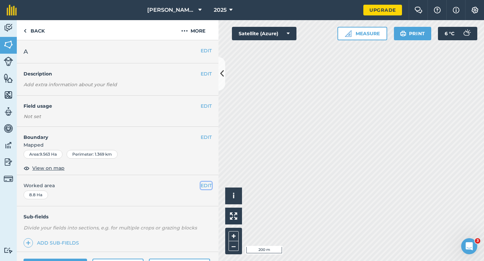
click at [206, 184] on button "EDIT" at bounding box center [206, 185] width 11 height 7
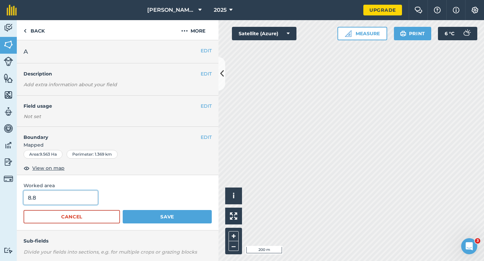
click at [54, 198] on input "8.8" at bounding box center [61, 198] width 74 height 14
type input "9.5"
click at [123, 210] on button "Save" at bounding box center [167, 216] width 89 height 13
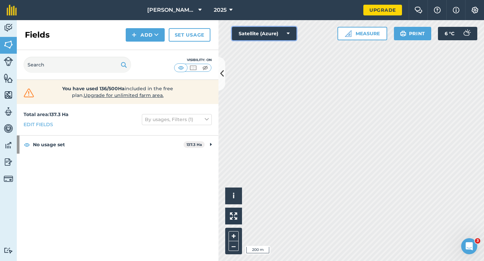
click at [266, 29] on button "Satellite (Azure)" at bounding box center [264, 33] width 64 height 13
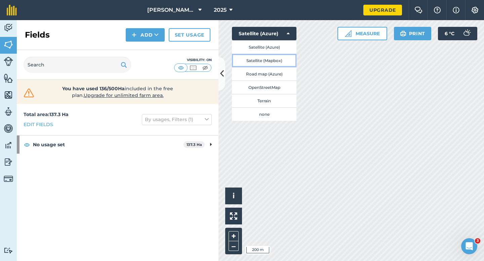
click at [266, 59] on button "Satellite (Mapbox)" at bounding box center [264, 60] width 64 height 13
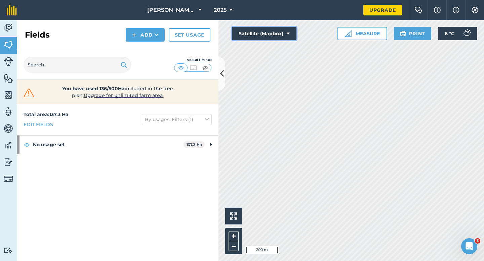
click at [252, 34] on button "Satellite (Mapbox)" at bounding box center [264, 33] width 64 height 13
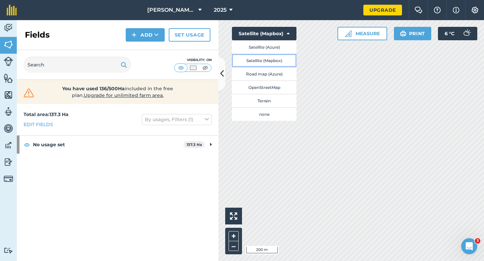
click at [256, 54] on button "Satellite (Mapbox)" at bounding box center [264, 60] width 64 height 13
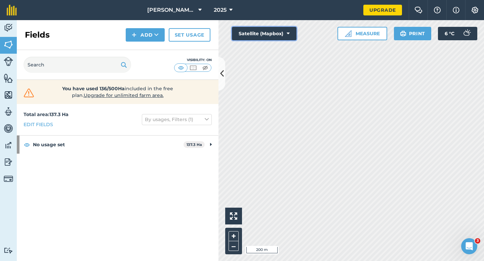
click at [258, 38] on button "Satellite (Mapbox)" at bounding box center [264, 33] width 64 height 13
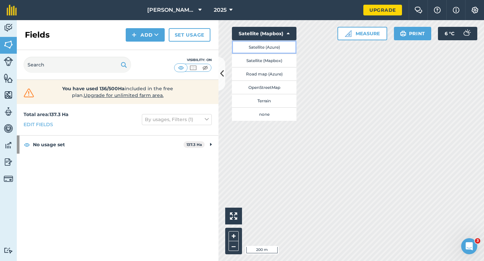
click at [258, 41] on button "Satellite (Azure)" at bounding box center [264, 46] width 64 height 13
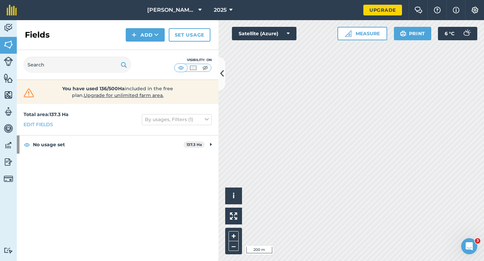
click at [137, 42] on div "Fields Add Set usage" at bounding box center [118, 35] width 202 height 30
click at [137, 40] on button "Add" at bounding box center [145, 34] width 39 height 13
click at [139, 50] on link "Draw" at bounding box center [145, 50] width 37 height 15
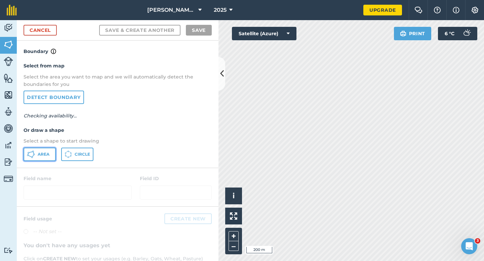
click at [35, 159] on button "Area" at bounding box center [40, 154] width 32 height 13
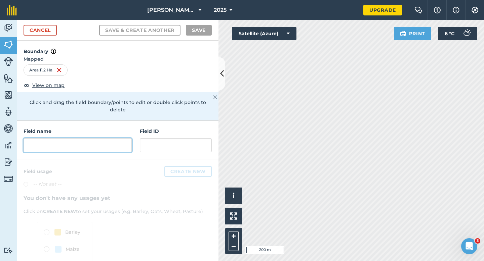
click at [114, 138] on input "text" at bounding box center [78, 145] width 108 height 14
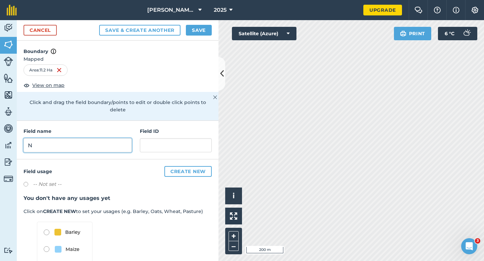
type input "N"
click at [199, 31] on button "Save" at bounding box center [199, 30] width 26 height 11
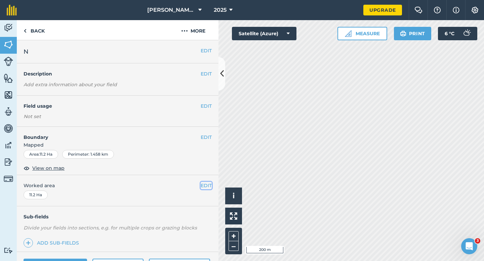
click at [205, 186] on button "EDIT" at bounding box center [206, 185] width 11 height 7
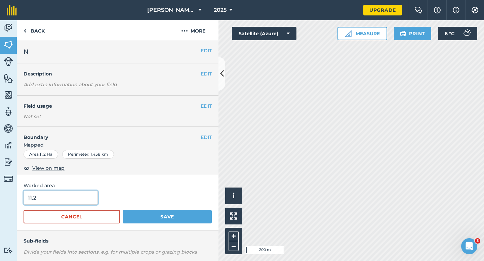
click at [77, 201] on input "11.2" at bounding box center [61, 198] width 74 height 14
click at [123, 210] on button "Save" at bounding box center [167, 216] width 89 height 13
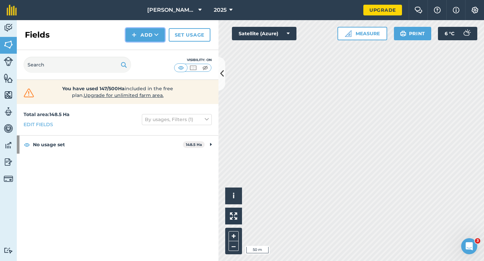
click at [143, 39] on button "Add" at bounding box center [145, 34] width 39 height 13
click at [143, 45] on link "Draw" at bounding box center [145, 50] width 37 height 15
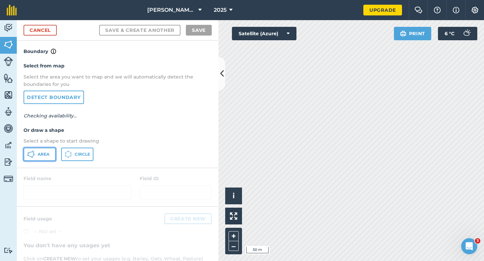
click at [50, 155] on button "Area" at bounding box center [40, 154] width 32 height 13
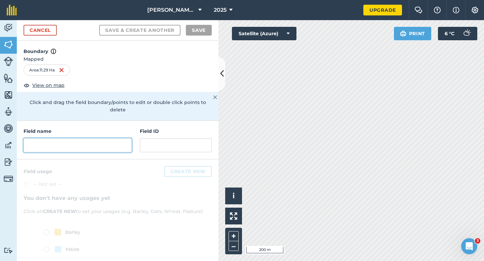
click at [111, 140] on input "text" at bounding box center [78, 145] width 108 height 14
click at [80, 142] on input "text" at bounding box center [78, 145] width 108 height 14
type input "O"
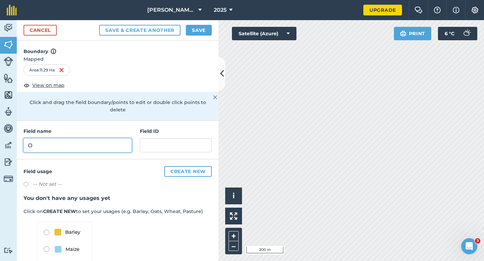
type input "O"
click at [191, 35] on button "Save" at bounding box center [199, 30] width 26 height 11
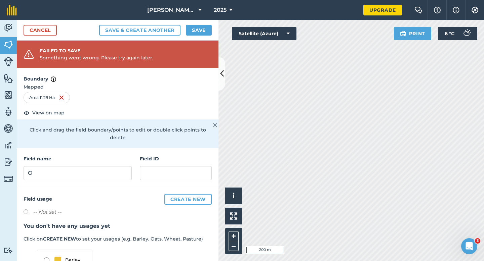
click at [215, 29] on div "Cancel Save & Create Another Save" at bounding box center [118, 30] width 202 height 20
click at [211, 29] on button "Save" at bounding box center [199, 30] width 26 height 11
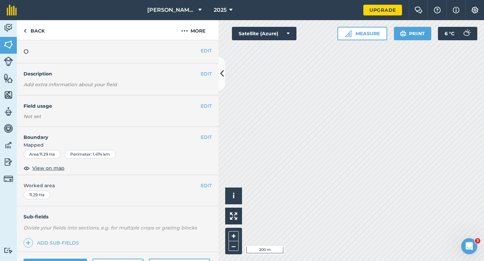
click at [208, 190] on div "EDIT Worked area 11.29 Ha" at bounding box center [118, 190] width 202 height 31
click at [208, 186] on button "EDIT" at bounding box center [206, 185] width 11 height 7
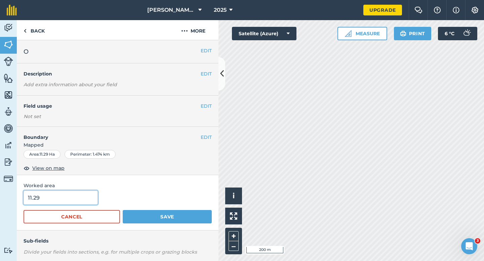
click at [65, 201] on input "11.29" at bounding box center [61, 198] width 74 height 14
type input "11.2"
click at [123, 210] on button "Save" at bounding box center [167, 216] width 89 height 13
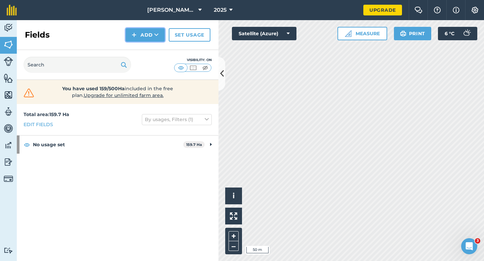
click at [151, 40] on button "Add" at bounding box center [145, 34] width 39 height 13
click at [153, 52] on link "Draw" at bounding box center [145, 50] width 37 height 15
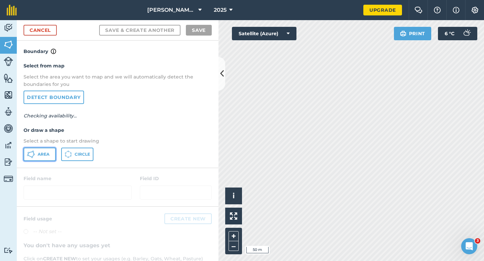
click at [54, 159] on button "Area" at bounding box center [40, 154] width 32 height 13
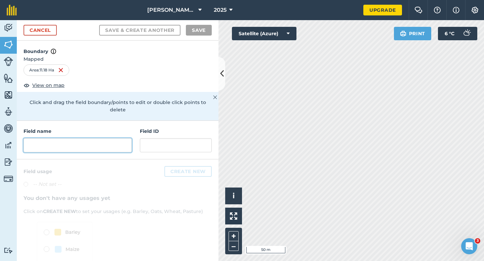
click at [123, 138] on input "text" at bounding box center [78, 145] width 108 height 14
click at [129, 138] on input "text" at bounding box center [78, 145] width 108 height 14
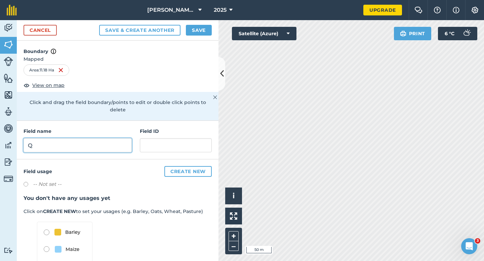
type input "Q"
click at [195, 38] on div "Cancel Save & Create Another Save" at bounding box center [118, 30] width 202 height 20
click at [195, 28] on button "Save" at bounding box center [199, 30] width 26 height 11
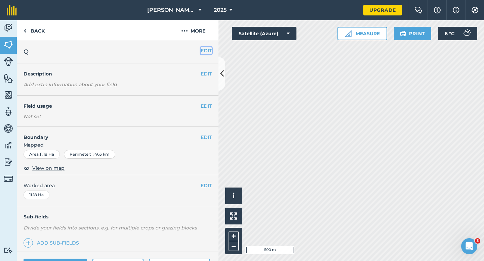
click at [205, 50] on button "EDIT" at bounding box center [206, 50] width 11 height 7
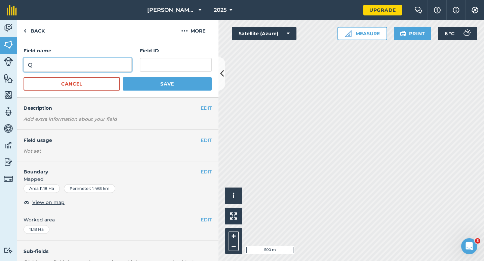
click at [91, 65] on input "Q" at bounding box center [78, 65] width 108 height 14
type input "P"
click at [123, 77] on button "Save" at bounding box center [167, 83] width 89 height 13
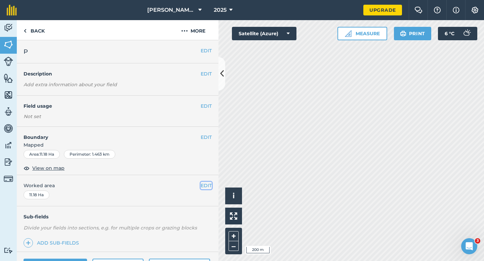
click at [204, 183] on button "EDIT" at bounding box center [206, 185] width 11 height 7
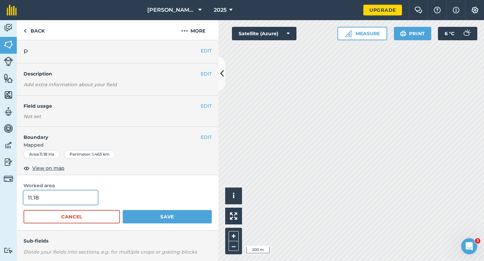
click at [86, 194] on input "11.18" at bounding box center [61, 198] width 74 height 14
click at [85, 200] on input "11.18" at bounding box center [61, 198] width 74 height 14
type input "11.2"
click at [123, 210] on button "Save" at bounding box center [167, 216] width 89 height 13
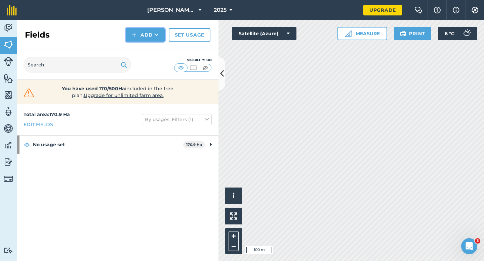
click at [145, 31] on button "Add" at bounding box center [145, 34] width 39 height 13
click at [145, 52] on link "Draw" at bounding box center [145, 50] width 37 height 15
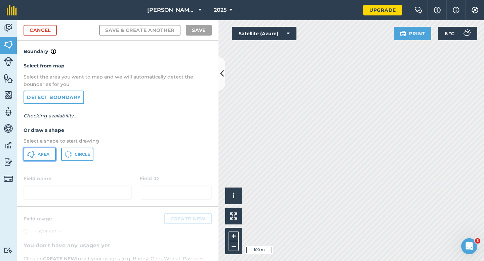
click at [47, 158] on button "Area" at bounding box center [40, 154] width 32 height 13
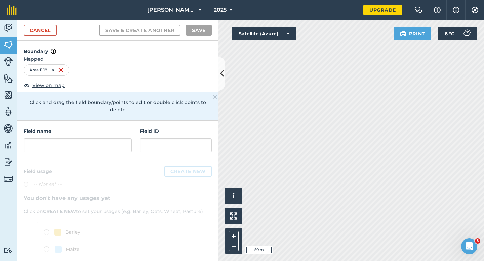
click at [114, 129] on div "Field name" at bounding box center [78, 140] width 108 height 25
click at [114, 138] on input "text" at bounding box center [78, 145] width 108 height 14
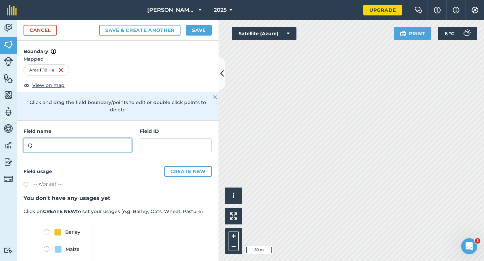
type input "Q"
click at [190, 35] on button "Save" at bounding box center [199, 30] width 26 height 11
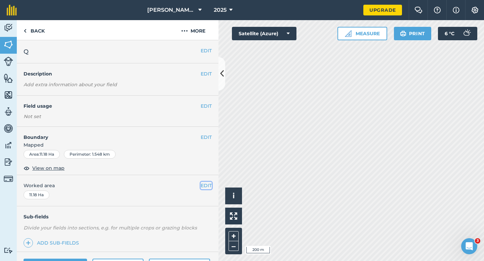
click at [204, 188] on button "EDIT" at bounding box center [206, 185] width 11 height 7
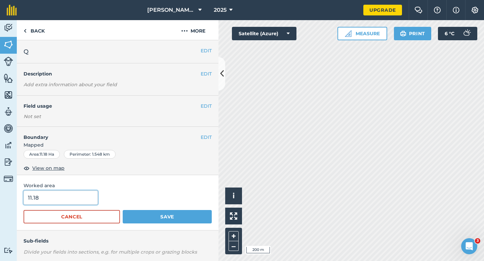
click at [75, 196] on input "11.18" at bounding box center [61, 198] width 74 height 14
type input "11.2"
click at [123, 210] on button "Save" at bounding box center [167, 216] width 89 height 13
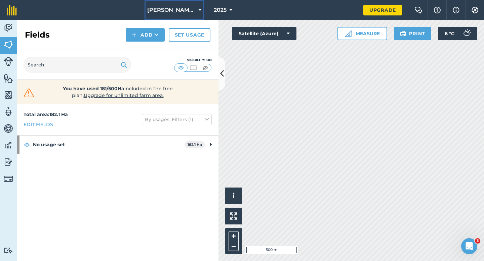
click at [167, 8] on span "[PERSON_NAME] & Sons LTD" at bounding box center [171, 10] width 48 height 8
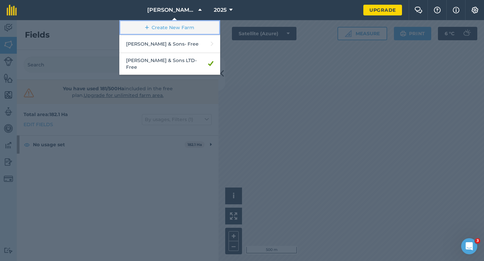
click at [168, 28] on link "Create New Farm" at bounding box center [169, 27] width 101 height 15
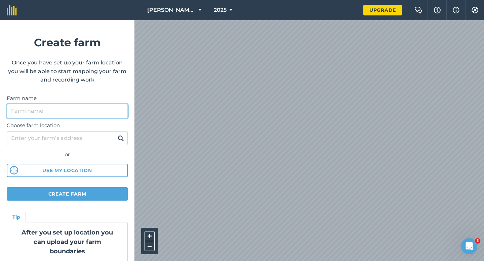
click at [83, 115] on input "Farm name" at bounding box center [67, 111] width 121 height 14
click at [28, 112] on input "[PERSON_NAME] Farming" at bounding box center [67, 111] width 121 height 14
type input "[PERSON_NAME] & Sons Farming"
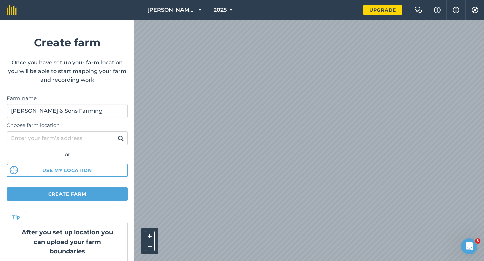
click at [285, 16] on div "[PERSON_NAME] & Sons LTD 2025 Upgrade Farm Chat Help Info Settings Create farm …" at bounding box center [242, 10] width 484 height 20
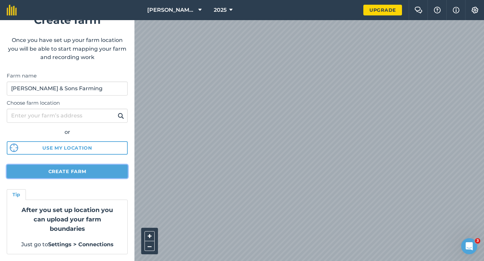
click at [77, 171] on button "Create farm" at bounding box center [67, 171] width 121 height 13
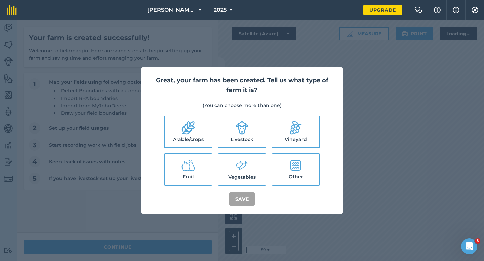
click at [191, 126] on icon at bounding box center [188, 128] width 13 height 13
checkbox input "true"
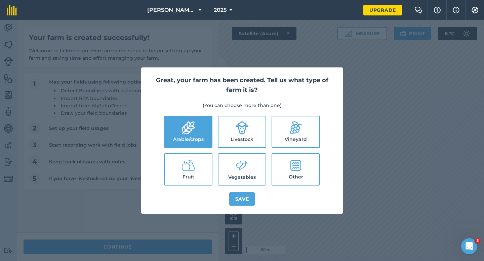
click at [238, 128] on icon at bounding box center [241, 128] width 13 height 13
checkbox input "true"
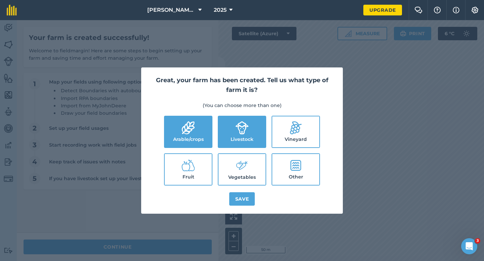
click at [239, 174] on label "Vegetables" at bounding box center [241, 169] width 47 height 31
checkbox input "true"
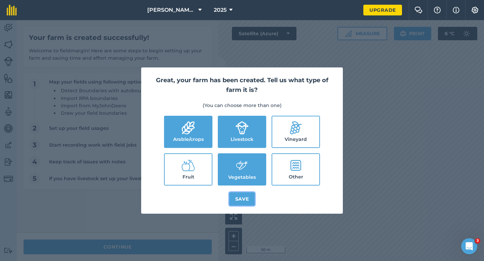
click at [239, 202] on button "Save" at bounding box center [242, 198] width 26 height 13
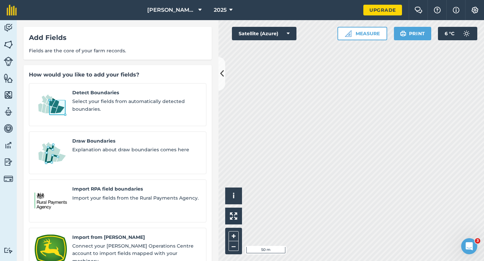
click at [101, 124] on div "Detect Boundaries Select your fields from automatically detected boundaries. Dr…" at bounding box center [117, 201] width 177 height 236
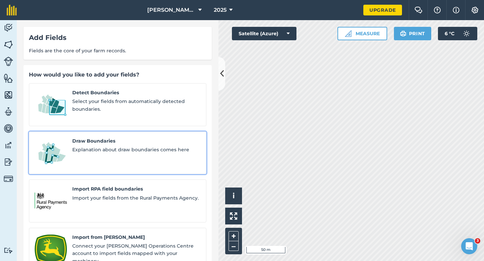
click at [78, 146] on span "Explanation about draw boundaries comes here" at bounding box center [136, 149] width 128 height 7
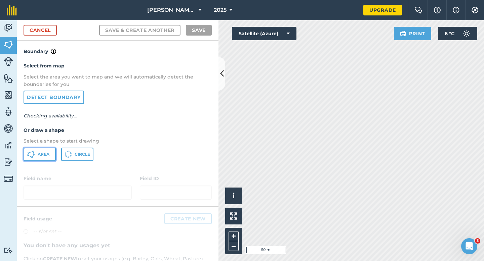
click at [47, 155] on span "Area" at bounding box center [44, 154] width 12 height 5
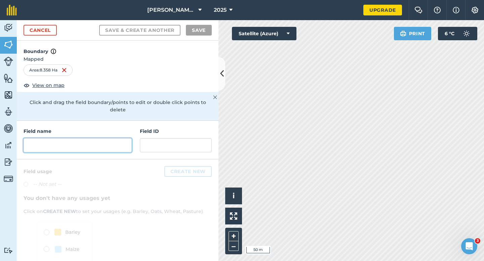
click at [115, 138] on input "text" at bounding box center [78, 145] width 108 height 14
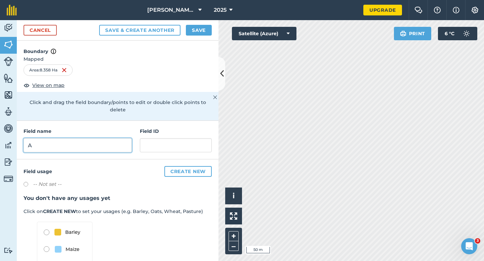
type input "A"
click at [202, 31] on button "Save" at bounding box center [199, 30] width 26 height 11
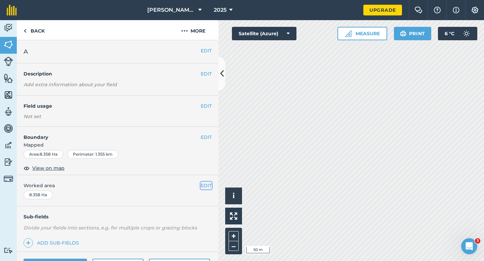
click at [205, 187] on button "EDIT" at bounding box center [206, 185] width 11 height 7
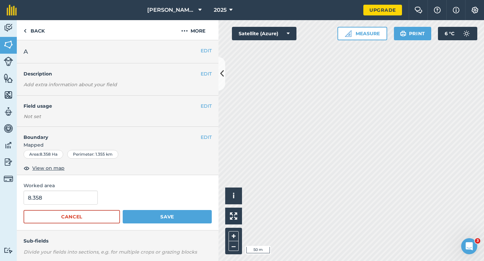
click at [46, 209] on form "8.358 Cancel Save" at bounding box center [118, 207] width 188 height 33
click at [47, 204] on input "8.358" at bounding box center [61, 198] width 74 height 14
type input "8.4"
click at [123, 210] on button "Save" at bounding box center [167, 216] width 89 height 13
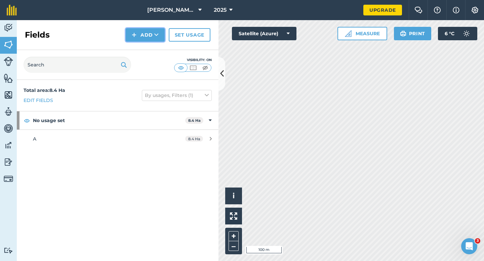
click at [130, 34] on button "Add" at bounding box center [145, 34] width 39 height 13
click at [137, 48] on link "Draw" at bounding box center [145, 50] width 37 height 15
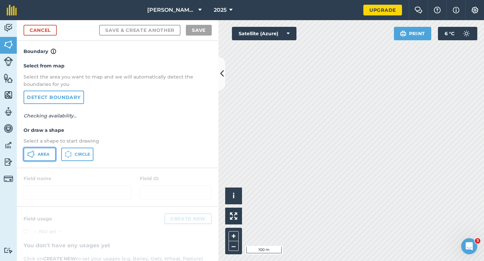
click at [42, 157] on span "Area" at bounding box center [44, 154] width 12 height 5
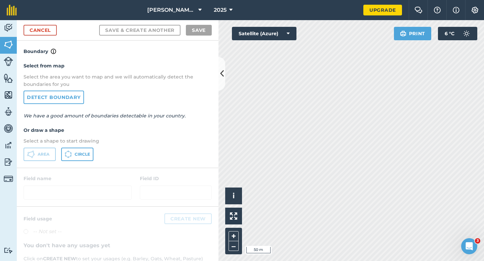
click at [274, 3] on div "[PERSON_NAME] & Sons Farming 2025 Upgrade Farm Chat Help Info Settings Map prin…" at bounding box center [242, 130] width 484 height 261
click at [50, 27] on link "Cancel" at bounding box center [40, 30] width 33 height 11
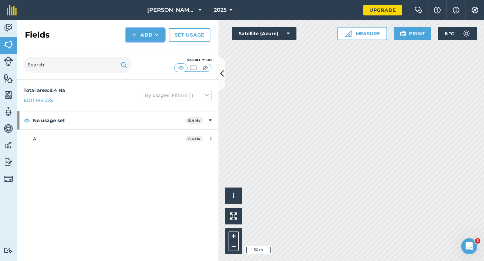
click at [144, 30] on button "Add" at bounding box center [145, 34] width 39 height 13
click at [145, 43] on link "Draw" at bounding box center [145, 50] width 37 height 15
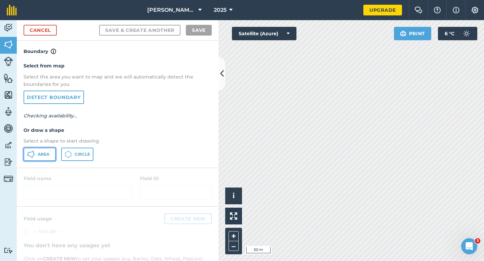
click at [48, 154] on span "Area" at bounding box center [44, 154] width 12 height 5
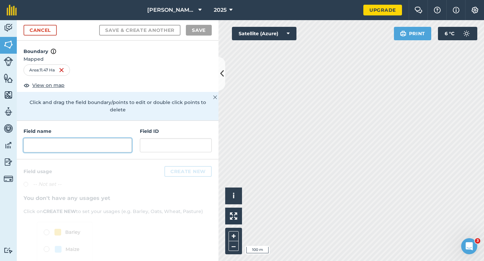
click at [101, 139] on input "text" at bounding box center [78, 145] width 108 height 14
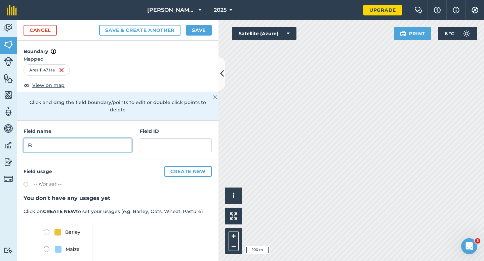
type input "B"
click at [193, 26] on button "Save" at bounding box center [199, 30] width 26 height 11
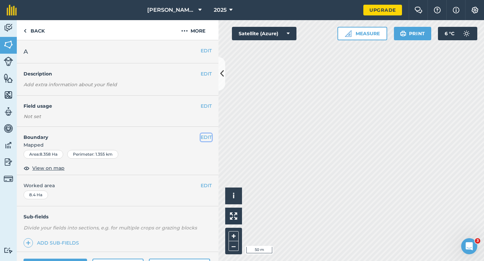
click at [208, 137] on button "EDIT" at bounding box center [206, 137] width 11 height 7
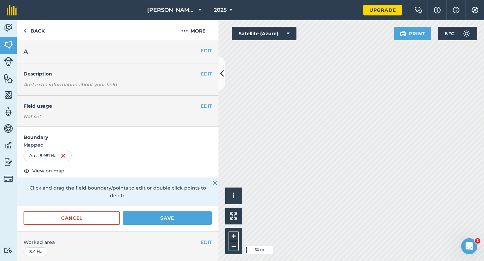
click at [265, 30] on div "Click to start drawing i © 2025 TomTom, Microsoft 50 m + – Satellite (Azure) Pr…" at bounding box center [350, 140] width 265 height 241
click at [171, 212] on button "Save" at bounding box center [167, 218] width 89 height 13
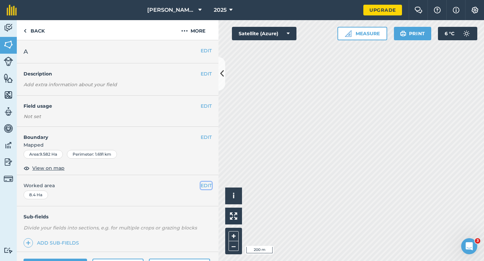
click at [205, 186] on button "EDIT" at bounding box center [206, 185] width 11 height 7
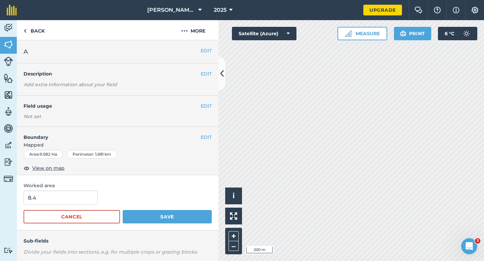
click at [79, 208] on form "8.4 Cancel Save" at bounding box center [118, 207] width 188 height 33
click at [79, 202] on input "8.4" at bounding box center [61, 198] width 74 height 14
type input "9.6"
click at [123, 210] on button "Save" at bounding box center [167, 216] width 89 height 13
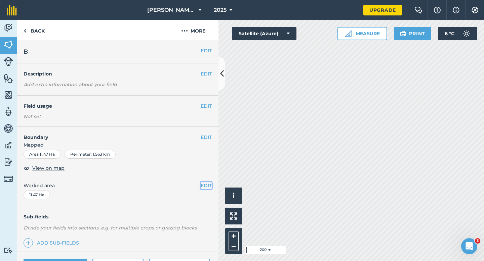
click at [205, 186] on button "EDIT" at bounding box center [206, 185] width 11 height 7
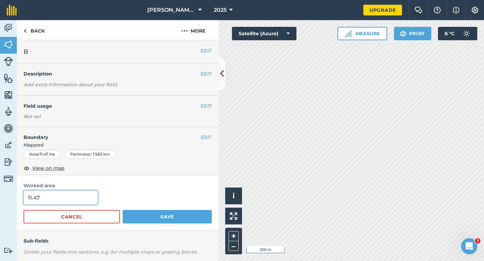
click at [92, 201] on input "11.47" at bounding box center [61, 198] width 74 height 14
type input "11.5"
click at [123, 210] on button "Save" at bounding box center [167, 216] width 89 height 13
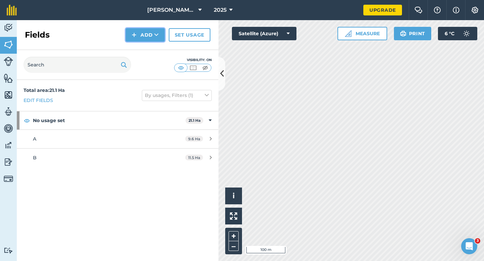
click at [152, 41] on button "Add" at bounding box center [145, 34] width 39 height 13
click at [150, 50] on link "Draw" at bounding box center [145, 50] width 37 height 15
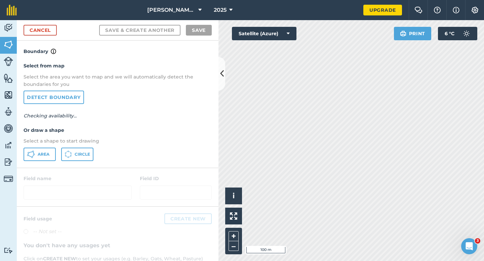
click at [40, 168] on div at bounding box center [118, 187] width 202 height 38
click at [42, 149] on button "Area" at bounding box center [40, 154] width 32 height 13
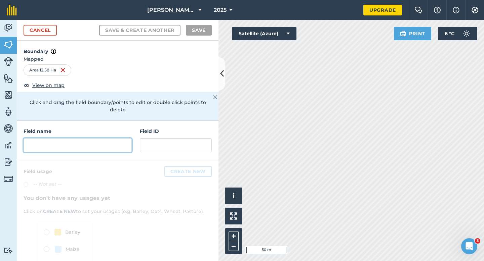
click at [112, 138] on input "text" at bounding box center [78, 145] width 108 height 14
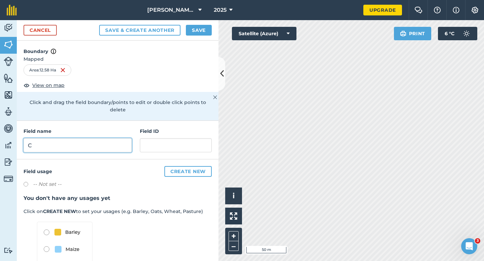
type input "C"
click at [210, 26] on button "Save" at bounding box center [199, 30] width 26 height 11
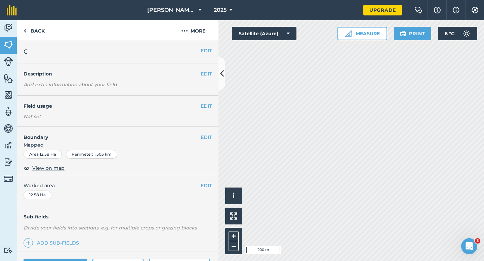
click at [209, 182] on div "EDIT Worked area 12.58 Ha" at bounding box center [118, 190] width 202 height 31
click at [208, 188] on button "EDIT" at bounding box center [206, 185] width 11 height 7
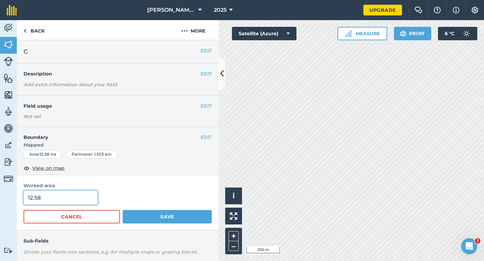
click at [81, 198] on input "12.58" at bounding box center [61, 198] width 74 height 14
type input "12.6"
click at [123, 210] on button "Save" at bounding box center [167, 216] width 89 height 13
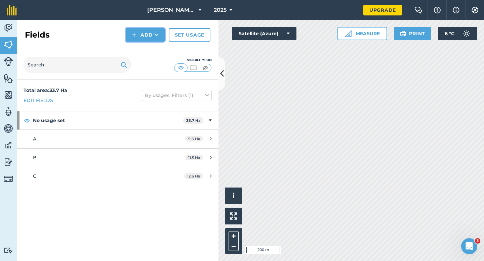
click at [143, 36] on button "Add" at bounding box center [145, 34] width 39 height 13
click at [143, 46] on link "Draw" at bounding box center [145, 50] width 37 height 15
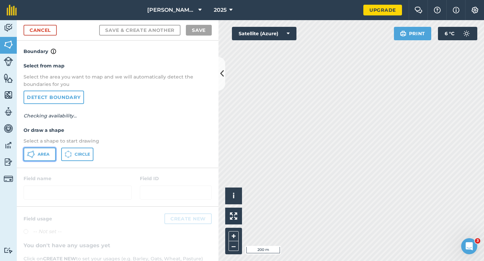
click at [39, 156] on span "Area" at bounding box center [44, 154] width 12 height 5
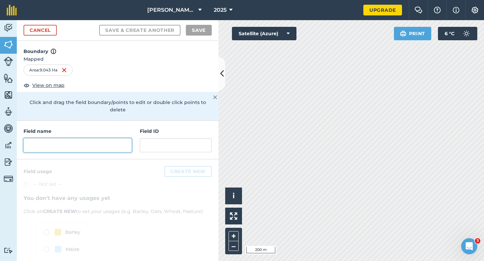
click at [100, 140] on input "text" at bounding box center [78, 145] width 108 height 14
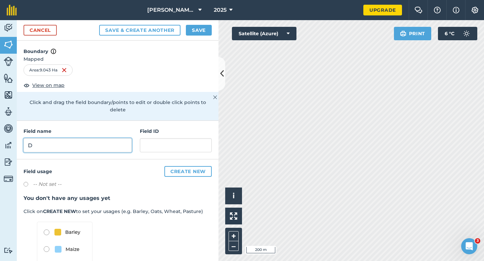
type input "D"
click at [196, 29] on button "Save" at bounding box center [199, 30] width 26 height 11
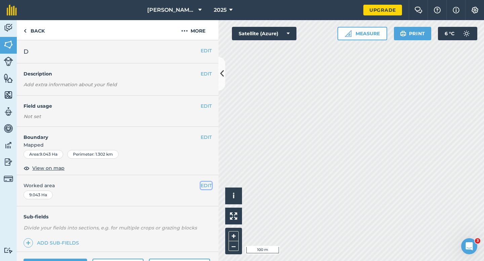
click at [204, 188] on button "EDIT" at bounding box center [206, 185] width 11 height 7
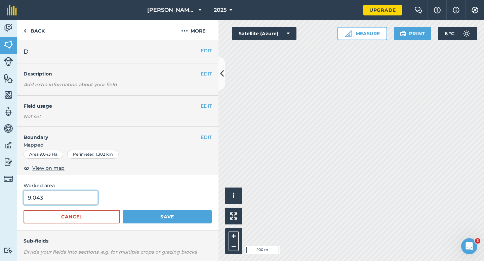
click at [87, 196] on input "9.043" at bounding box center [61, 198] width 74 height 14
type input "9"
click at [123, 210] on button "Save" at bounding box center [167, 216] width 89 height 13
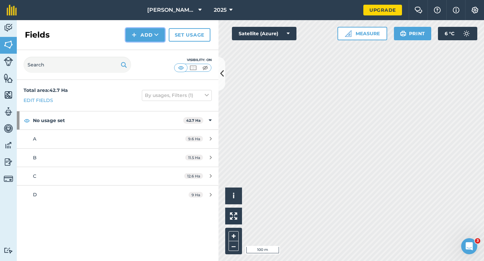
click at [153, 34] on button "Add" at bounding box center [145, 34] width 39 height 13
click at [153, 48] on link "Draw" at bounding box center [145, 50] width 37 height 15
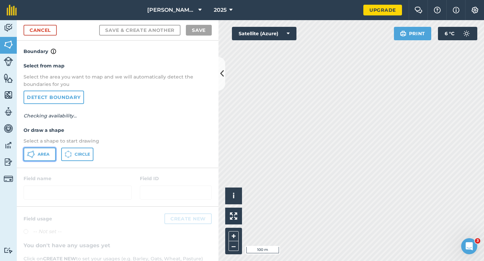
click at [52, 158] on button "Area" at bounding box center [40, 154] width 32 height 13
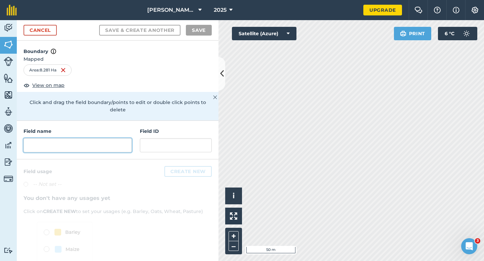
click at [101, 139] on input "text" at bounding box center [78, 145] width 108 height 14
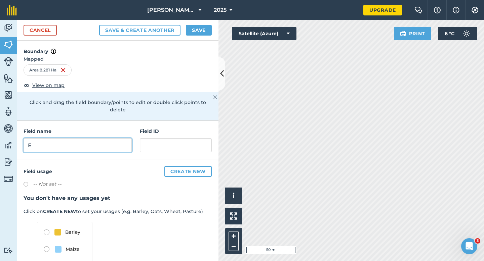
type input "E"
click at [216, 27] on div "Cancel Save & Create Another Save" at bounding box center [118, 30] width 202 height 20
click at [207, 27] on button "Save" at bounding box center [199, 30] width 26 height 11
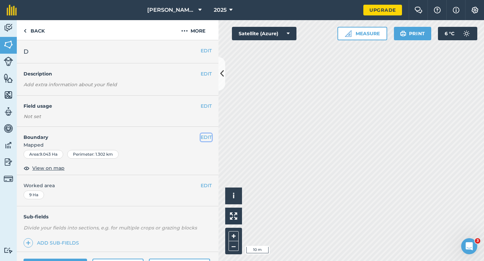
click at [211, 135] on button "EDIT" at bounding box center [206, 137] width 11 height 7
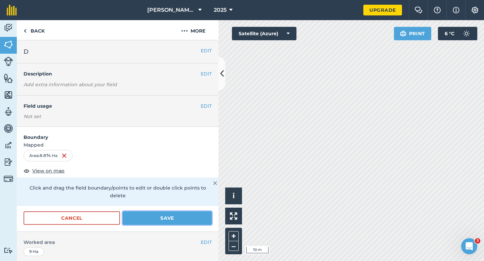
click at [205, 212] on button "Save" at bounding box center [167, 218] width 89 height 13
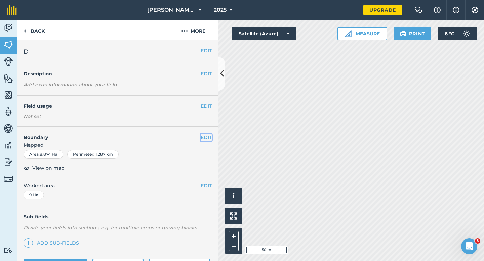
click at [205, 136] on button "EDIT" at bounding box center [206, 137] width 11 height 7
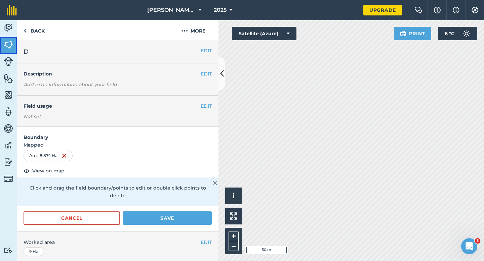
click at [8, 51] on link "Fields" at bounding box center [8, 45] width 17 height 17
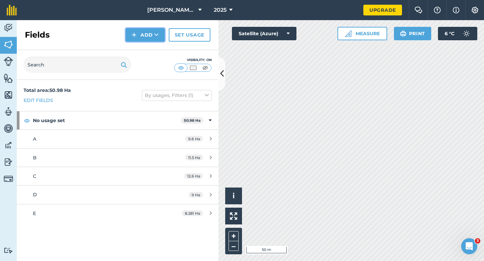
click at [147, 34] on button "Add" at bounding box center [145, 34] width 39 height 13
click at [149, 48] on link "Draw" at bounding box center [145, 50] width 37 height 15
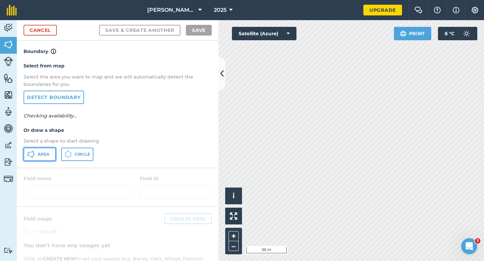
click at [40, 156] on span "Area" at bounding box center [44, 154] width 12 height 5
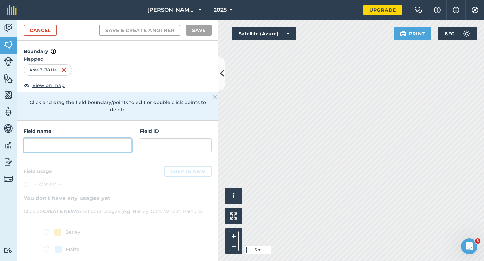
click at [109, 138] on input "text" at bounding box center [78, 145] width 108 height 14
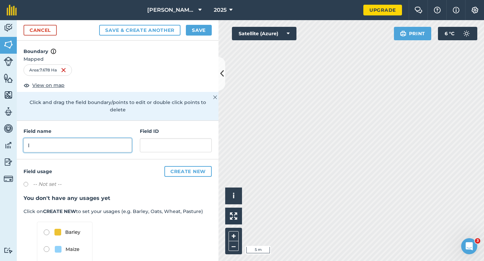
type input "I"
click at [198, 27] on button "Save" at bounding box center [199, 30] width 26 height 11
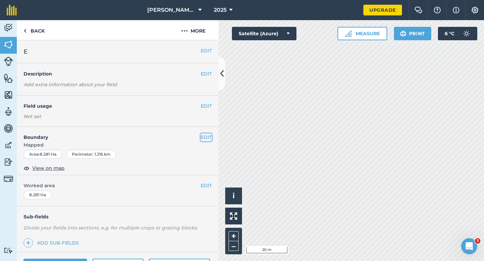
click at [210, 137] on button "EDIT" at bounding box center [206, 137] width 11 height 7
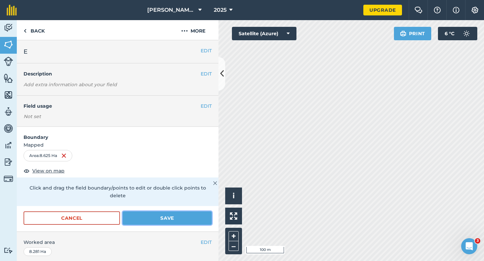
click at [178, 216] on button "Save" at bounding box center [167, 218] width 89 height 13
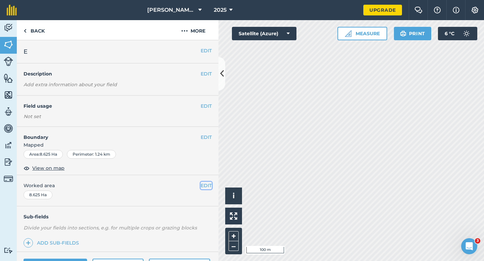
click at [208, 185] on button "EDIT" at bounding box center [206, 185] width 11 height 7
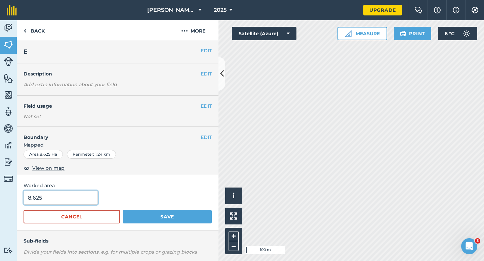
click at [54, 200] on input "8.625" at bounding box center [61, 198] width 74 height 14
type input "8.6"
click at [123, 210] on button "Save" at bounding box center [167, 216] width 89 height 13
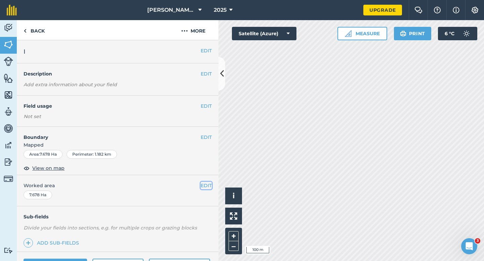
click at [207, 182] on button "EDIT" at bounding box center [206, 185] width 11 height 7
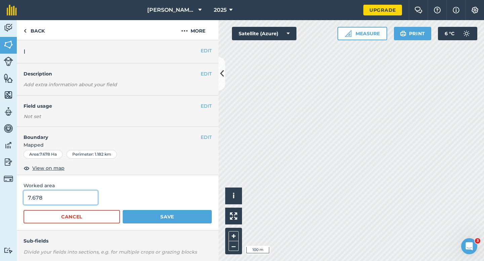
click at [73, 200] on input "7.678" at bounding box center [61, 198] width 74 height 14
type input "7.7"
click at [123, 210] on button "Save" at bounding box center [167, 216] width 89 height 13
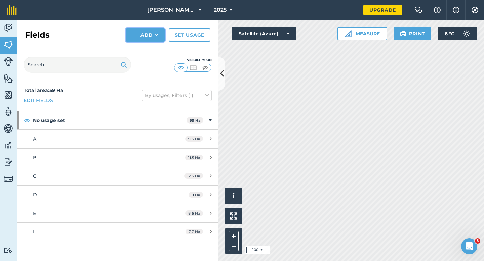
click at [139, 37] on button "Add" at bounding box center [145, 34] width 39 height 13
click at [140, 47] on link "Draw" at bounding box center [145, 50] width 37 height 15
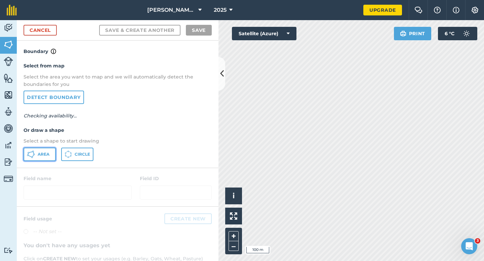
click at [46, 156] on span "Area" at bounding box center [44, 154] width 12 height 5
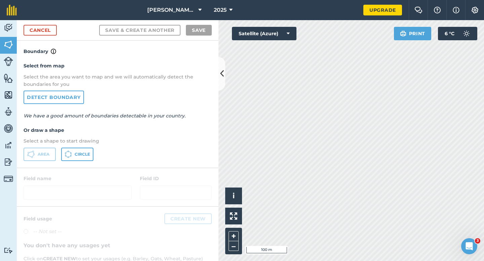
click at [35, 37] on div "Cancel Save & Create Another Save" at bounding box center [118, 30] width 202 height 20
click at [35, 34] on link "Cancel" at bounding box center [40, 30] width 33 height 11
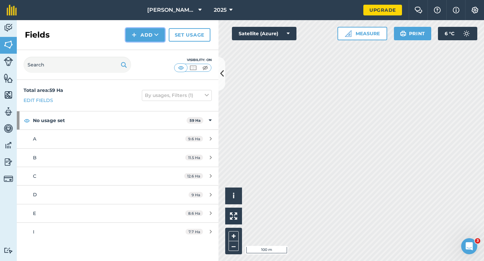
click at [145, 38] on button "Add" at bounding box center [145, 34] width 39 height 13
click at [145, 47] on link "Draw" at bounding box center [145, 50] width 37 height 15
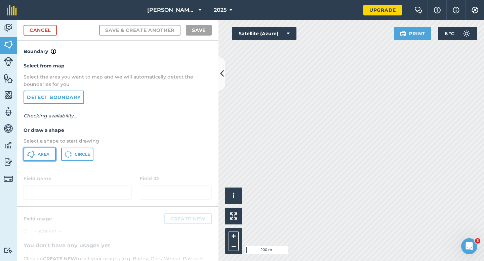
click at [46, 152] on span "Area" at bounding box center [44, 154] width 12 height 5
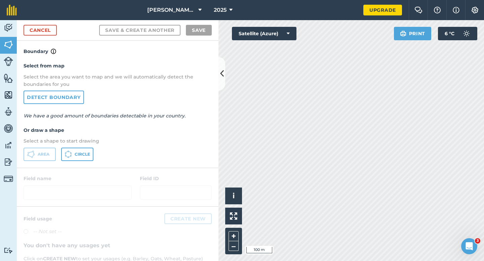
click at [54, 36] on div "Cancel Save & Create Another Save" at bounding box center [118, 30] width 202 height 20
click at [54, 35] on link "Cancel" at bounding box center [40, 30] width 33 height 11
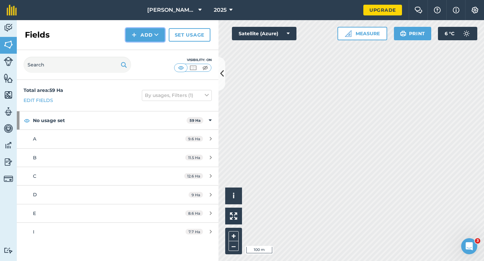
click at [134, 35] on img at bounding box center [134, 35] width 5 height 8
click at [138, 51] on link "Draw" at bounding box center [145, 50] width 37 height 15
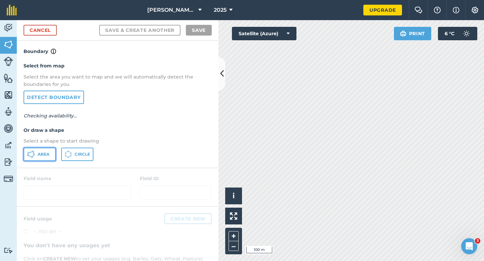
click at [47, 158] on button "Area" at bounding box center [40, 154] width 32 height 13
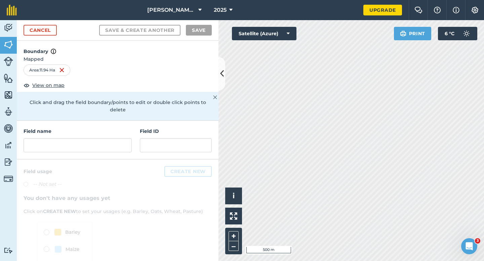
click at [109, 130] on div "Field name" at bounding box center [78, 140] width 108 height 25
click at [109, 138] on input "text" at bounding box center [78, 145] width 108 height 14
click at [102, 141] on input "text" at bounding box center [78, 145] width 108 height 14
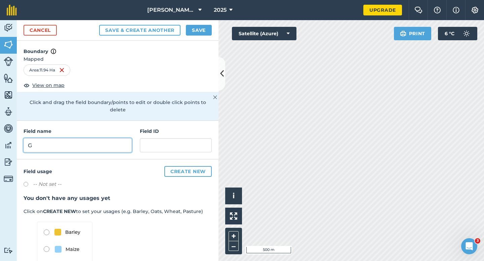
type input "G"
click at [198, 33] on button "Save" at bounding box center [199, 30] width 26 height 11
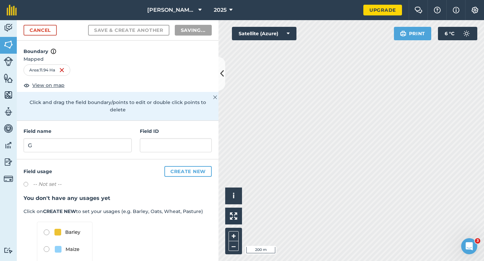
click at [208, 194] on h3 "You don't have any usages yet" at bounding box center [118, 198] width 188 height 9
click at [210, 194] on h3 "You don't have any usages yet" at bounding box center [118, 198] width 188 height 9
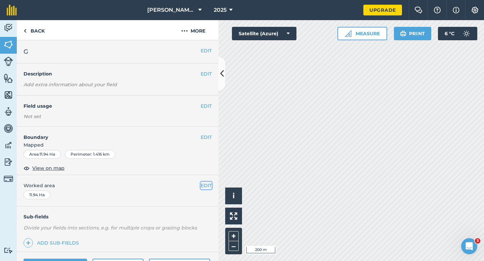
click at [208, 189] on button "EDIT" at bounding box center [206, 185] width 11 height 7
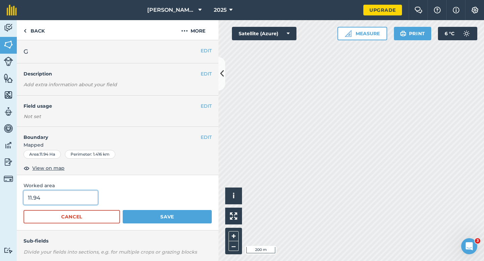
click at [42, 194] on input "11.94" at bounding box center [61, 198] width 74 height 14
type input "12"
click at [123, 210] on button "Save" at bounding box center [167, 216] width 89 height 13
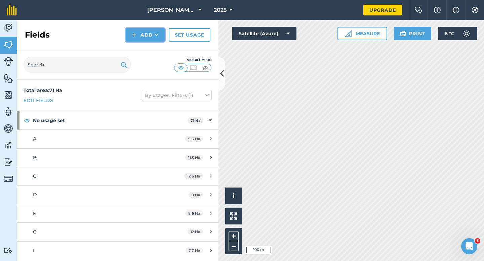
click at [138, 37] on button "Add" at bounding box center [145, 34] width 39 height 13
click at [138, 48] on link "Draw" at bounding box center [145, 50] width 37 height 15
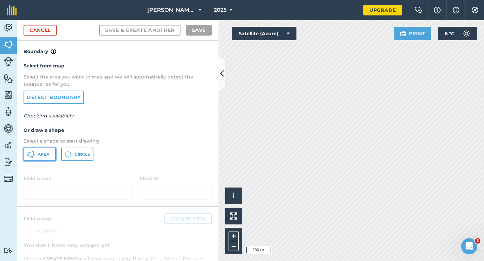
click at [46, 157] on button "Area" at bounding box center [40, 154] width 32 height 13
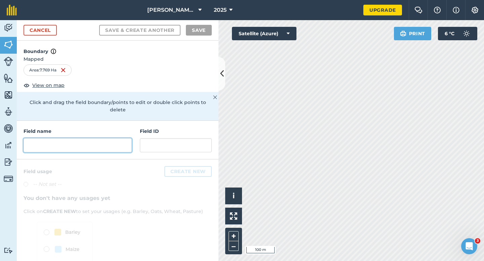
click at [88, 142] on input "text" at bounding box center [78, 145] width 108 height 14
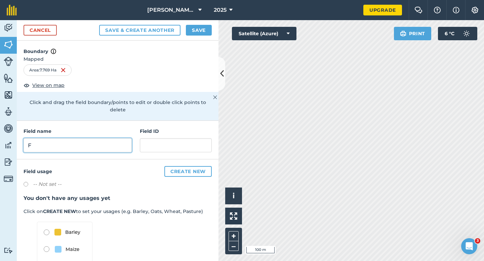
type input "F"
click at [193, 37] on div "Cancel Save & Create Another Save" at bounding box center [118, 30] width 202 height 20
click at [193, 31] on button "Save" at bounding box center [199, 30] width 26 height 11
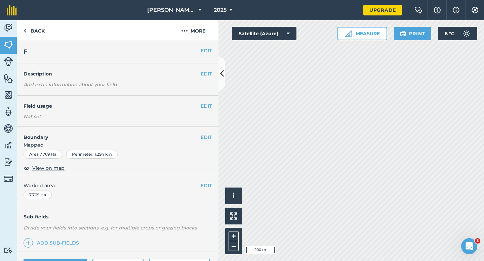
click at [206, 181] on div "EDIT Worked area 7.769 Ha" at bounding box center [118, 190] width 202 height 31
click at [206, 182] on button "EDIT" at bounding box center [206, 185] width 11 height 7
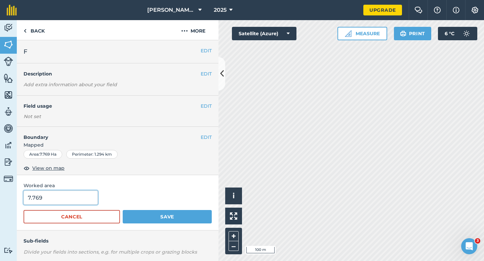
click at [69, 204] on input "7.769" at bounding box center [61, 198] width 74 height 14
type input "7.7"
click at [123, 210] on button "Save" at bounding box center [167, 216] width 89 height 13
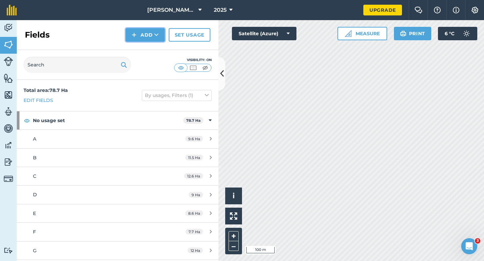
click at [143, 39] on button "Add" at bounding box center [145, 34] width 39 height 13
click at [143, 45] on link "Draw" at bounding box center [145, 50] width 37 height 15
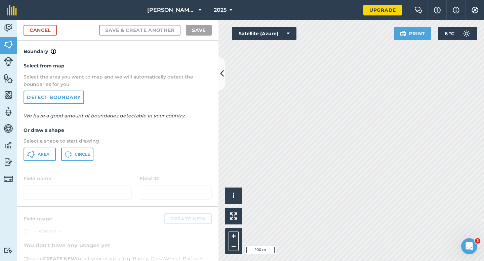
click at [57, 149] on div "Area Circle" at bounding box center [118, 154] width 188 height 13
click at [37, 157] on button "Area" at bounding box center [40, 154] width 32 height 13
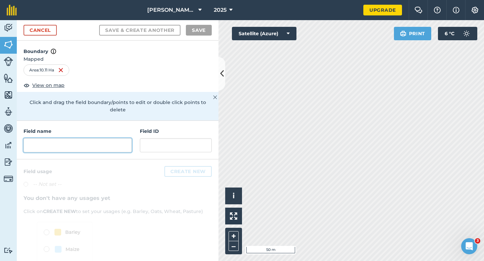
click at [92, 138] on input "text" at bounding box center [78, 145] width 108 height 14
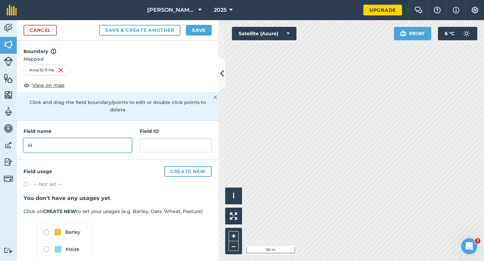
type input "H"
click at [193, 33] on button "Save" at bounding box center [199, 30] width 26 height 11
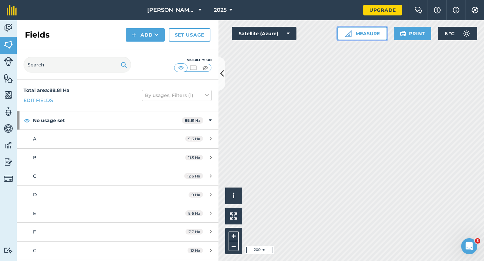
click at [364, 27] on button "Measure" at bounding box center [362, 33] width 50 height 13
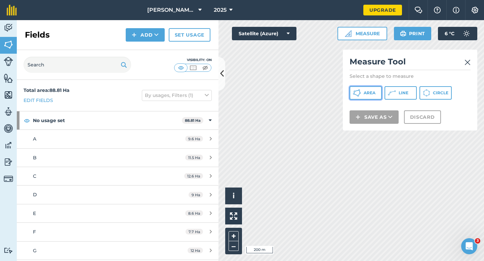
click at [370, 94] on span "Area" at bounding box center [369, 92] width 12 height 5
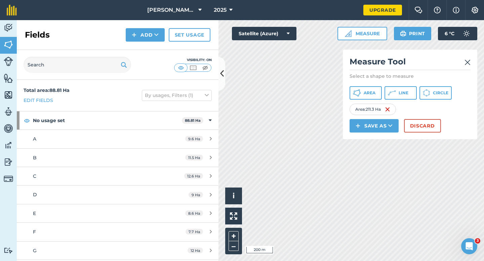
click at [437, 137] on div "Measure Tool Select a shape to measure Area Line Circle Area : 211.3 Ha Save as…" at bounding box center [410, 95] width 134 height 90
click at [434, 133] on div "Measure Tool Select a shape to measure Area Line Circle Area : 211.3 Ha Save as…" at bounding box center [410, 95] width 134 height 90
click at [421, 130] on button "Discard" at bounding box center [422, 125] width 37 height 13
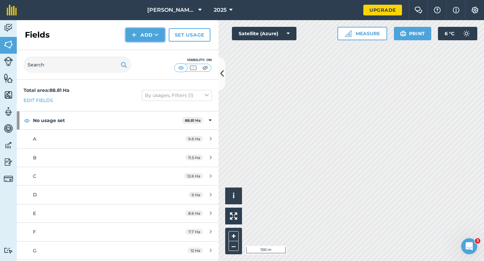
click at [127, 36] on button "Add" at bounding box center [145, 34] width 39 height 13
click at [138, 46] on link "Draw" at bounding box center [145, 50] width 37 height 15
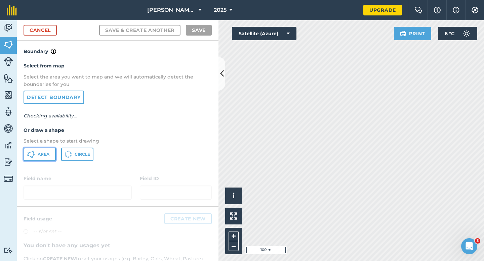
click at [46, 157] on button "Area" at bounding box center [40, 154] width 32 height 13
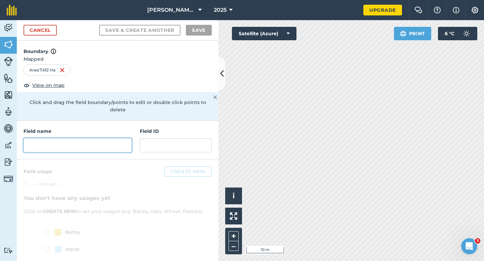
click at [86, 138] on input "text" at bounding box center [78, 145] width 108 height 14
type input "I"
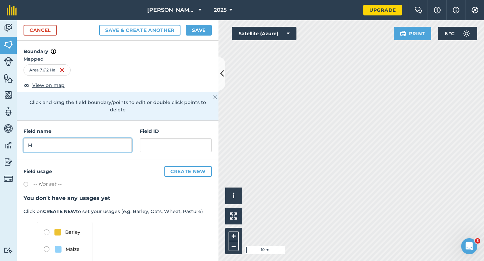
type input "H"
click at [196, 32] on button "Save" at bounding box center [199, 30] width 26 height 11
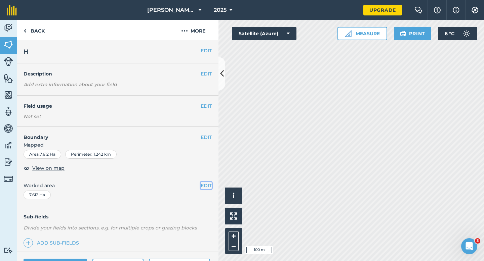
click at [204, 188] on button "EDIT" at bounding box center [206, 185] width 11 height 7
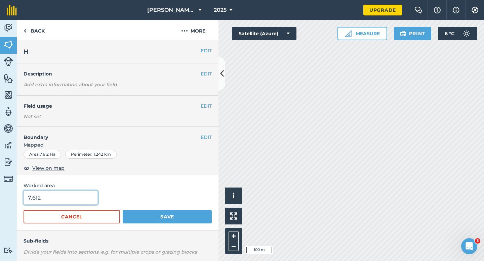
click at [90, 195] on input "7.612" at bounding box center [61, 198] width 74 height 14
type input "7.7"
click at [123, 210] on button "Save" at bounding box center [167, 216] width 89 height 13
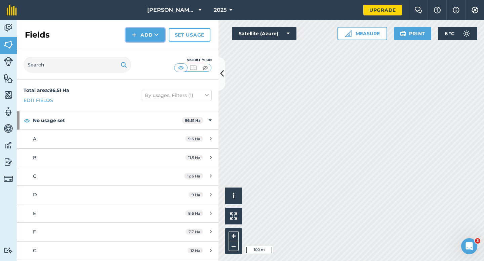
click at [143, 38] on button "Add" at bounding box center [145, 34] width 39 height 13
click at [143, 47] on link "Draw" at bounding box center [145, 50] width 37 height 15
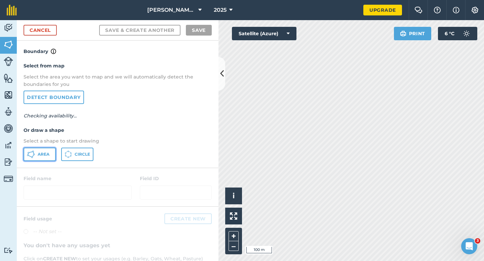
click at [55, 149] on button "Area" at bounding box center [40, 154] width 32 height 13
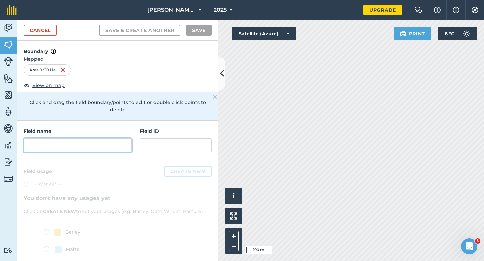
click at [122, 141] on input "text" at bounding box center [78, 145] width 108 height 14
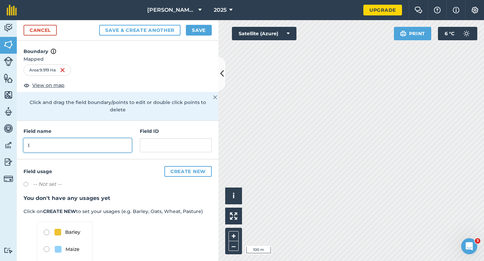
type input "I"
click at [201, 29] on button "Save" at bounding box center [199, 30] width 26 height 11
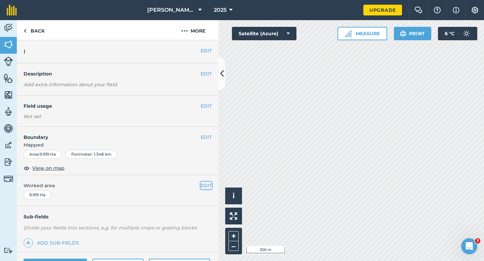
click at [204, 188] on button "EDIT" at bounding box center [206, 185] width 11 height 7
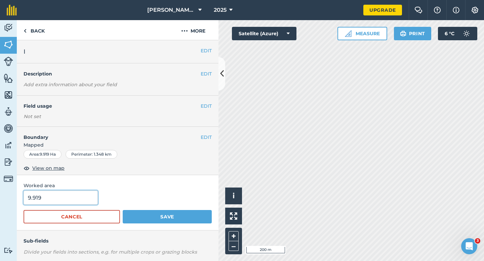
click at [65, 191] on input "9.919" at bounding box center [61, 198] width 74 height 14
type input "10"
click at [123, 210] on button "Save" at bounding box center [167, 216] width 89 height 13
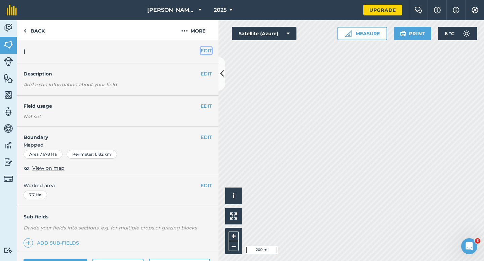
click at [208, 49] on button "EDIT" at bounding box center [206, 50] width 11 height 7
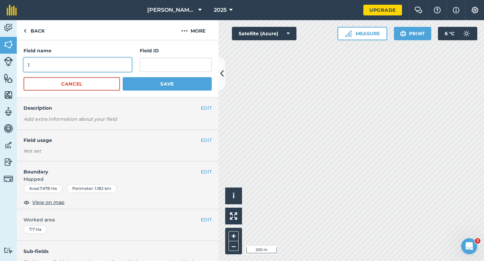
click at [99, 72] on input "I" at bounding box center [78, 65] width 108 height 14
type input "J"
click at [123, 77] on button "Save" at bounding box center [167, 83] width 89 height 13
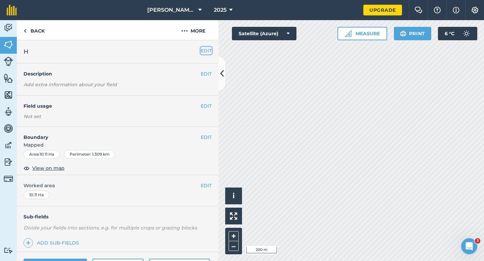
click at [202, 53] on button "EDIT" at bounding box center [206, 50] width 11 height 7
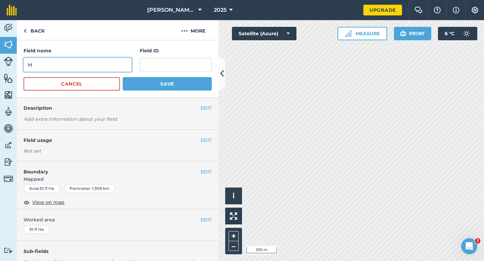
click at [78, 67] on input "H" at bounding box center [78, 65] width 108 height 14
type input "K"
click at [123, 77] on button "Save" at bounding box center [167, 83] width 89 height 13
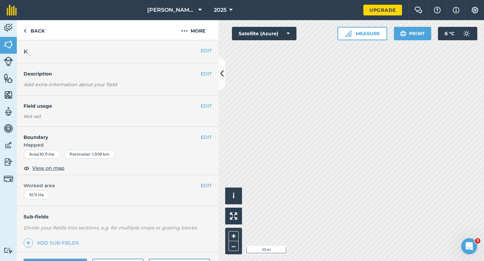
click at [207, 133] on div "EDIT Boundary Mapped Area : 10.11 Ha Perimeter : 1.309 km View on map" at bounding box center [118, 151] width 202 height 48
click at [206, 139] on button "EDIT" at bounding box center [206, 137] width 11 height 7
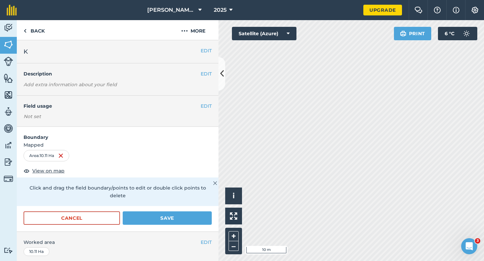
click at [198, 201] on form "Boundary Mapped Area : 10.11 Ha View on map Click and drag the field boundary/p…" at bounding box center [118, 179] width 202 height 105
click at [198, 212] on button "Save" at bounding box center [167, 218] width 89 height 13
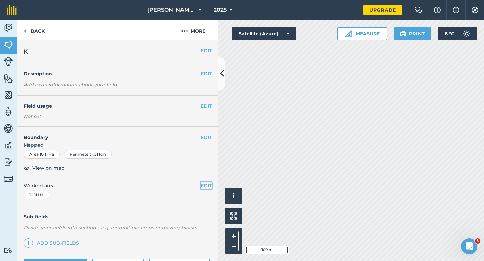
click at [207, 186] on button "EDIT" at bounding box center [206, 185] width 11 height 7
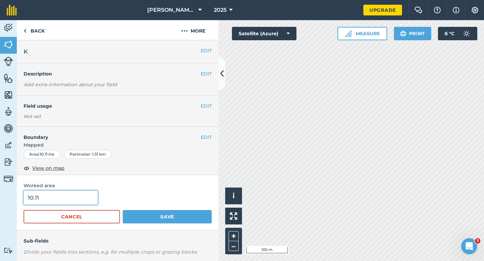
click at [49, 202] on input "10.11" at bounding box center [61, 198] width 74 height 14
type input "10"
click at [123, 210] on button "Save" at bounding box center [167, 216] width 89 height 13
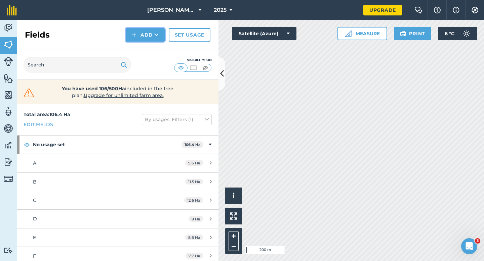
click at [138, 38] on button "Add" at bounding box center [145, 34] width 39 height 13
click at [138, 46] on link "Draw" at bounding box center [145, 50] width 37 height 15
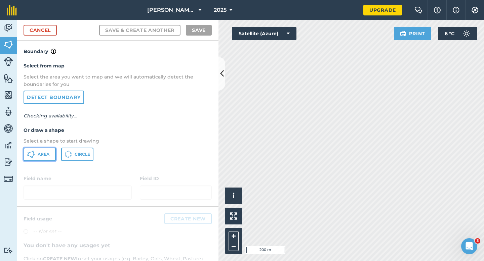
click at [38, 154] on span "Area" at bounding box center [44, 154] width 12 height 5
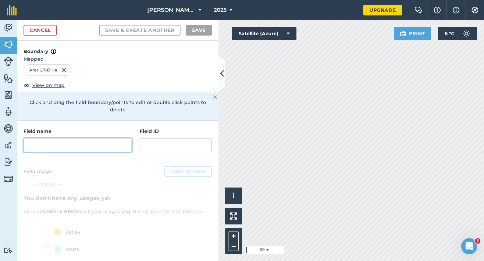
click at [116, 140] on input "text" at bounding box center [78, 145] width 108 height 14
type input "M"
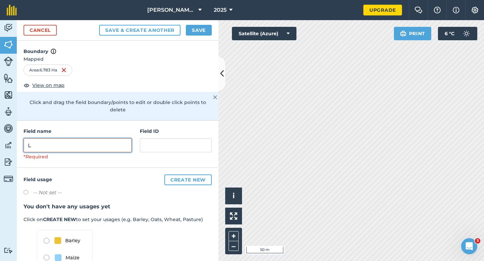
type input "L"
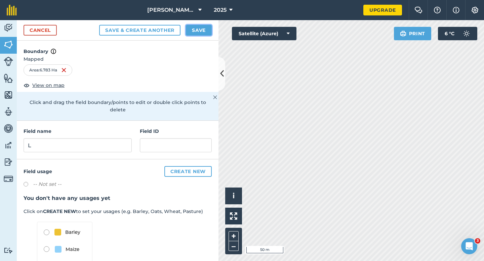
click at [195, 32] on button "Save" at bounding box center [199, 30] width 26 height 11
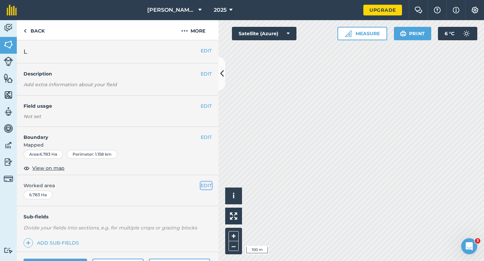
click at [203, 184] on button "EDIT" at bounding box center [206, 185] width 11 height 7
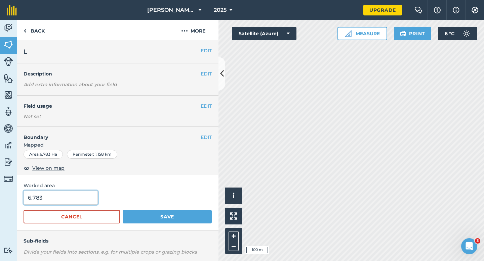
click at [83, 199] on input "6.783" at bounding box center [61, 198] width 74 height 14
type input "6.8"
click at [123, 210] on button "Save" at bounding box center [167, 216] width 89 height 13
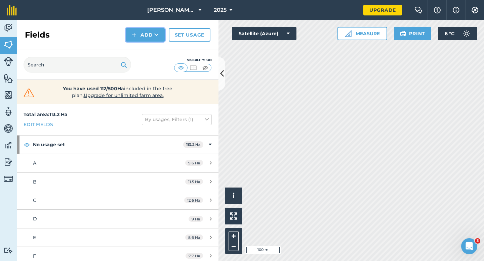
click at [152, 35] on button "Add" at bounding box center [145, 34] width 39 height 13
click at [150, 51] on link "Draw" at bounding box center [145, 50] width 37 height 15
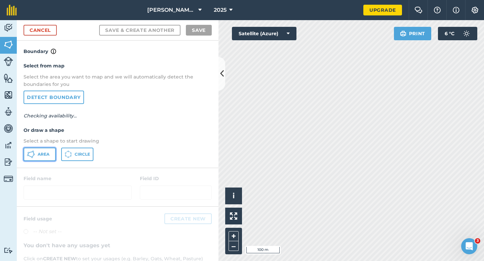
click at [42, 152] on span "Area" at bounding box center [44, 154] width 12 height 5
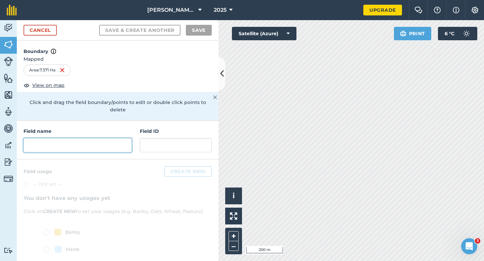
click at [69, 138] on input "text" at bounding box center [78, 145] width 108 height 14
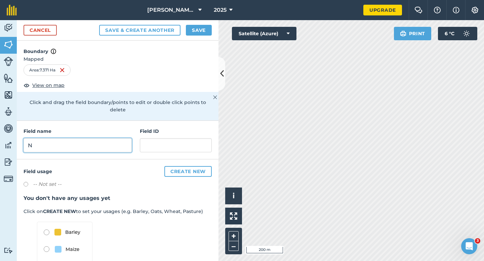
type input "N"
click at [187, 29] on button "Save" at bounding box center [199, 30] width 26 height 11
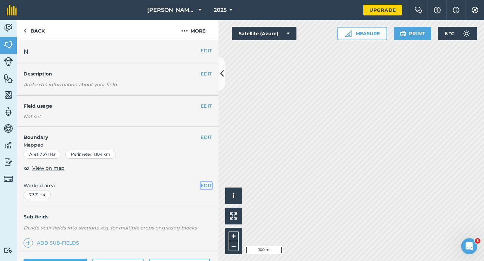
click at [210, 186] on button "EDIT" at bounding box center [206, 185] width 11 height 7
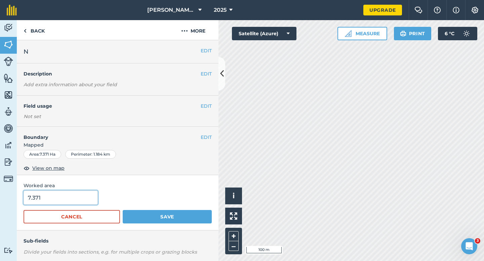
click at [54, 203] on input "7.371" at bounding box center [61, 198] width 74 height 14
type input "7.4"
click at [123, 210] on button "Save" at bounding box center [167, 216] width 89 height 13
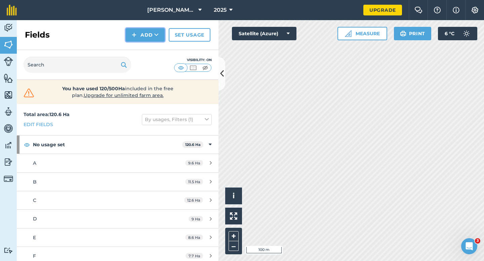
click at [144, 35] on button "Add" at bounding box center [145, 34] width 39 height 13
click at [144, 47] on link "Draw" at bounding box center [145, 50] width 37 height 15
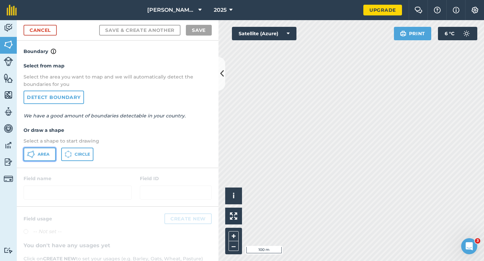
click at [46, 151] on button "Area" at bounding box center [40, 154] width 32 height 13
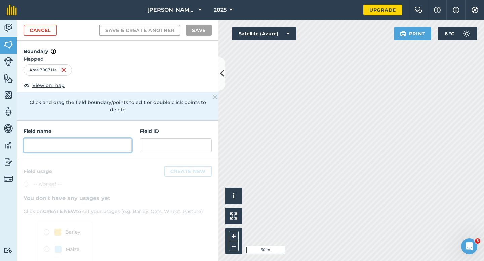
click at [113, 138] on input "text" at bounding box center [78, 145] width 108 height 14
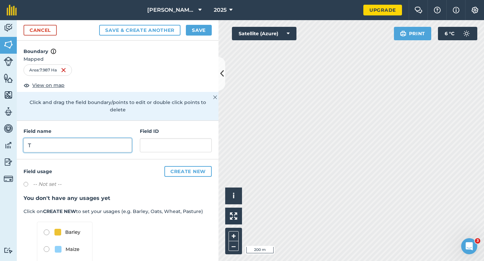
type input "T"
click at [209, 35] on button "Save" at bounding box center [199, 30] width 26 height 11
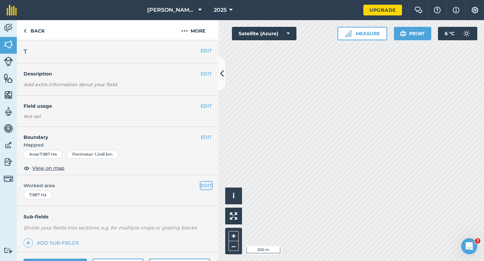
click at [203, 183] on button "EDIT" at bounding box center [206, 185] width 11 height 7
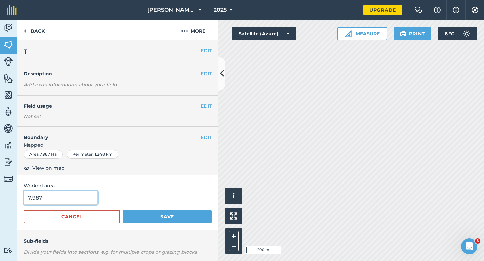
click at [65, 193] on input "7.987" at bounding box center [61, 198] width 74 height 14
type input "8"
click at [123, 210] on button "Save" at bounding box center [167, 216] width 89 height 13
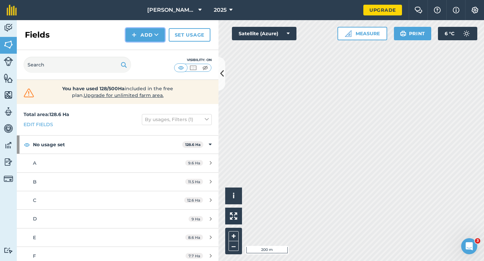
click at [147, 38] on button "Add" at bounding box center [145, 34] width 39 height 13
click at [147, 47] on link "Draw" at bounding box center [145, 50] width 37 height 15
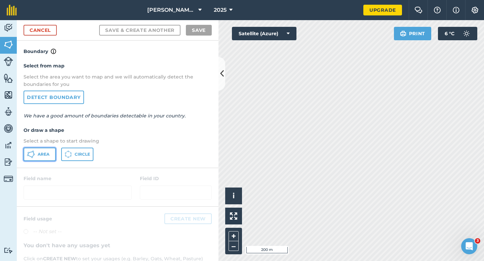
click at [45, 148] on button "Area" at bounding box center [40, 154] width 32 height 13
click at [52, 36] on div "Cancel Save & Create Another Save" at bounding box center [118, 30] width 202 height 20
click at [48, 34] on link "Cancel" at bounding box center [40, 30] width 33 height 11
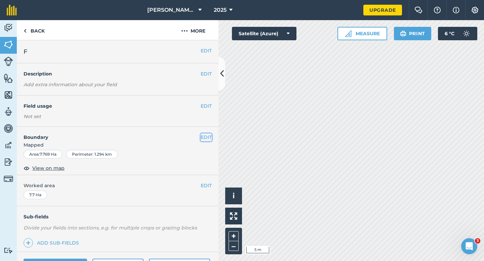
click at [206, 137] on button "EDIT" at bounding box center [206, 137] width 11 height 7
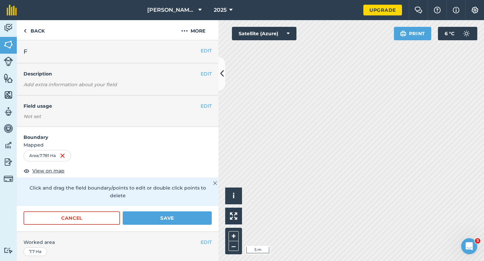
click at [200, 203] on form "Boundary Mapped Area : 7.781 Ha View on map Click and drag the field boundary/p…" at bounding box center [118, 179] width 202 height 105
click at [200, 212] on button "Save" at bounding box center [167, 218] width 89 height 13
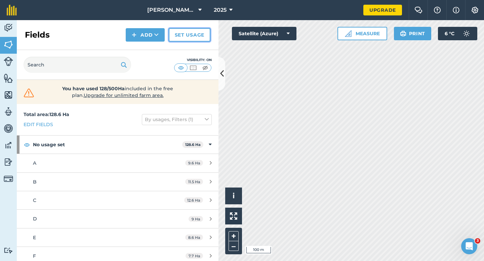
click at [170, 40] on link "Set usage" at bounding box center [190, 34] width 42 height 13
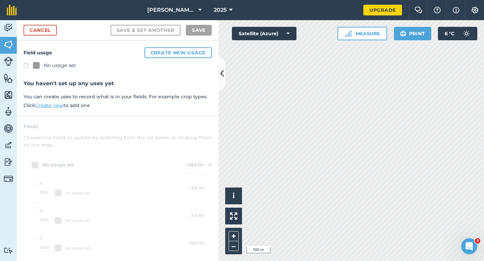
click at [148, 40] on div "Cancel Save & set another Save" at bounding box center [118, 30] width 202 height 20
click at [39, 27] on link "Cancel" at bounding box center [40, 30] width 33 height 11
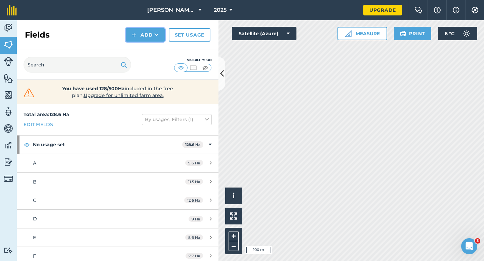
click at [140, 34] on button "Add" at bounding box center [145, 34] width 39 height 13
click at [141, 50] on link "Draw" at bounding box center [145, 50] width 37 height 15
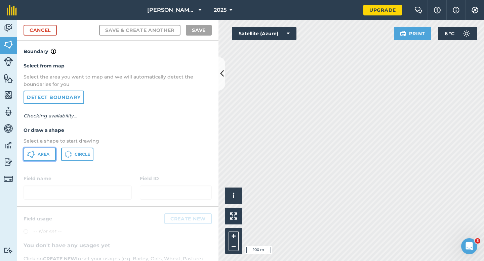
click at [43, 158] on button "Area" at bounding box center [40, 154] width 32 height 13
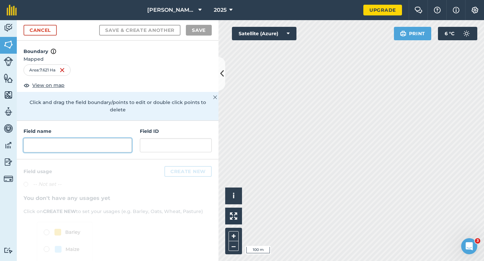
click at [116, 138] on input "text" at bounding box center [78, 145] width 108 height 14
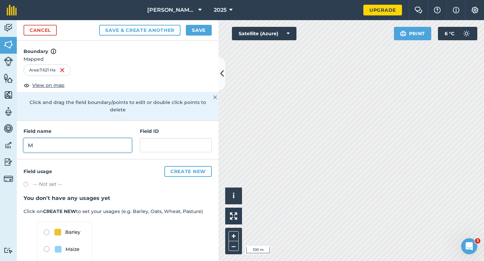
type input "M"
click at [188, 34] on button "Save" at bounding box center [199, 30] width 26 height 11
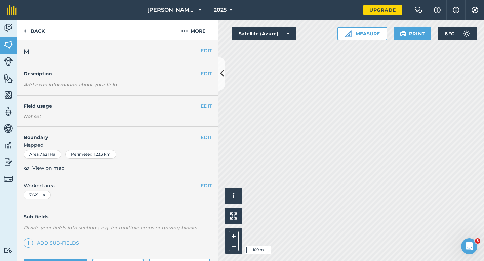
click at [206, 179] on div "EDIT Worked area 7.621 Ha" at bounding box center [118, 190] width 202 height 31
click at [206, 184] on button "EDIT" at bounding box center [206, 185] width 11 height 7
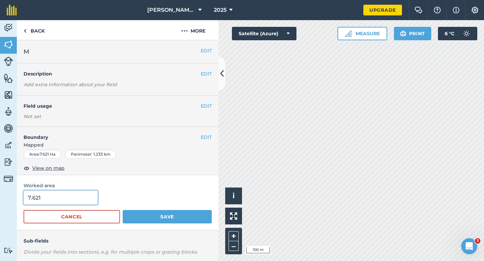
click at [74, 199] on input "7.621" at bounding box center [61, 198] width 74 height 14
type input "7.7"
click at [123, 210] on button "Save" at bounding box center [167, 216] width 89 height 13
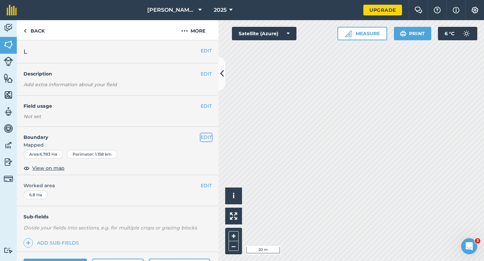
click at [204, 140] on button "EDIT" at bounding box center [206, 137] width 11 height 7
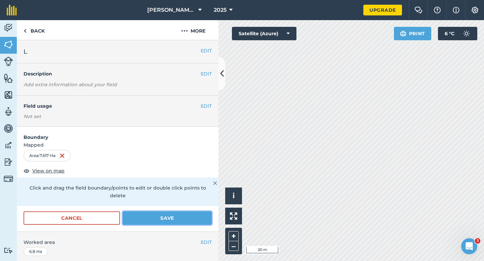
click at [181, 212] on button "Save" at bounding box center [167, 218] width 89 height 13
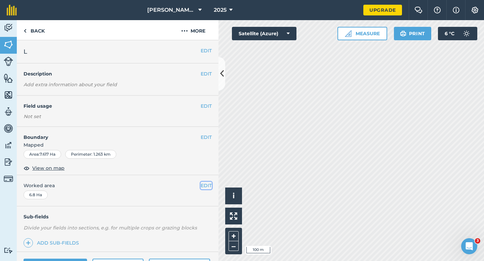
click at [201, 187] on button "EDIT" at bounding box center [206, 185] width 11 height 7
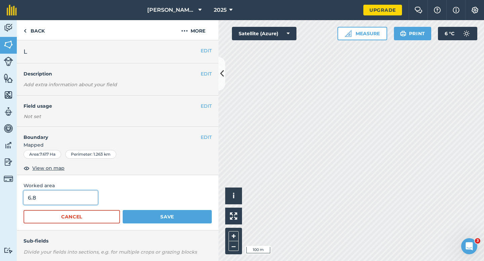
click at [78, 193] on input "6.8" at bounding box center [61, 198] width 74 height 14
click at [78, 200] on input "6.8" at bounding box center [61, 198] width 74 height 14
type input "7.7"
click at [123, 210] on button "Save" at bounding box center [167, 216] width 89 height 13
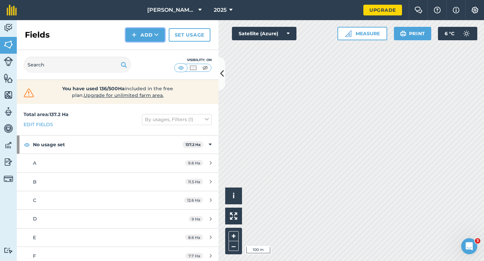
click at [151, 33] on button "Add" at bounding box center [145, 34] width 39 height 13
click at [151, 51] on link "Draw" at bounding box center [145, 50] width 37 height 15
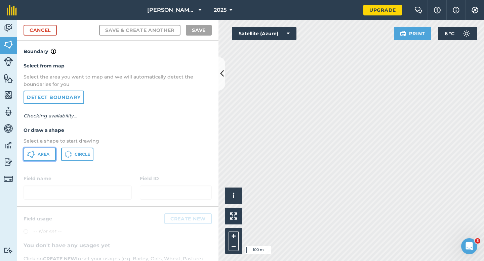
click at [43, 152] on span "Area" at bounding box center [44, 154] width 12 height 5
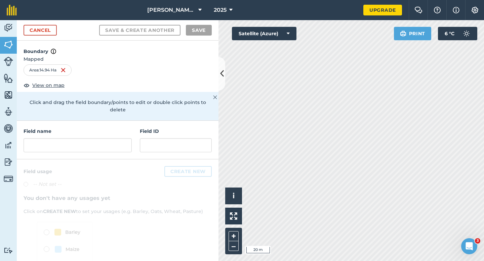
scroll to position [36, 0]
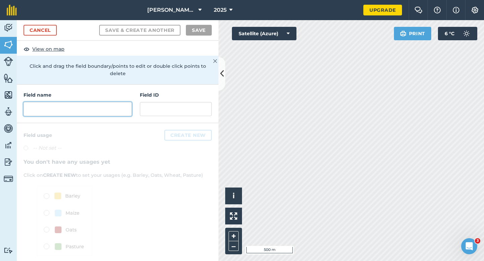
click at [120, 105] on input "text" at bounding box center [78, 109] width 108 height 14
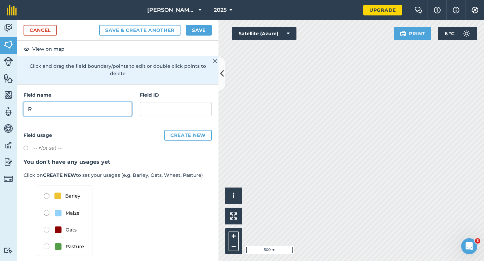
type input "R"
click at [204, 34] on button "Save" at bounding box center [199, 30] width 26 height 11
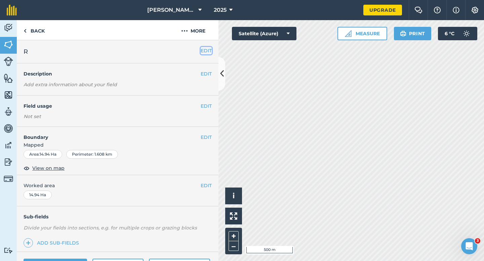
click at [207, 52] on button "EDIT" at bounding box center [206, 50] width 11 height 7
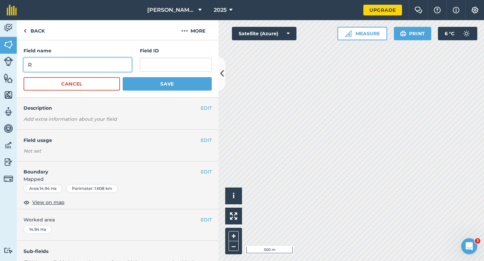
click at [110, 58] on input "R" at bounding box center [78, 65] width 108 height 14
type input "Q"
click at [123, 77] on button "Save" at bounding box center [167, 83] width 89 height 13
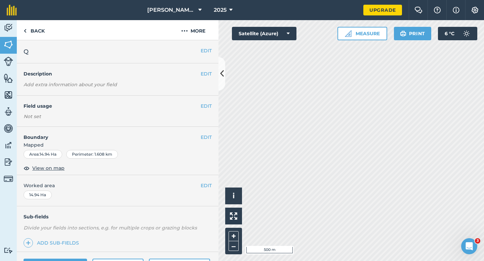
click at [199, 189] on div "EDIT Worked area 14.94 Ha" at bounding box center [118, 190] width 202 height 31
click at [204, 189] on button "EDIT" at bounding box center [206, 185] width 11 height 7
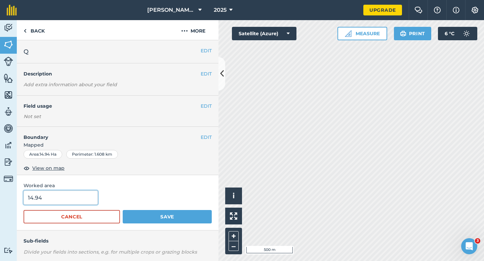
click at [78, 200] on input "14.94" at bounding box center [61, 198] width 74 height 14
type input "15"
click at [123, 210] on button "Save" at bounding box center [167, 216] width 89 height 13
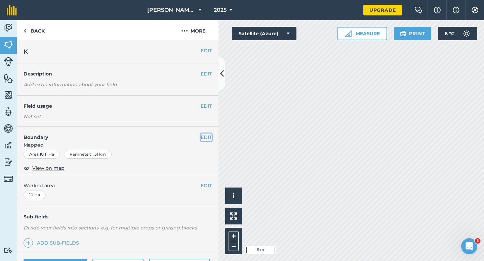
click at [206, 140] on button "EDIT" at bounding box center [206, 137] width 11 height 7
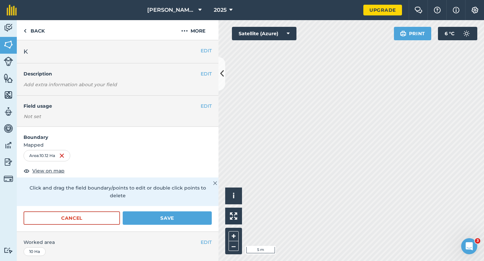
click at [216, 212] on div "Cancel Save" at bounding box center [118, 222] width 202 height 20
click at [200, 212] on button "Save" at bounding box center [167, 218] width 89 height 13
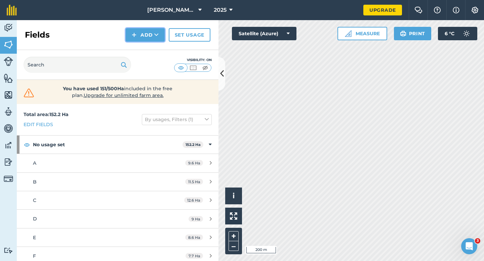
click at [139, 39] on button "Add" at bounding box center [145, 34] width 39 height 13
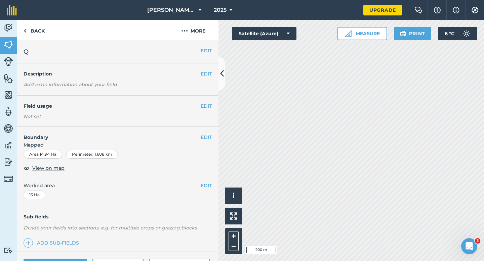
click at [208, 133] on div "EDIT Boundary Mapped Area : 14.94 Ha Perimeter : 1.608 km View on map" at bounding box center [118, 151] width 202 height 48
click at [208, 136] on button "EDIT" at bounding box center [206, 137] width 11 height 7
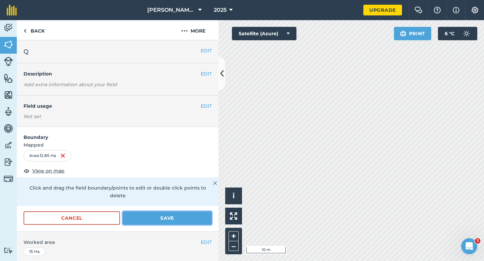
click at [196, 217] on button "Save" at bounding box center [167, 218] width 89 height 13
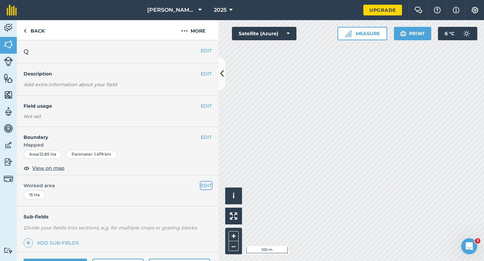
click at [205, 182] on button "EDIT" at bounding box center [206, 185] width 11 height 7
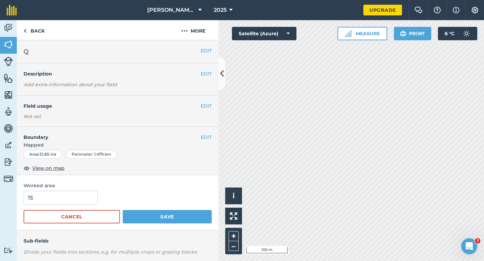
click at [73, 206] on form "15 Cancel Save" at bounding box center [118, 207] width 188 height 33
click at [73, 203] on input "14" at bounding box center [61, 198] width 74 height 14
type input "13"
click at [123, 210] on button "Save" at bounding box center [167, 216] width 89 height 13
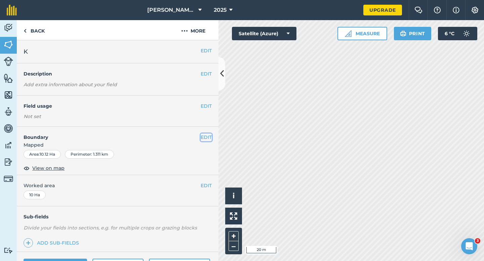
click at [205, 139] on button "EDIT" at bounding box center [206, 137] width 11 height 7
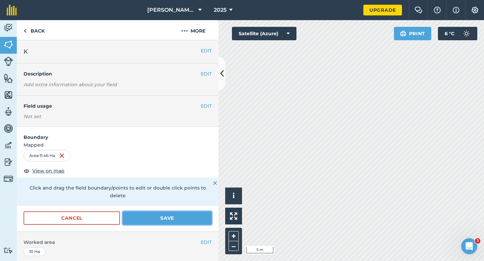
click at [209, 213] on button "Save" at bounding box center [167, 218] width 89 height 13
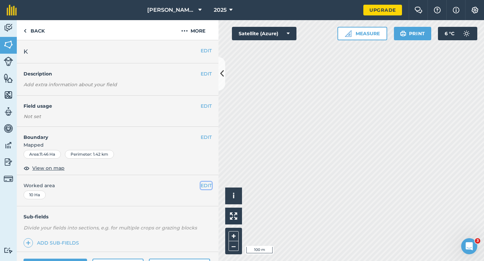
click at [203, 187] on button "EDIT" at bounding box center [206, 185] width 11 height 7
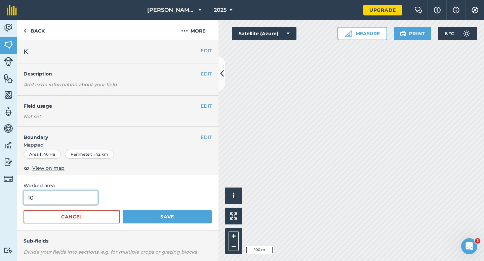
click at [92, 200] on input "10" at bounding box center [61, 198] width 74 height 14
type input "11.5"
click at [123, 210] on button "Save" at bounding box center [167, 216] width 89 height 13
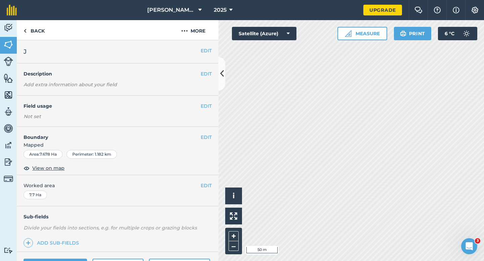
click at [209, 144] on span "Mapped" at bounding box center [118, 144] width 202 height 7
click at [205, 137] on button "EDIT" at bounding box center [206, 137] width 11 height 7
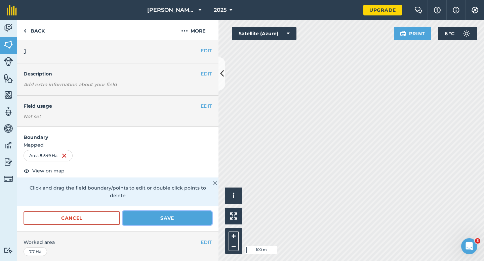
click at [178, 212] on button "Save" at bounding box center [167, 218] width 89 height 13
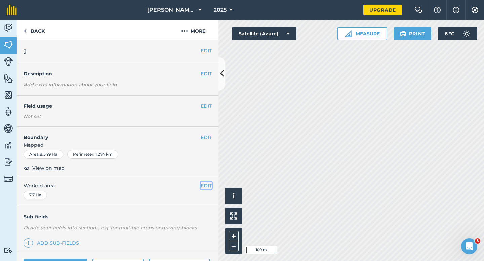
click at [205, 186] on button "EDIT" at bounding box center [206, 185] width 11 height 7
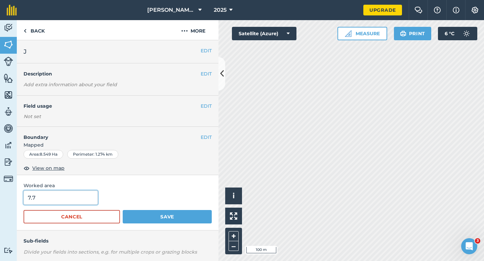
click at [71, 200] on input "7.7" at bounding box center [61, 198] width 74 height 14
type input "8.6"
click at [123, 210] on button "Save" at bounding box center [167, 216] width 89 height 13
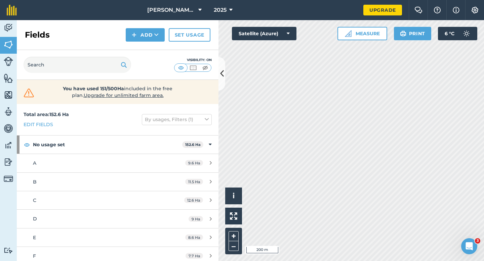
click at [144, 42] on div "Fields Add Set usage" at bounding box center [118, 35] width 202 height 30
click at [146, 39] on button "Add" at bounding box center [145, 34] width 39 height 13
click at [146, 47] on link "Draw" at bounding box center [145, 50] width 37 height 15
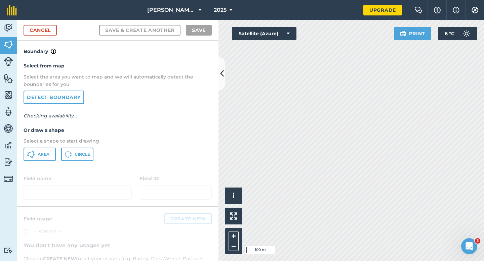
click at [59, 153] on div "Area Circle" at bounding box center [118, 154] width 188 height 13
click at [50, 153] on button "Area" at bounding box center [40, 154] width 32 height 13
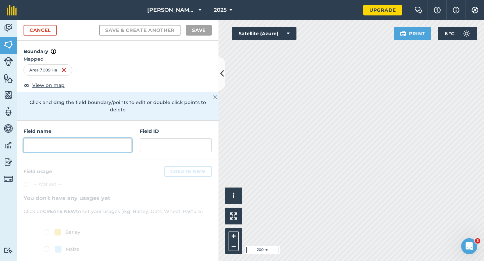
click at [98, 140] on input "text" at bounding box center [78, 145] width 108 height 14
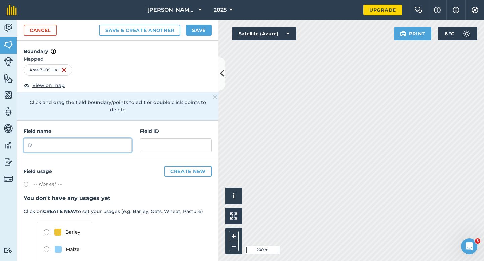
type input "R"
click at [205, 29] on button "Save" at bounding box center [199, 30] width 26 height 11
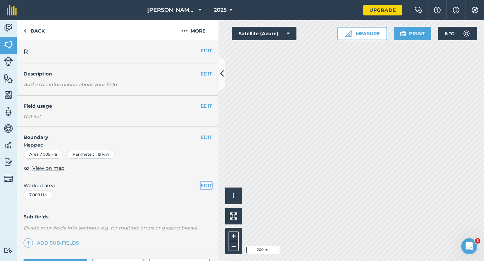
click at [205, 185] on button "EDIT" at bounding box center [206, 185] width 11 height 7
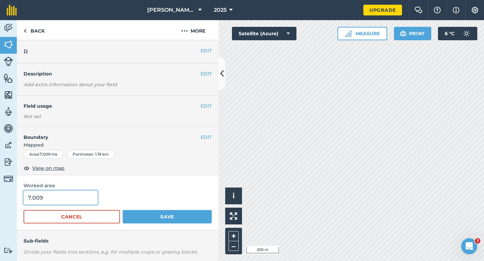
click at [69, 193] on input "7.009" at bounding box center [61, 198] width 74 height 14
type input "7"
click at [123, 210] on button "Save" at bounding box center [167, 216] width 89 height 13
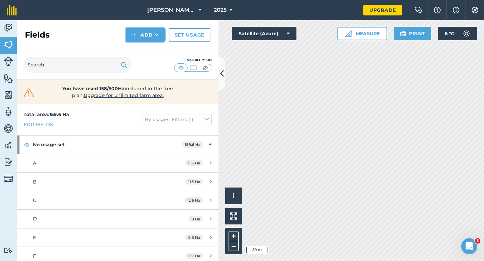
click at [142, 39] on button "Add" at bounding box center [145, 34] width 39 height 13
click at [142, 48] on link "Draw" at bounding box center [145, 50] width 37 height 15
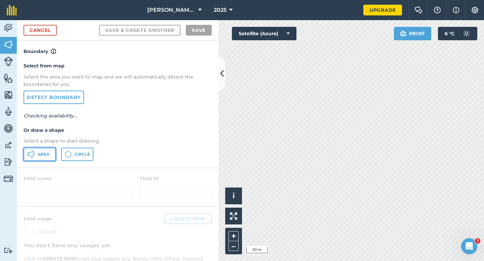
click at [41, 152] on span "Area" at bounding box center [44, 154] width 12 height 5
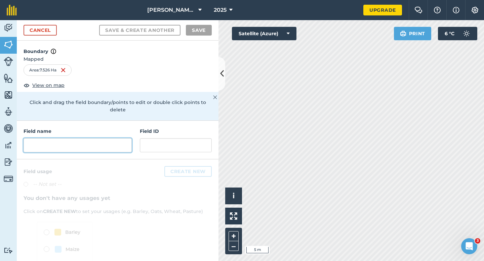
click at [121, 138] on input "text" at bounding box center [78, 145] width 108 height 14
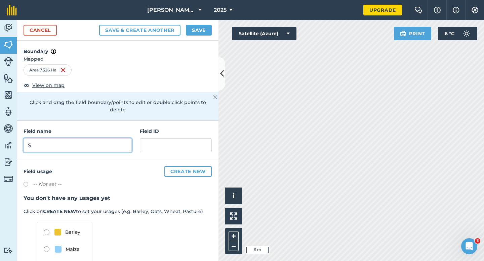
type input "S"
click at [195, 31] on button "Save" at bounding box center [199, 30] width 26 height 11
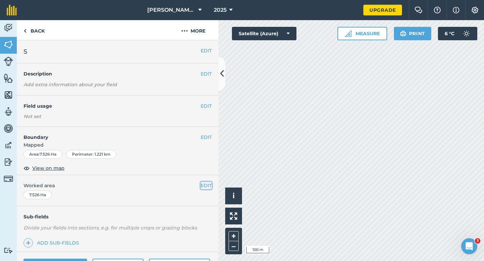
click at [207, 187] on button "EDIT" at bounding box center [206, 185] width 11 height 7
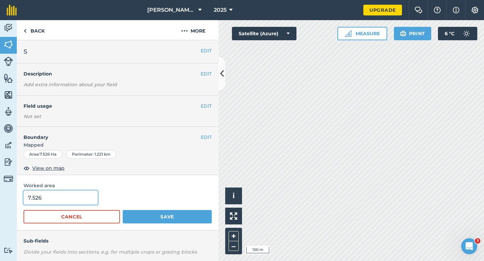
click at [81, 198] on input "7.526" at bounding box center [61, 198] width 74 height 14
type input "7.5"
click at [123, 210] on button "Save" at bounding box center [167, 216] width 89 height 13
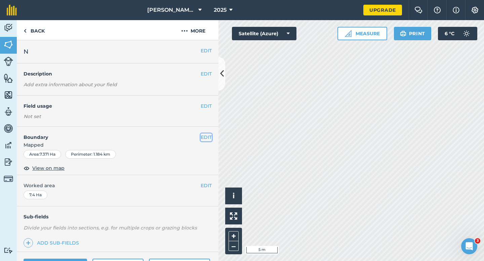
click at [203, 139] on button "EDIT" at bounding box center [206, 137] width 11 height 7
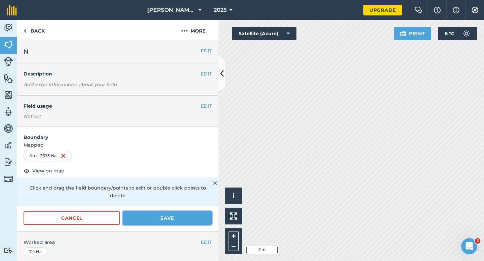
click at [184, 212] on button "Save" at bounding box center [167, 218] width 89 height 13
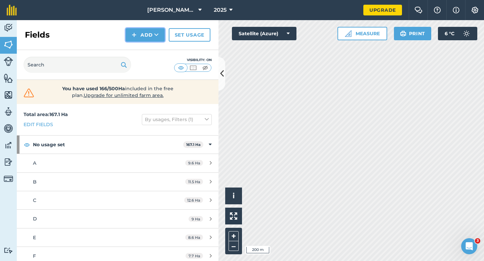
click at [135, 37] on img at bounding box center [134, 35] width 5 height 8
click at [136, 48] on link "Draw" at bounding box center [145, 50] width 37 height 15
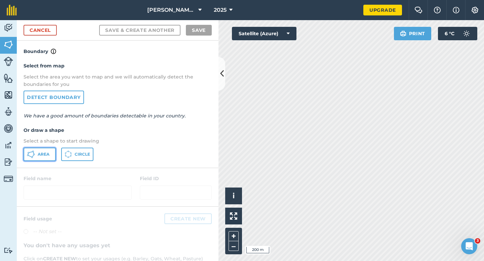
click at [42, 160] on button "Area" at bounding box center [40, 154] width 32 height 13
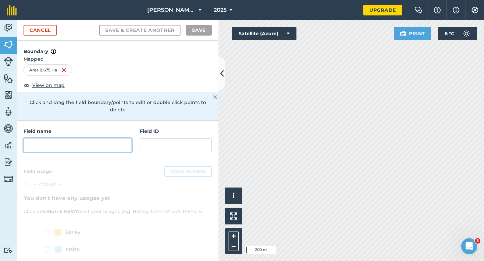
click at [120, 138] on input "text" at bounding box center [78, 145] width 108 height 14
click at [125, 128] on div "Field name" at bounding box center [78, 140] width 108 height 25
click at [125, 138] on input "text" at bounding box center [78, 145] width 108 height 14
click at [90, 142] on input "text" at bounding box center [78, 145] width 108 height 14
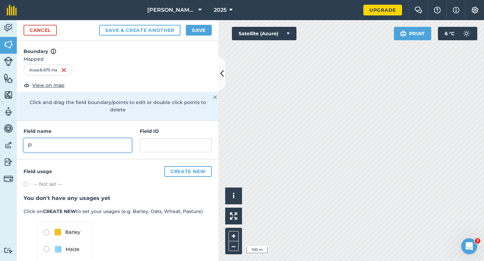
type input "P"
click at [191, 29] on button "Save" at bounding box center [199, 30] width 26 height 11
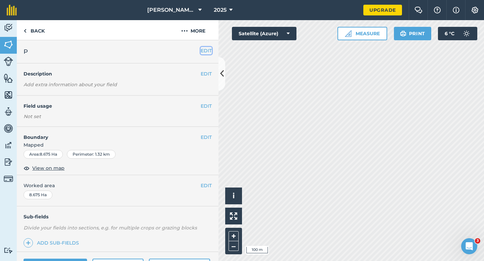
click at [207, 48] on button "EDIT" at bounding box center [206, 50] width 11 height 7
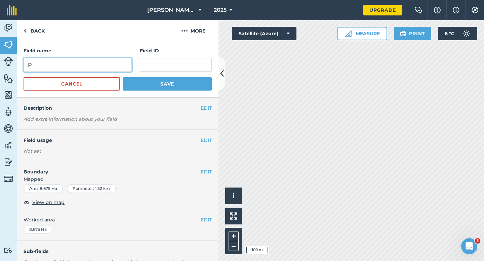
click at [89, 68] on input "P" at bounding box center [78, 65] width 108 height 14
type input "O"
click at [123, 77] on button "Save" at bounding box center [167, 83] width 89 height 13
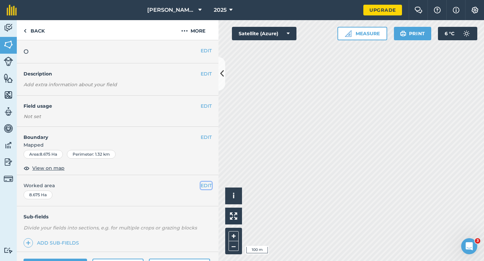
click at [207, 186] on button "EDIT" at bounding box center [206, 185] width 11 height 7
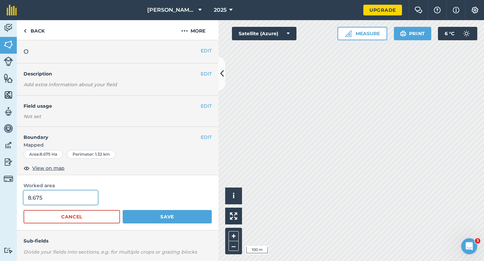
click at [55, 201] on input "8.675" at bounding box center [61, 198] width 74 height 14
type input "8.8"
click at [123, 210] on button "Save" at bounding box center [167, 216] width 89 height 13
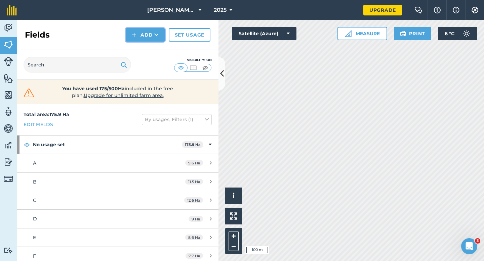
click at [156, 39] on button "Add" at bounding box center [145, 34] width 39 height 13
click at [156, 46] on link "Draw" at bounding box center [145, 50] width 37 height 15
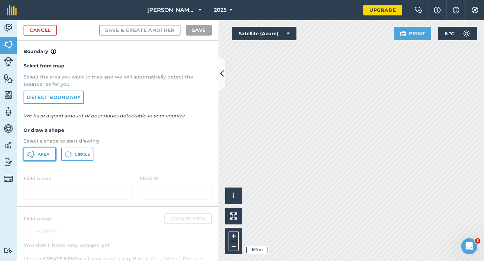
click at [41, 150] on button "Area" at bounding box center [40, 154] width 32 height 13
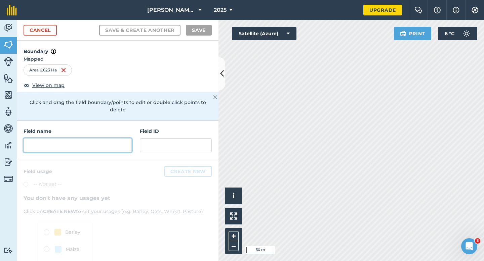
click at [118, 138] on input "text" at bounding box center [78, 145] width 108 height 14
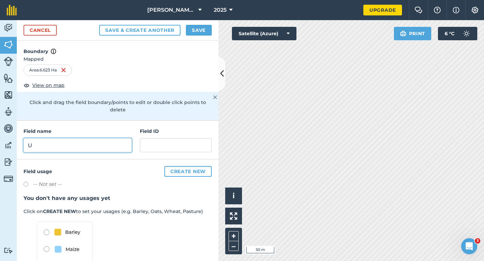
type input "U"
click at [208, 26] on button "Save" at bounding box center [199, 30] width 26 height 11
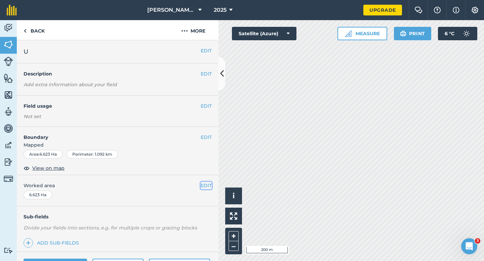
click at [207, 184] on button "EDIT" at bounding box center [206, 185] width 11 height 7
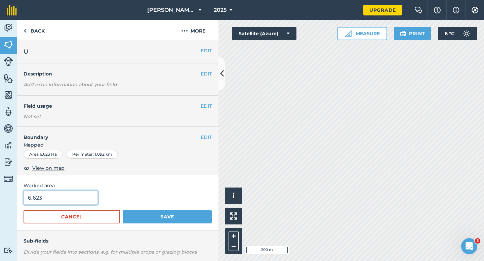
click at [83, 199] on input "6.623" at bounding box center [61, 198] width 74 height 14
type input "6.6"
click at [123, 210] on button "Save" at bounding box center [167, 216] width 89 height 13
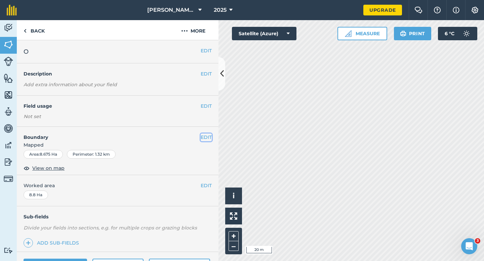
click at [207, 138] on button "EDIT" at bounding box center [206, 137] width 11 height 7
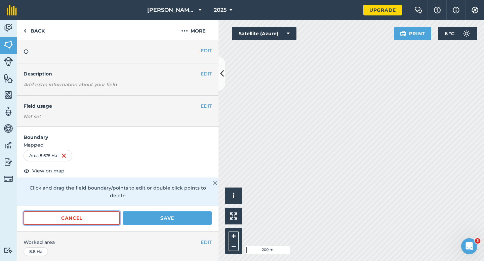
click at [104, 214] on button "Cancel" at bounding box center [72, 218] width 96 height 13
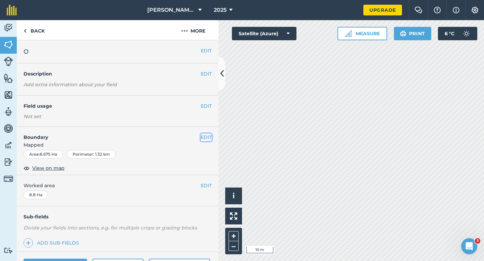
click at [203, 138] on button "EDIT" at bounding box center [206, 137] width 11 height 7
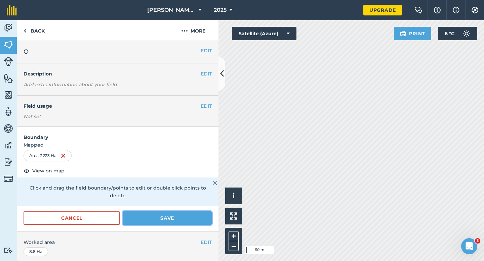
click at [188, 212] on button "Save" at bounding box center [167, 218] width 89 height 13
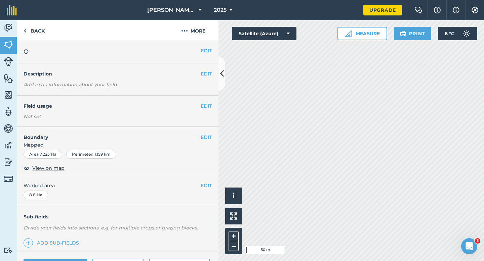
click at [207, 142] on span "Mapped" at bounding box center [118, 144] width 202 height 7
click at [209, 138] on button "EDIT" at bounding box center [206, 137] width 11 height 7
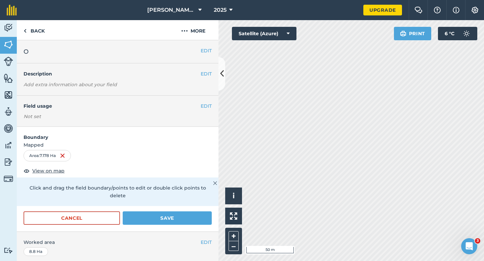
click at [195, 220] on div "Cancel Save" at bounding box center [118, 222] width 202 height 20
click at [194, 214] on button "Save" at bounding box center [167, 218] width 89 height 13
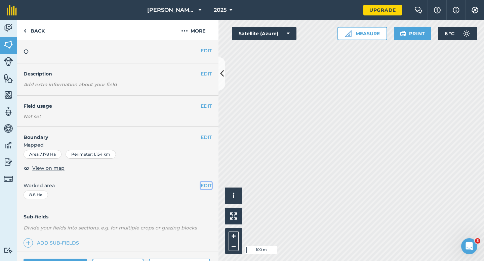
click at [211, 182] on button "EDIT" at bounding box center [206, 185] width 11 height 7
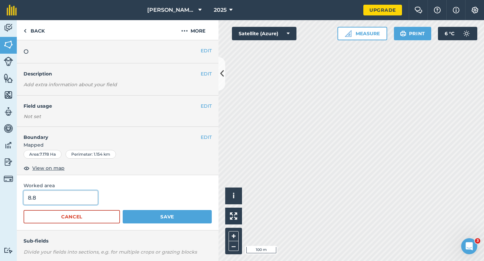
click at [81, 199] on input "8.8" at bounding box center [61, 198] width 74 height 14
type input "7.3"
click at [123, 210] on button "Save" at bounding box center [167, 216] width 89 height 13
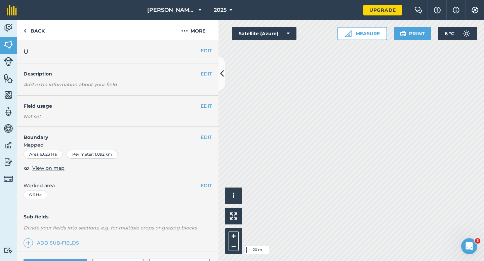
click at [199, 136] on h4 "Boundary" at bounding box center [109, 134] width 184 height 14
click at [206, 136] on button "EDIT" at bounding box center [206, 137] width 11 height 7
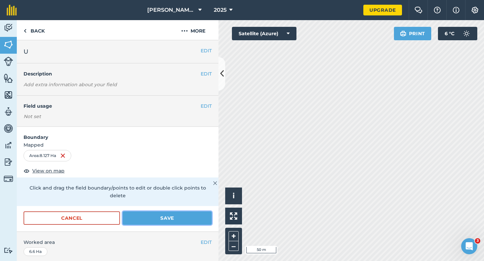
click at [194, 212] on button "Save" at bounding box center [167, 218] width 89 height 13
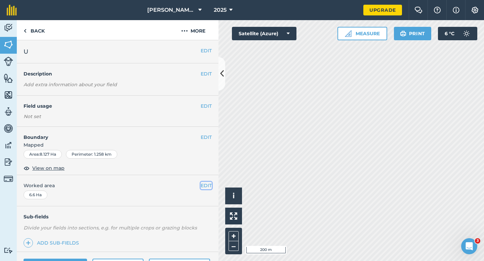
click at [206, 187] on button "EDIT" at bounding box center [206, 185] width 11 height 7
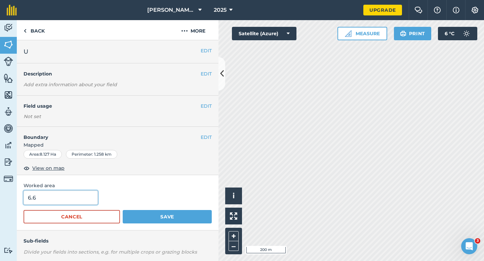
click at [64, 197] on input "6.6" at bounding box center [61, 198] width 74 height 14
type input "8.1"
click at [123, 210] on button "Save" at bounding box center [167, 216] width 89 height 13
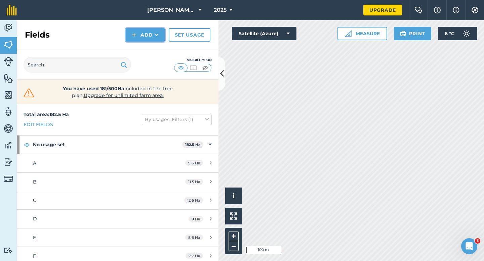
click at [139, 37] on button "Add" at bounding box center [145, 34] width 39 height 13
click at [139, 48] on link "Draw" at bounding box center [145, 50] width 37 height 15
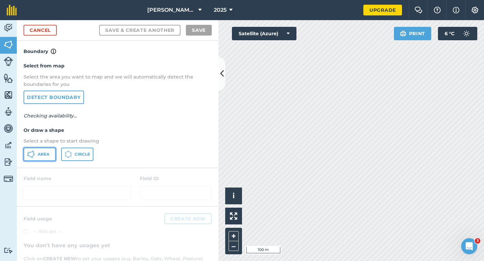
click at [45, 157] on button "Area" at bounding box center [40, 154] width 32 height 13
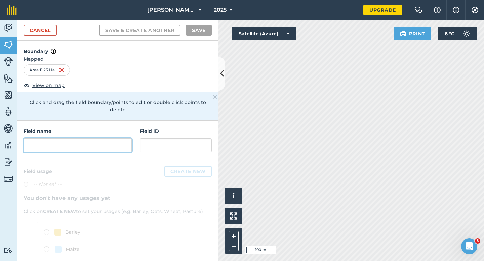
click at [129, 143] on input "text" at bounding box center [78, 145] width 108 height 14
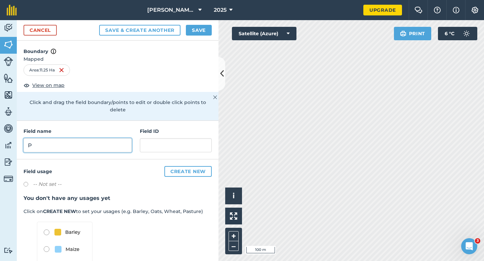
type input "P"
click at [196, 32] on button "Save" at bounding box center [199, 30] width 26 height 11
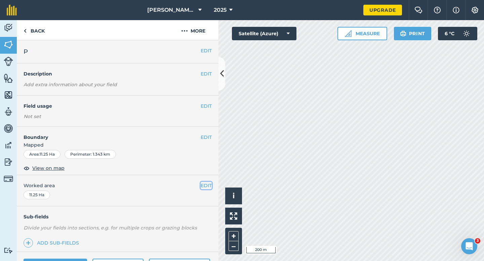
click at [203, 182] on button "EDIT" at bounding box center [206, 185] width 11 height 7
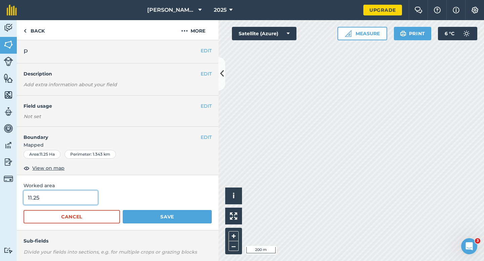
click at [65, 195] on input "11.25" at bounding box center [61, 198] width 74 height 14
type input "11.3"
click at [123, 210] on button "Save" at bounding box center [167, 216] width 89 height 13
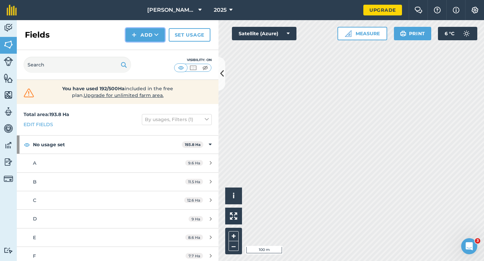
click at [148, 33] on button "Add" at bounding box center [145, 34] width 39 height 13
click at [146, 50] on link "Draw" at bounding box center [145, 50] width 37 height 15
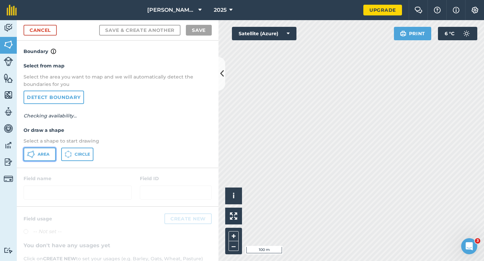
click at [37, 159] on button "Area" at bounding box center [40, 154] width 32 height 13
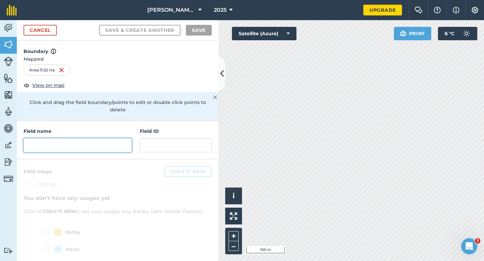
click at [122, 138] on input "text" at bounding box center [78, 145] width 108 height 14
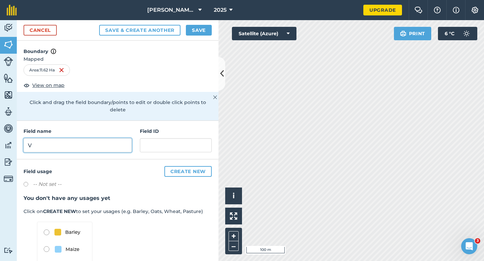
type input "V"
click at [193, 36] on div "Cancel Save & Create Another Save" at bounding box center [118, 30] width 202 height 20
click at [189, 23] on div "Cancel Save & Create Another Save" at bounding box center [118, 30] width 202 height 20
click at [201, 30] on button "Save" at bounding box center [199, 30] width 26 height 11
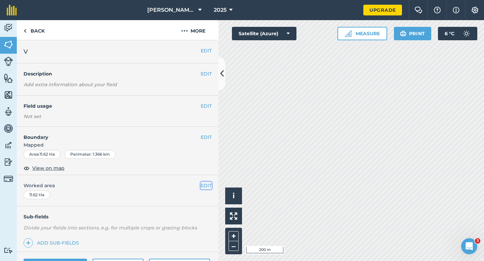
click at [203, 183] on button "EDIT" at bounding box center [206, 185] width 11 height 7
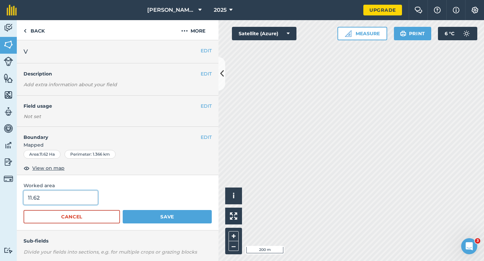
click at [66, 195] on input "11.62" at bounding box center [61, 198] width 74 height 14
type input "11.6"
click at [123, 210] on button "Save" at bounding box center [167, 216] width 89 height 13
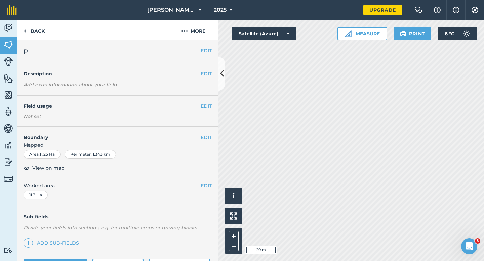
click at [199, 131] on h4 "Boundary" at bounding box center [109, 134] width 184 height 14
click at [204, 135] on button "EDIT" at bounding box center [206, 137] width 11 height 7
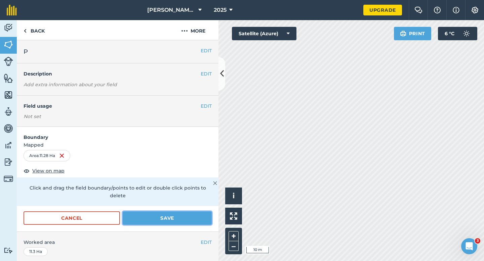
click at [189, 213] on button "Save" at bounding box center [167, 218] width 89 height 13
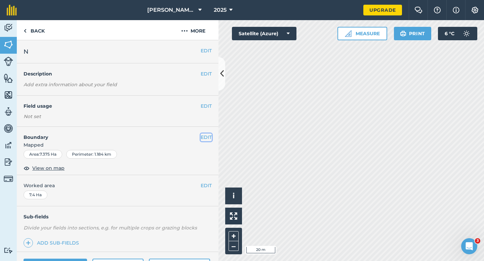
click at [208, 139] on button "EDIT" at bounding box center [206, 137] width 11 height 7
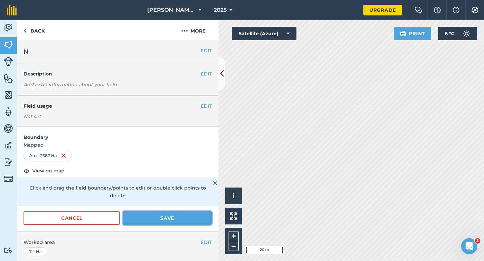
click at [205, 212] on button "Save" at bounding box center [167, 218] width 89 height 13
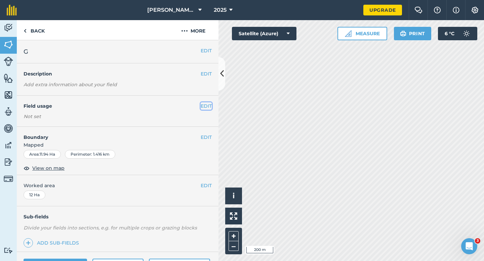
click at [211, 105] on button "EDIT" at bounding box center [206, 105] width 11 height 7
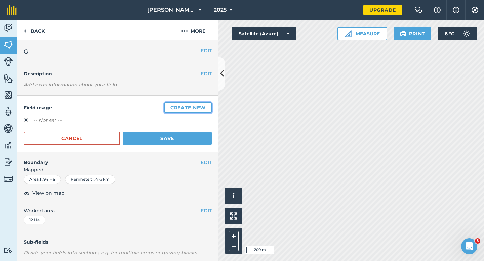
click at [210, 105] on button "Create new" at bounding box center [187, 107] width 47 height 11
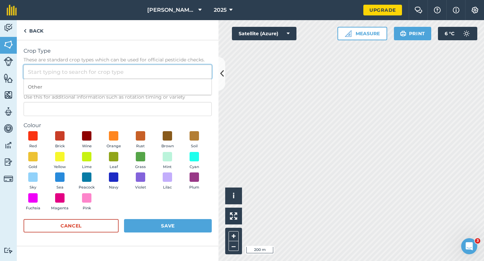
click at [166, 77] on input "Crop Type These are standard crop types which can be used for official pesticid…" at bounding box center [118, 72] width 188 height 14
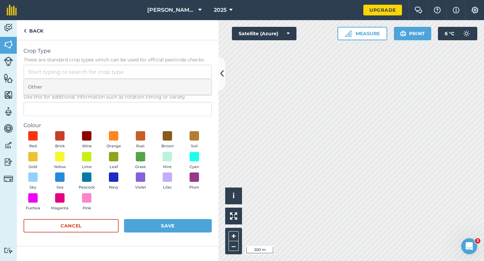
click at [166, 83] on li "Other" at bounding box center [117, 87] width 187 height 16
type input "Other"
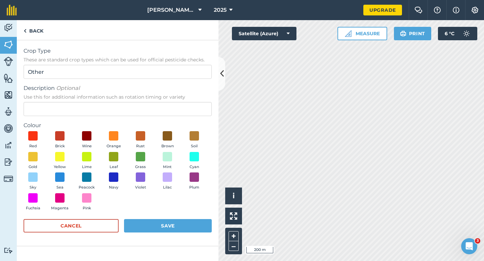
click at [160, 121] on form "Crop Type These are standard crop types which can be used for official pesticid…" at bounding box center [118, 143] width 188 height 192
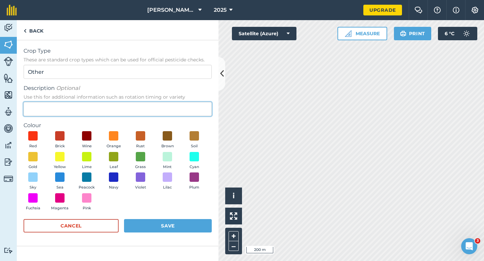
click at [160, 114] on input "Description Optional Use this for additional information such as rotation timin…" at bounding box center [118, 109] width 188 height 14
type input "Radish Seed"
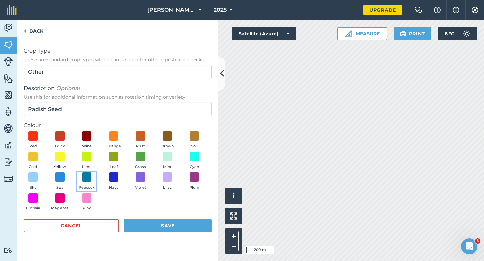
click at [92, 178] on button "Peacock" at bounding box center [86, 182] width 19 height 18
click at [173, 231] on button "Save" at bounding box center [168, 225] width 88 height 13
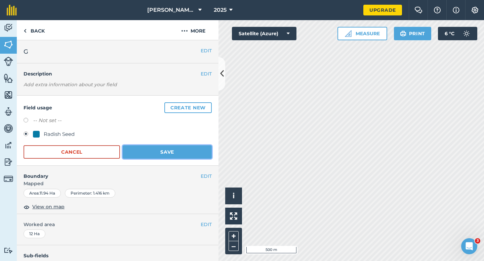
click at [189, 155] on button "Save" at bounding box center [167, 151] width 89 height 13
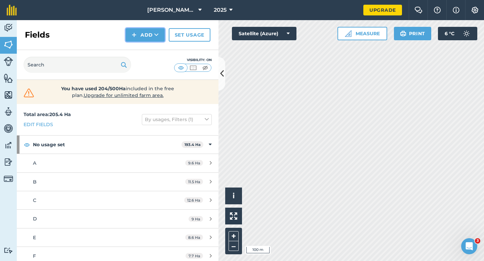
click at [152, 38] on button "Add" at bounding box center [145, 34] width 39 height 13
click at [152, 45] on link "Draw" at bounding box center [145, 50] width 37 height 15
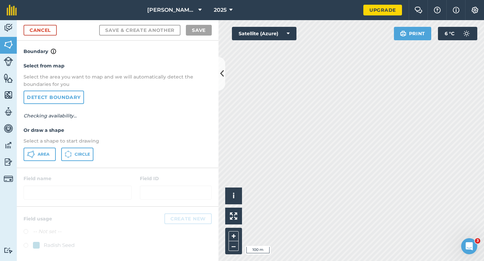
click at [30, 162] on div "Select from map Select the area you want to map and we will automatically detec…" at bounding box center [118, 111] width 202 height 112
click at [45, 150] on button "Area" at bounding box center [40, 154] width 32 height 13
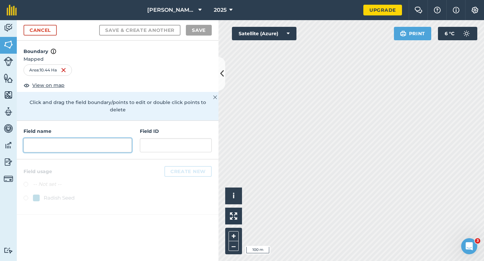
click at [124, 138] on input "text" at bounding box center [78, 145] width 108 height 14
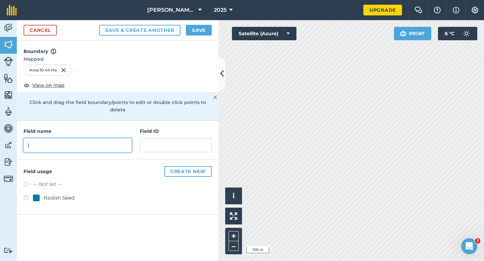
click at [124, 138] on input "i" at bounding box center [78, 145] width 108 height 14
type input "I"
click at [206, 35] on button "Save" at bounding box center [199, 30] width 26 height 11
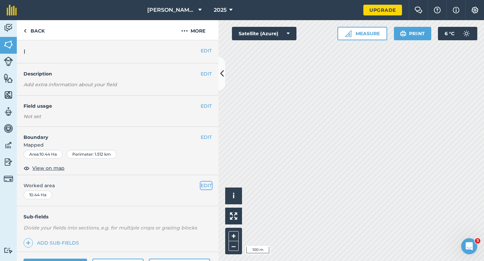
click at [205, 183] on button "EDIT" at bounding box center [206, 185] width 11 height 7
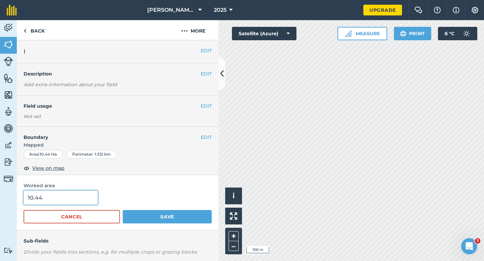
click at [78, 202] on input "10.44" at bounding box center [61, 198] width 74 height 14
type input "10.4"
click at [123, 210] on button "Save" at bounding box center [167, 216] width 89 height 13
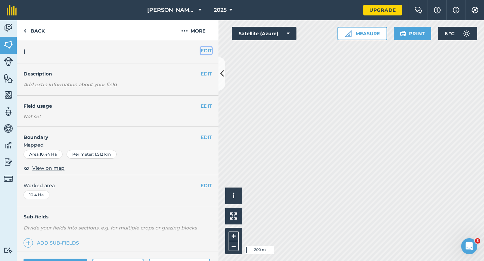
click at [204, 49] on button "EDIT" at bounding box center [206, 50] width 11 height 7
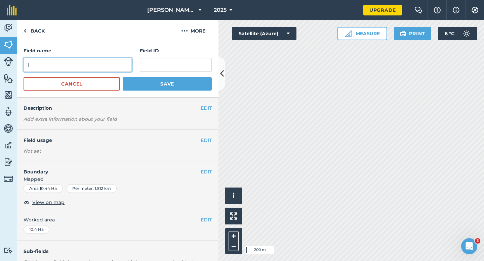
click at [122, 62] on input "I" at bounding box center [78, 65] width 108 height 14
type input "J"
click at [123, 77] on button "Save" at bounding box center [167, 83] width 89 height 13
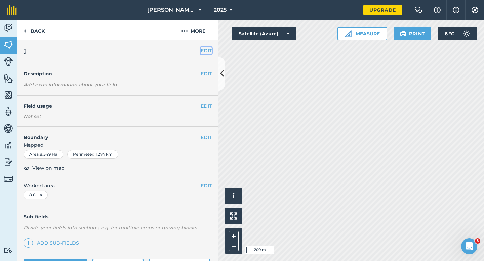
click at [207, 51] on button "EDIT" at bounding box center [206, 50] width 11 height 7
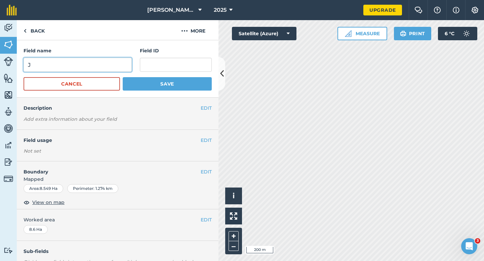
click at [125, 65] on input "J" at bounding box center [78, 65] width 108 height 14
type input "K"
click at [123, 77] on button "Save" at bounding box center [167, 83] width 89 height 13
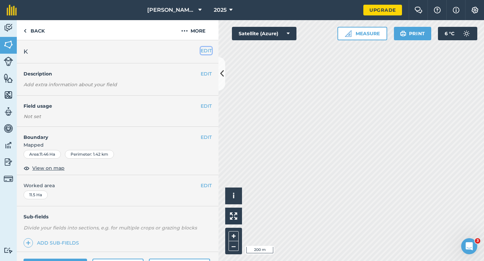
click at [203, 49] on button "EDIT" at bounding box center [206, 50] width 11 height 7
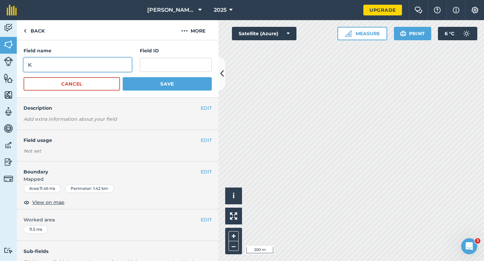
click at [119, 65] on input "K" at bounding box center [78, 65] width 108 height 14
type input "L"
click at [123, 77] on button "Save" at bounding box center [167, 83] width 89 height 13
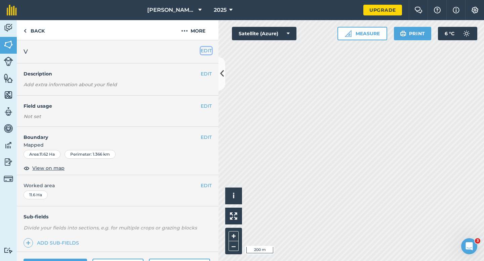
click at [205, 53] on button "EDIT" at bounding box center [206, 50] width 11 height 7
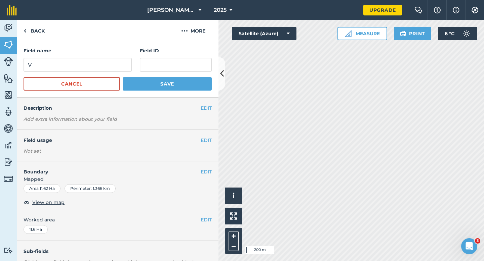
click at [104, 54] on div "Field name V" at bounding box center [78, 59] width 108 height 25
click at [105, 62] on input "V" at bounding box center [78, 65] width 108 height 14
type input "W"
click at [123, 77] on button "Save" at bounding box center [167, 83] width 89 height 13
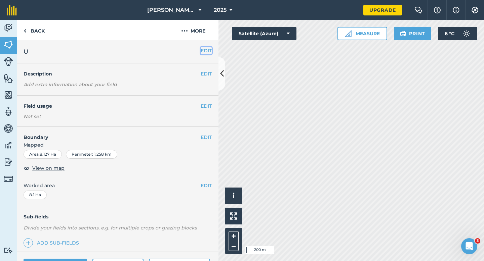
click at [207, 50] on button "EDIT" at bounding box center [206, 50] width 11 height 7
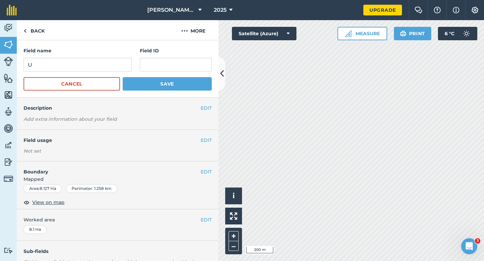
click at [135, 61] on div "Field name U Field ID" at bounding box center [118, 59] width 188 height 25
click at [122, 63] on input "U" at bounding box center [78, 65] width 108 height 14
type input "V"
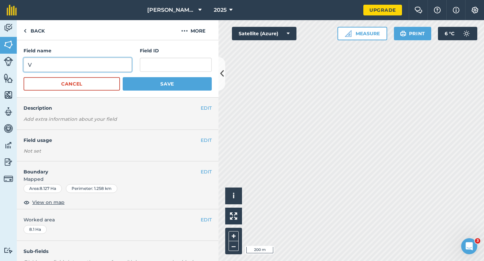
click at [123, 77] on button "Save" at bounding box center [167, 83] width 89 height 13
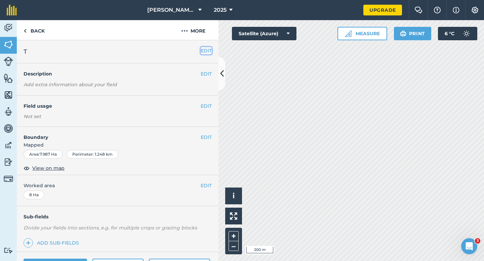
click at [206, 51] on button "EDIT" at bounding box center [206, 50] width 11 height 7
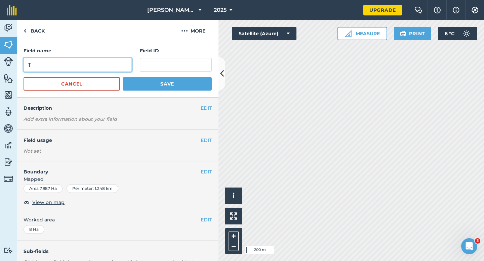
click at [106, 65] on input "T" at bounding box center [78, 65] width 108 height 14
type input "U"
click at [123, 77] on button "Save" at bounding box center [167, 83] width 89 height 13
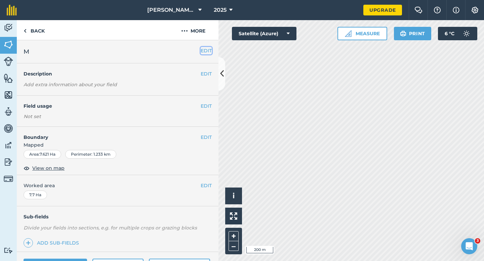
click at [206, 51] on button "EDIT" at bounding box center [206, 50] width 11 height 7
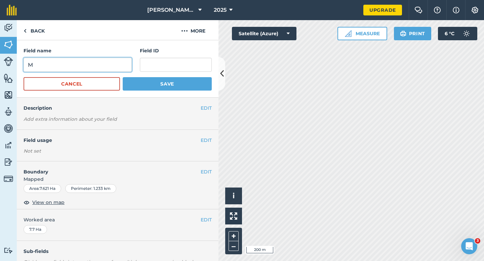
click at [124, 59] on input "M" at bounding box center [78, 65] width 108 height 14
type input "N"
click at [123, 77] on button "Save" at bounding box center [167, 83] width 89 height 13
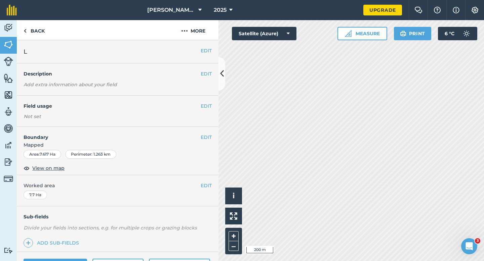
click at [212, 51] on div "EDIT L" at bounding box center [118, 51] width 202 height 23
click at [201, 49] on button "EDIT" at bounding box center [206, 50] width 11 height 7
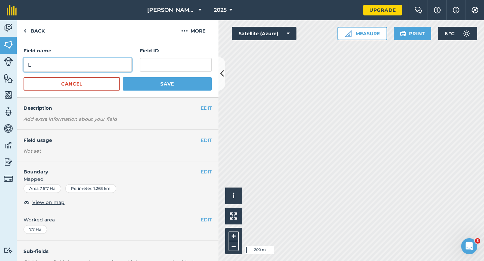
click at [114, 60] on input "L" at bounding box center [78, 65] width 108 height 14
type input "M"
click at [123, 77] on button "Save" at bounding box center [167, 83] width 89 height 13
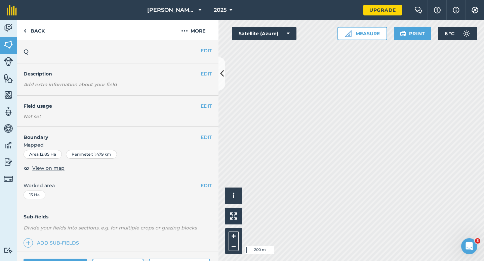
click at [203, 45] on div "EDIT Q" at bounding box center [118, 51] width 202 height 23
click at [207, 49] on button "EDIT" at bounding box center [206, 50] width 11 height 7
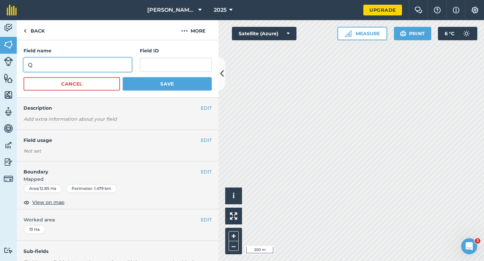
click at [119, 60] on input "Q" at bounding box center [78, 65] width 108 height 14
type input "R"
click at [123, 77] on button "Save" at bounding box center [167, 83] width 89 height 13
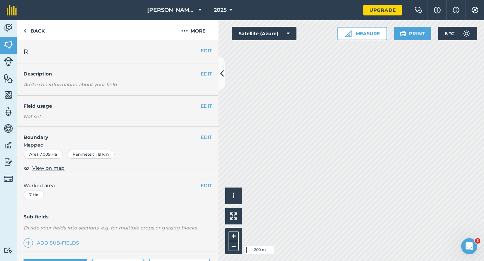
click at [206, 54] on div "EDIT R" at bounding box center [118, 51] width 202 height 23
click at [209, 48] on button "EDIT" at bounding box center [206, 50] width 11 height 7
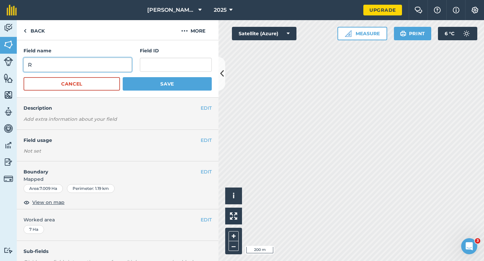
click at [128, 65] on input "R" at bounding box center [78, 65] width 108 height 14
type input "D"
type input "S"
click at [123, 77] on button "Save" at bounding box center [167, 83] width 89 height 13
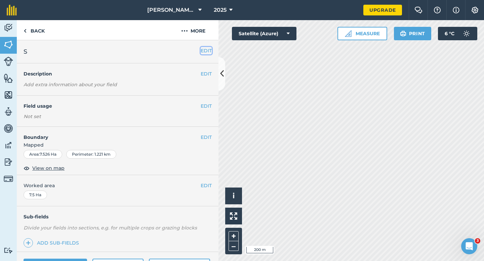
click at [205, 50] on button "EDIT" at bounding box center [206, 50] width 11 height 7
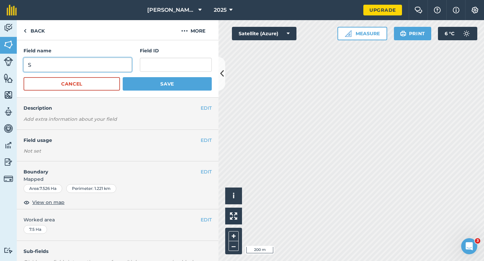
click at [110, 68] on input "S" at bounding box center [78, 65] width 108 height 14
type input "T"
click at [123, 77] on button "Save" at bounding box center [167, 83] width 89 height 13
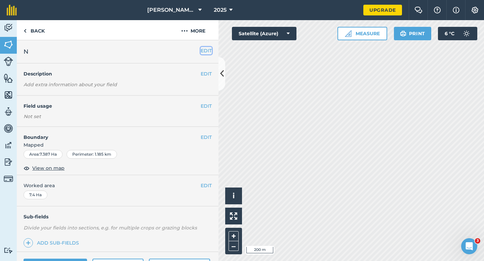
click at [205, 53] on button "EDIT" at bounding box center [206, 50] width 11 height 7
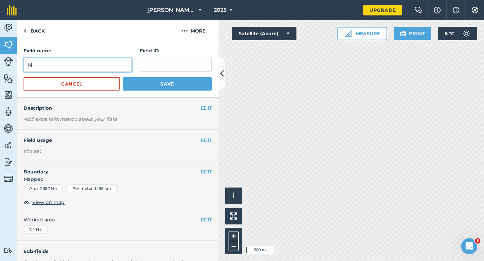
click at [116, 65] on input "N" at bounding box center [78, 65] width 108 height 14
type input "O"
click at [123, 77] on button "Save" at bounding box center [167, 83] width 89 height 13
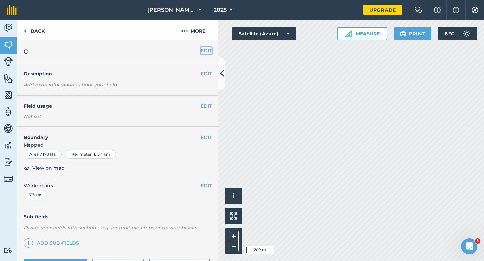
click at [207, 50] on button "EDIT" at bounding box center [206, 50] width 11 height 7
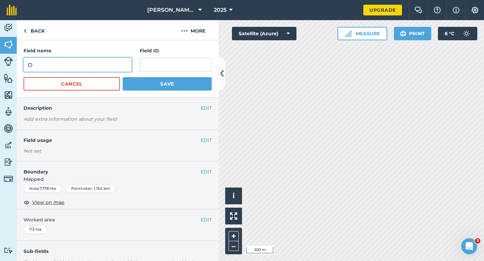
click at [109, 69] on input "O" at bounding box center [78, 65] width 108 height 14
type input "P"
click at [123, 77] on button "Save" at bounding box center [167, 83] width 89 height 13
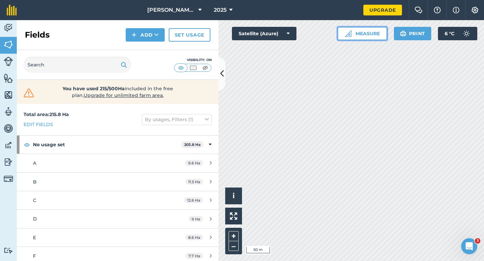
click at [356, 38] on button "Measure" at bounding box center [362, 33] width 50 height 13
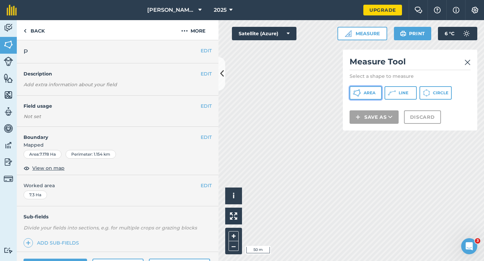
click at [376, 90] on button "Area" at bounding box center [365, 92] width 32 height 13
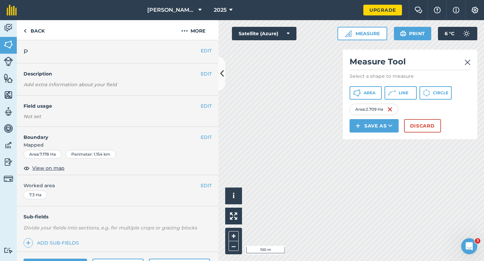
click at [424, 117] on div "Measure Tool Select a shape to measure Area Line Circle Area : 2.709 Ha Save as…" at bounding box center [410, 95] width 134 height 90
click at [424, 126] on button "Discard" at bounding box center [422, 125] width 37 height 13
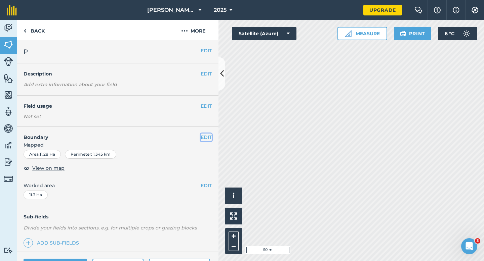
click at [206, 139] on button "EDIT" at bounding box center [206, 137] width 11 height 7
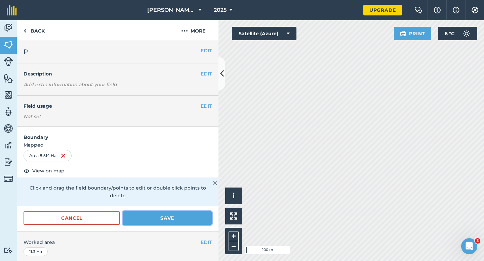
click at [161, 214] on button "Save" at bounding box center [167, 218] width 89 height 13
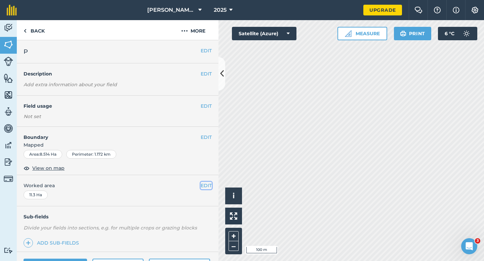
click at [206, 187] on button "EDIT" at bounding box center [206, 185] width 11 height 7
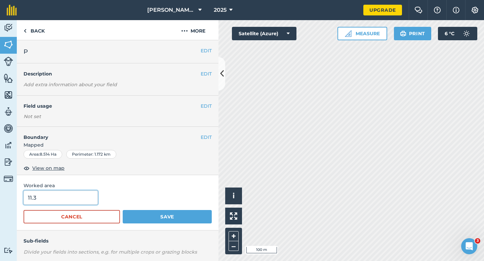
click at [87, 205] on input "11.3" at bounding box center [61, 198] width 74 height 14
type input "8.5"
click at [123, 210] on button "Save" at bounding box center [167, 216] width 89 height 13
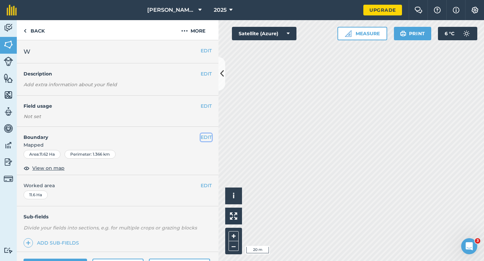
click at [202, 136] on button "EDIT" at bounding box center [206, 137] width 11 height 7
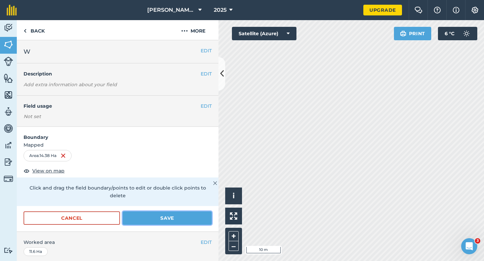
click at [191, 212] on button "Save" at bounding box center [167, 218] width 89 height 13
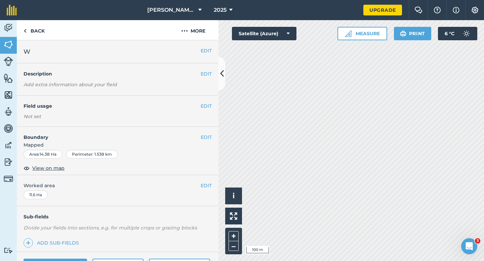
click at [206, 191] on div "EDIT Worked area 11.6 Ha" at bounding box center [118, 190] width 202 height 31
click at [206, 189] on button "EDIT" at bounding box center [206, 185] width 11 height 7
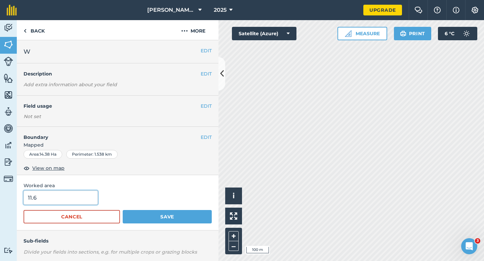
click at [77, 198] on input "11.6" at bounding box center [61, 198] width 74 height 14
type input "12"
click at [123, 210] on button "Save" at bounding box center [167, 216] width 89 height 13
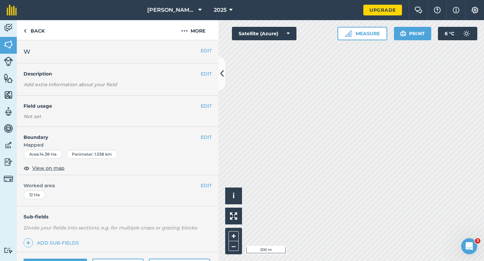
click at [213, 185] on div "EDIT Worked area 12 Ha" at bounding box center [118, 190] width 202 height 31
click at [197, 185] on span "Worked area" at bounding box center [118, 185] width 188 height 7
click at [204, 185] on button "EDIT" at bounding box center [206, 185] width 11 height 7
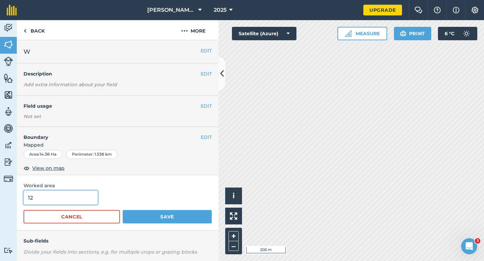
click at [61, 200] on input "12" at bounding box center [61, 198] width 74 height 14
type input "14"
click at [123, 210] on button "Save" at bounding box center [167, 216] width 89 height 13
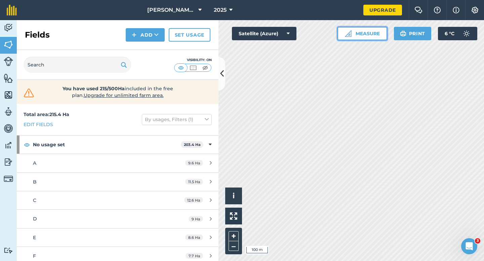
click at [349, 35] on img at bounding box center [348, 33] width 7 height 7
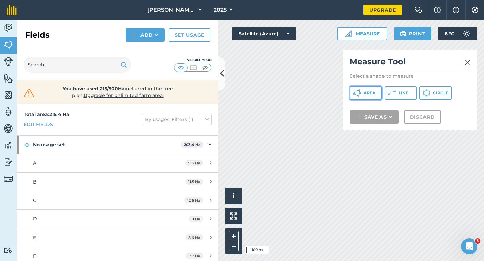
click at [358, 97] on button "Area" at bounding box center [365, 92] width 32 height 13
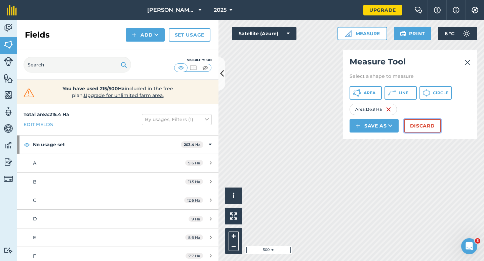
click at [417, 123] on button "Discard" at bounding box center [422, 125] width 37 height 13
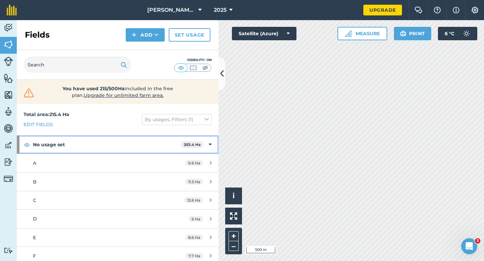
click at [211, 145] on icon at bounding box center [210, 144] width 3 height 7
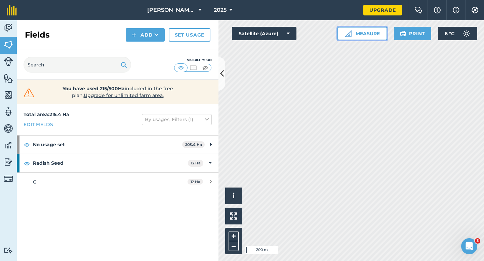
click at [366, 38] on button "Measure" at bounding box center [362, 33] width 50 height 13
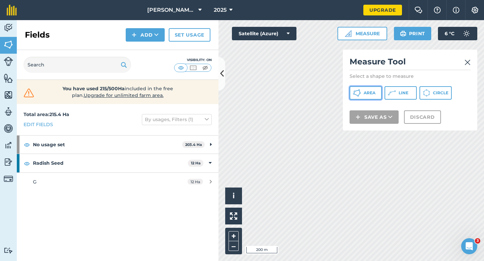
click at [367, 96] on button "Area" at bounding box center [365, 92] width 32 height 13
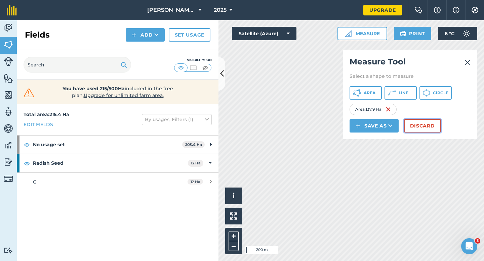
click at [425, 126] on button "Discard" at bounding box center [422, 125] width 37 height 13
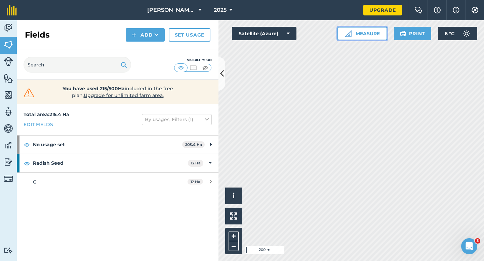
click at [371, 34] on button "Measure" at bounding box center [362, 33] width 50 height 13
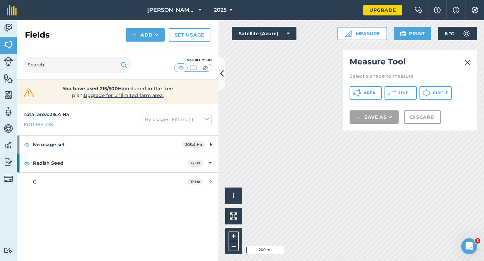
click at [374, 79] on p "Select a shape to measure" at bounding box center [409, 76] width 121 height 7
click at [374, 87] on button "Area" at bounding box center [365, 92] width 32 height 13
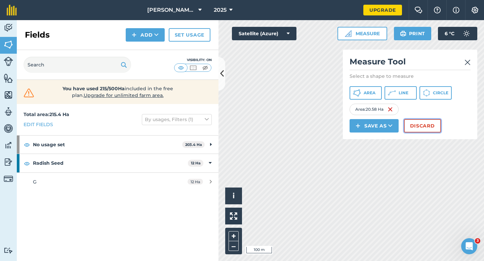
click at [411, 129] on button "Discard" at bounding box center [422, 125] width 37 height 13
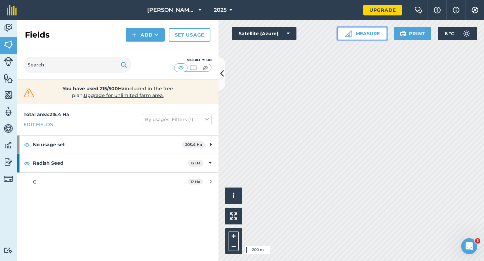
click at [357, 40] on button "Measure" at bounding box center [362, 33] width 50 height 13
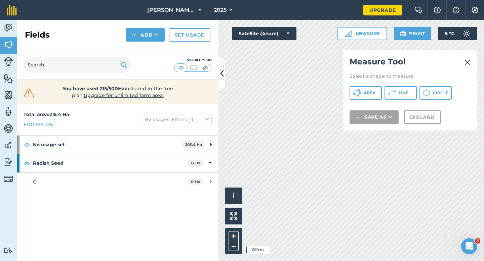
click at [360, 101] on div "Measure Tool Select a shape to measure Area Line Circle Save as Discard" at bounding box center [410, 90] width 134 height 81
click at [361, 93] on button "Area" at bounding box center [365, 92] width 32 height 13
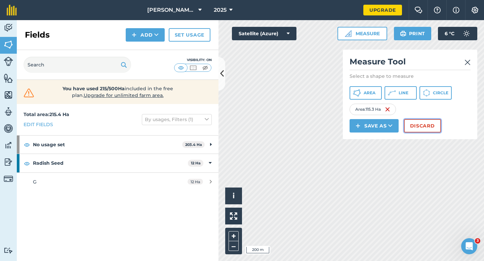
click at [424, 131] on button "Discard" at bounding box center [422, 125] width 37 height 13
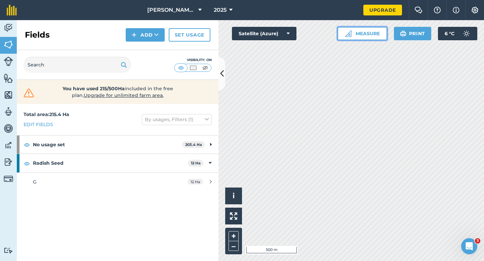
click at [359, 33] on button "Measure" at bounding box center [362, 33] width 50 height 13
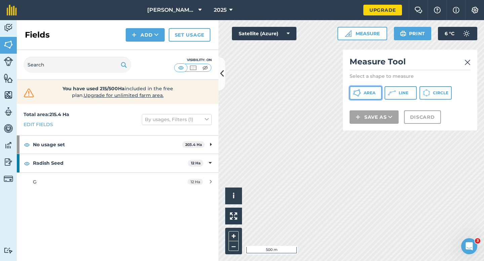
click at [362, 89] on button "Area" at bounding box center [365, 92] width 32 height 13
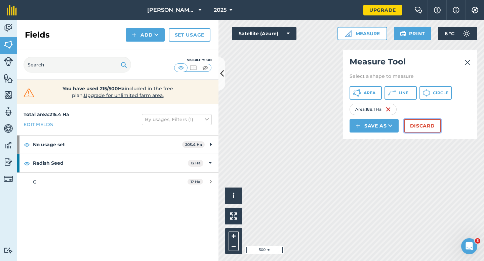
click at [411, 127] on button "Discard" at bounding box center [422, 125] width 37 height 13
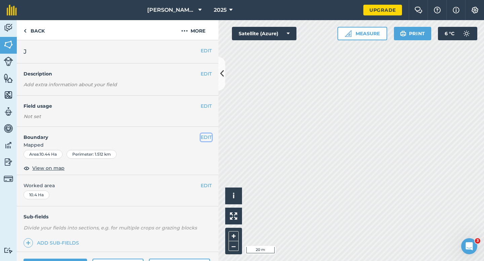
click at [206, 138] on button "EDIT" at bounding box center [206, 137] width 11 height 7
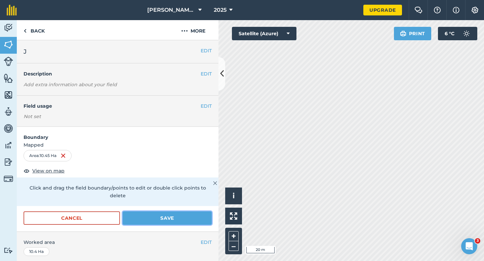
click at [193, 212] on button "Save" at bounding box center [167, 218] width 89 height 13
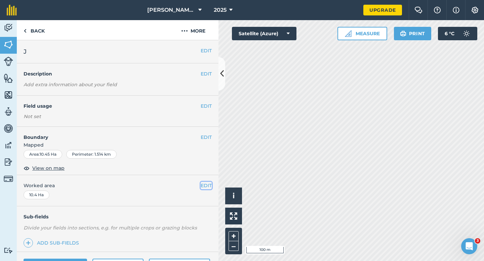
click at [207, 182] on button "EDIT" at bounding box center [206, 185] width 11 height 7
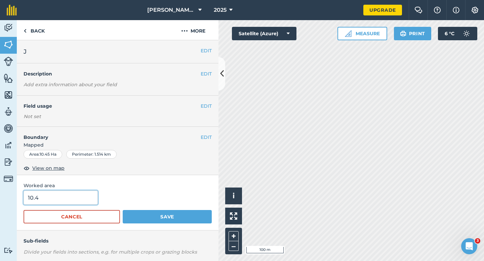
click at [91, 198] on input "10.4" at bounding box center [61, 198] width 74 height 14
type input "10.5"
click at [123, 210] on button "Save" at bounding box center [167, 216] width 89 height 13
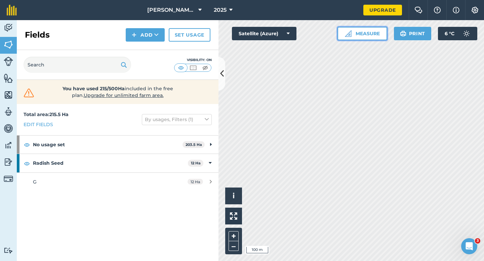
click at [375, 34] on button "Measure" at bounding box center [362, 33] width 50 height 13
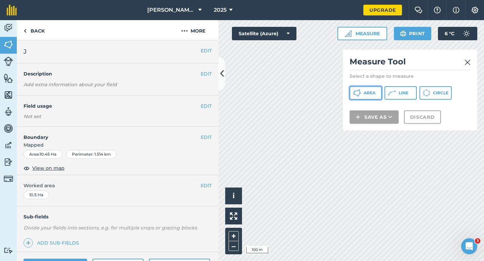
click at [373, 97] on button "Area" at bounding box center [365, 92] width 32 height 13
click at [369, 88] on div "Click to start drawing i © 2025 TomTom, Microsoft 100 m + – Satellite (Azure) M…" at bounding box center [350, 140] width 265 height 241
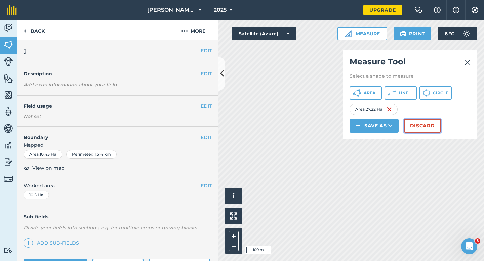
click at [426, 127] on button "Discard" at bounding box center [422, 125] width 37 height 13
